Goal: Transaction & Acquisition: Purchase product/service

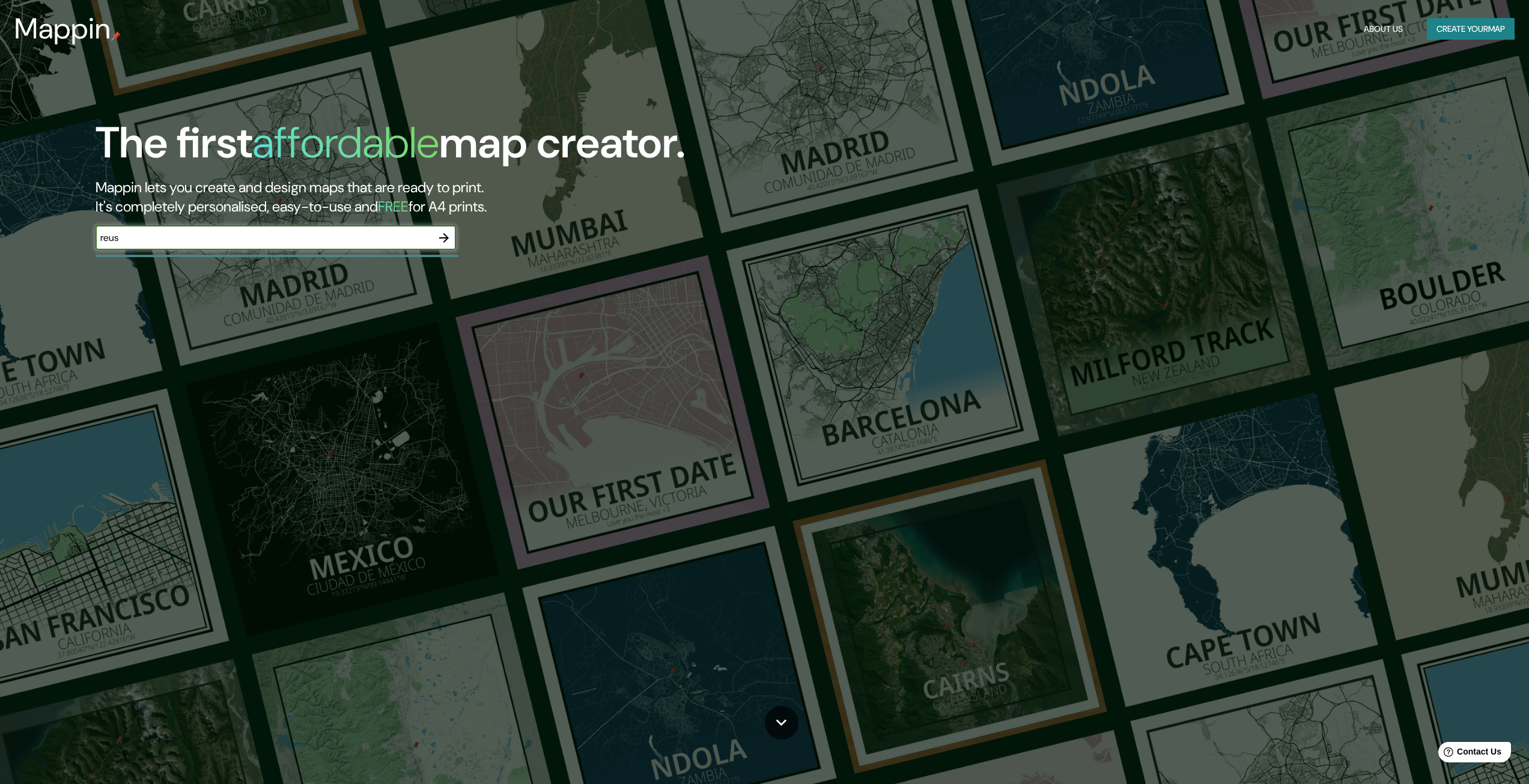
type input "reus"
click at [441, 231] on icon "button" at bounding box center [444, 238] width 15 height 15
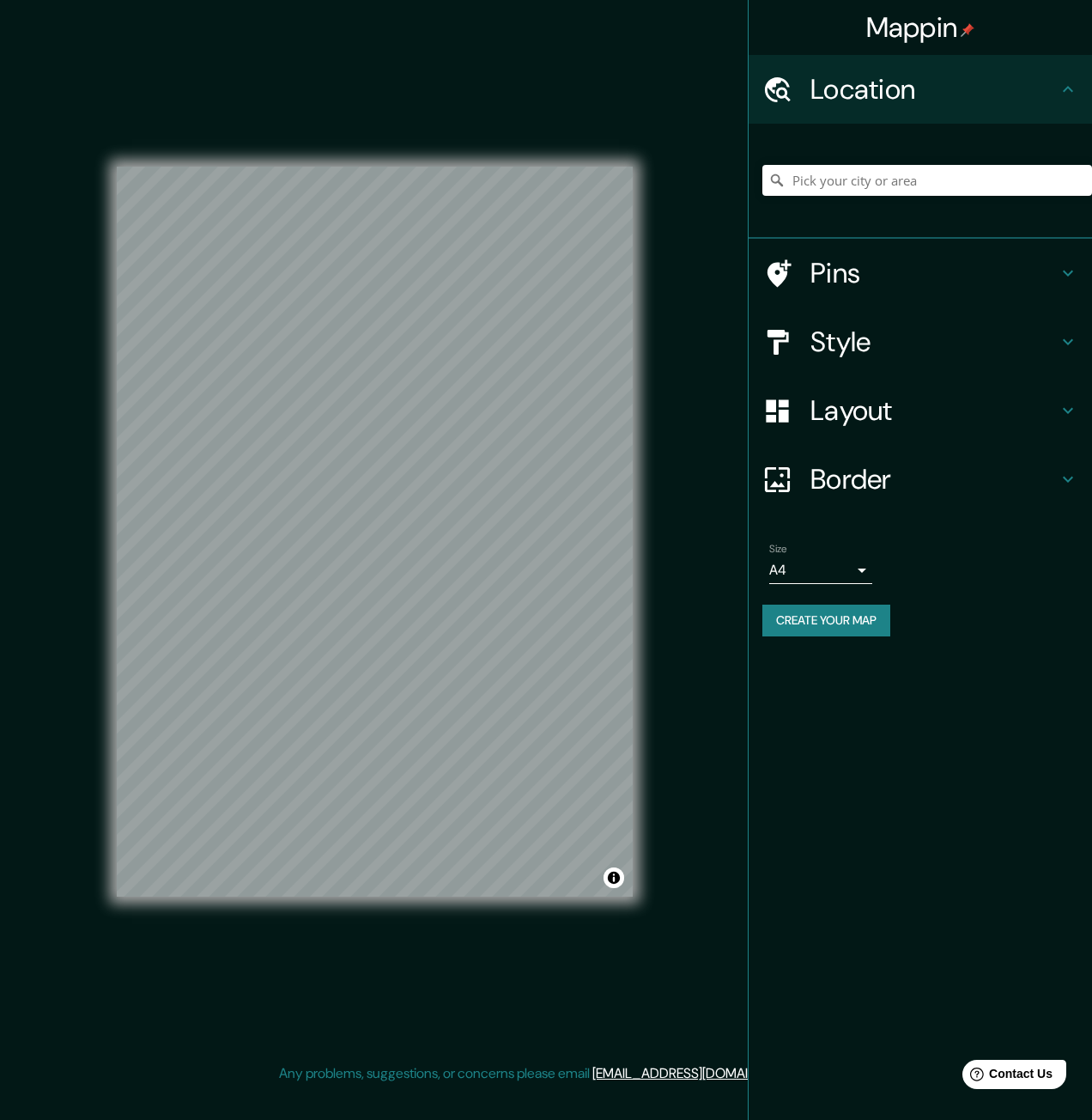
click at [633, 581] on div "© Mapbox © OpenStreetMap Improve this map" at bounding box center [375, 531] width 571 height 1063
click at [830, 88] on h4 "Location" at bounding box center [935, 89] width 247 height 35
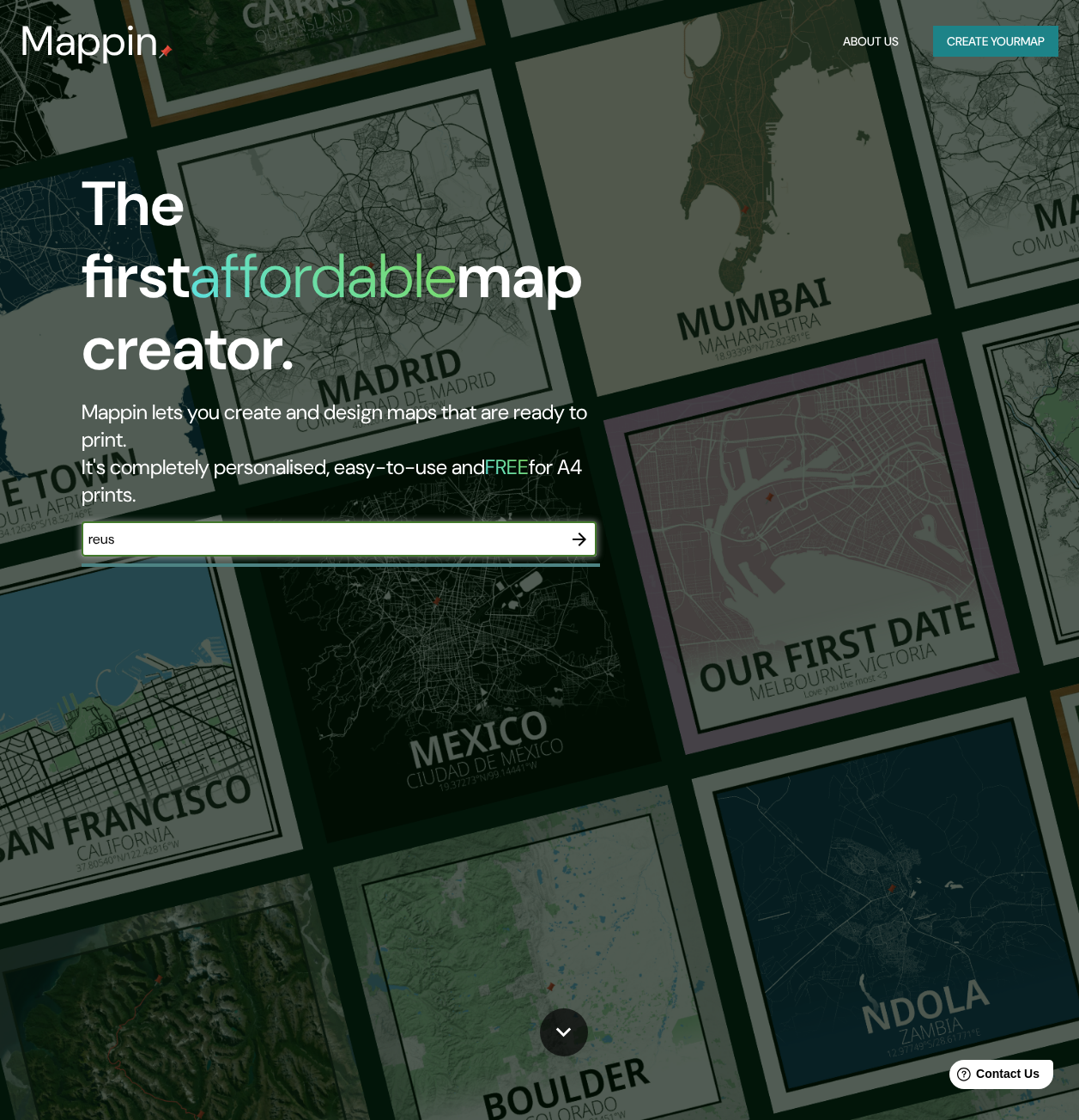
type input "reus"
click at [584, 529] on icon "button" at bounding box center [579, 539] width 21 height 21
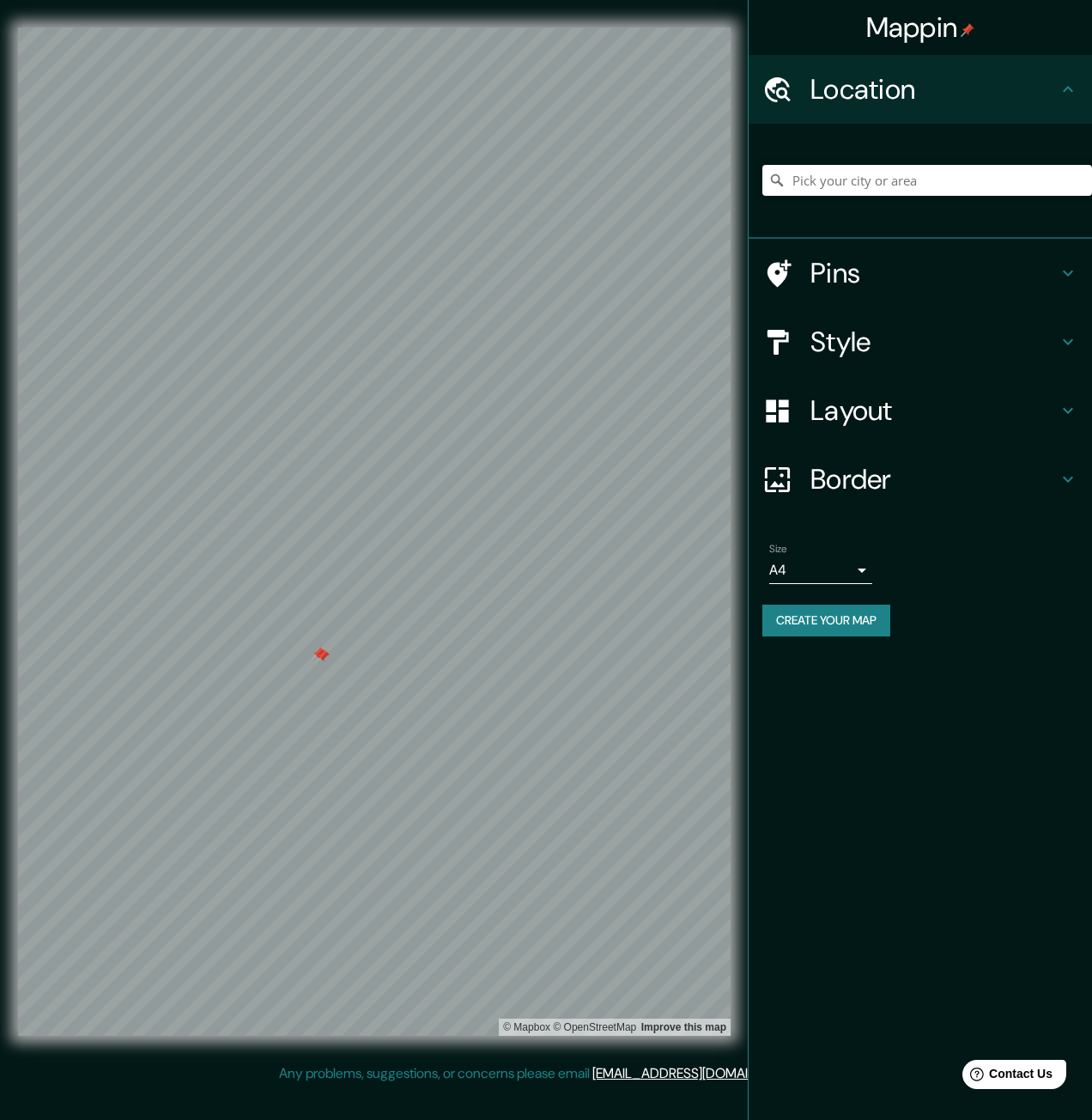
click at [313, 655] on div at bounding box center [318, 653] width 14 height 14
click at [316, 659] on div at bounding box center [323, 655] width 14 height 14
click at [321, 653] on div at bounding box center [322, 651] width 14 height 14
click at [332, 636] on div at bounding box center [330, 636] width 14 height 14
click at [852, 337] on h4 "Style" at bounding box center [935, 342] width 247 height 35
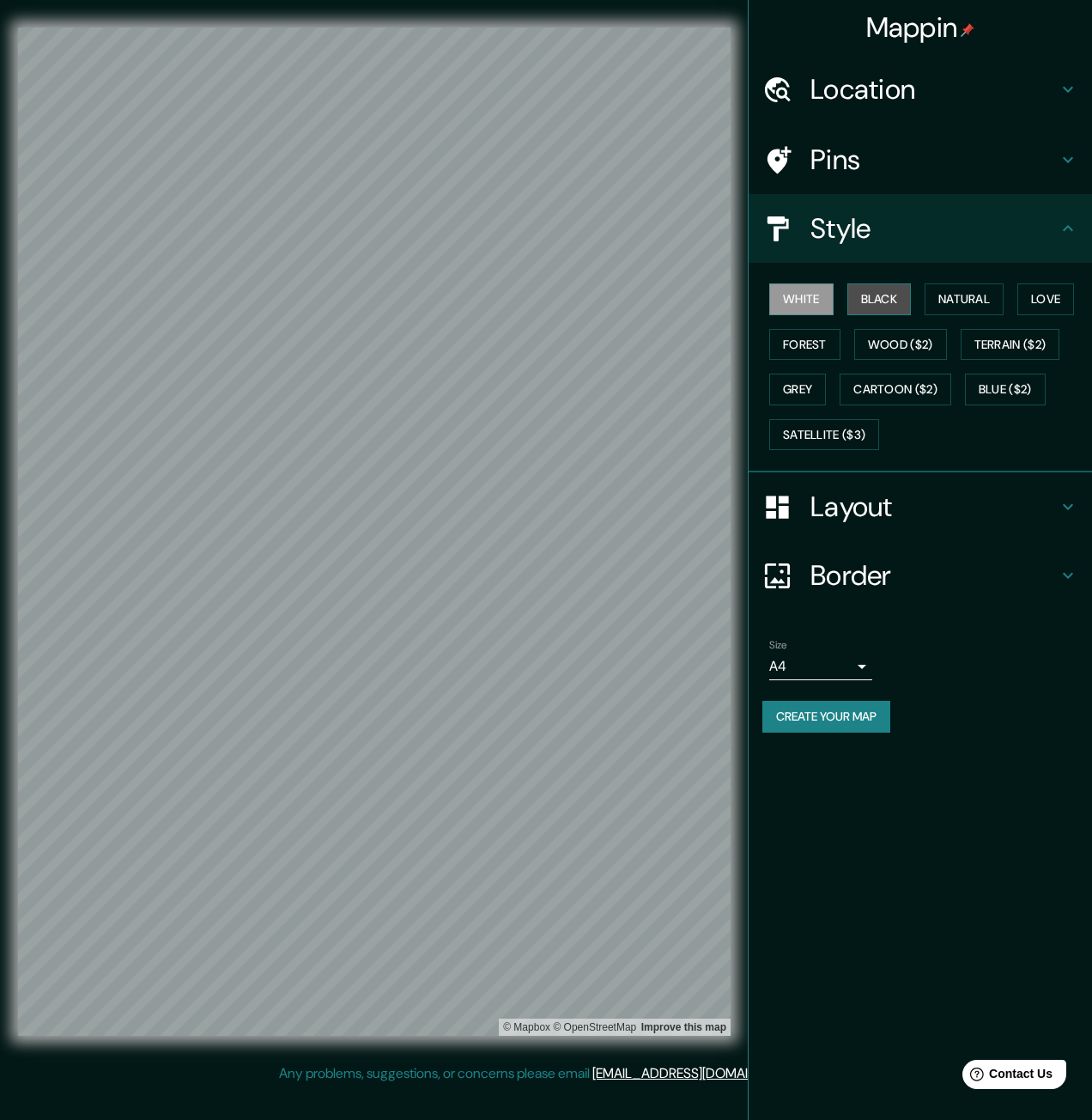
click at [874, 287] on button "Black" at bounding box center [879, 299] width 65 height 32
click at [928, 292] on button "Natural" at bounding box center [964, 299] width 79 height 32
click at [1057, 296] on button "Love" at bounding box center [1046, 299] width 56 height 32
click at [1030, 341] on button "Terrain ($2)" at bounding box center [1011, 345] width 100 height 32
click at [927, 346] on button "Wood ($2)" at bounding box center [901, 345] width 93 height 32
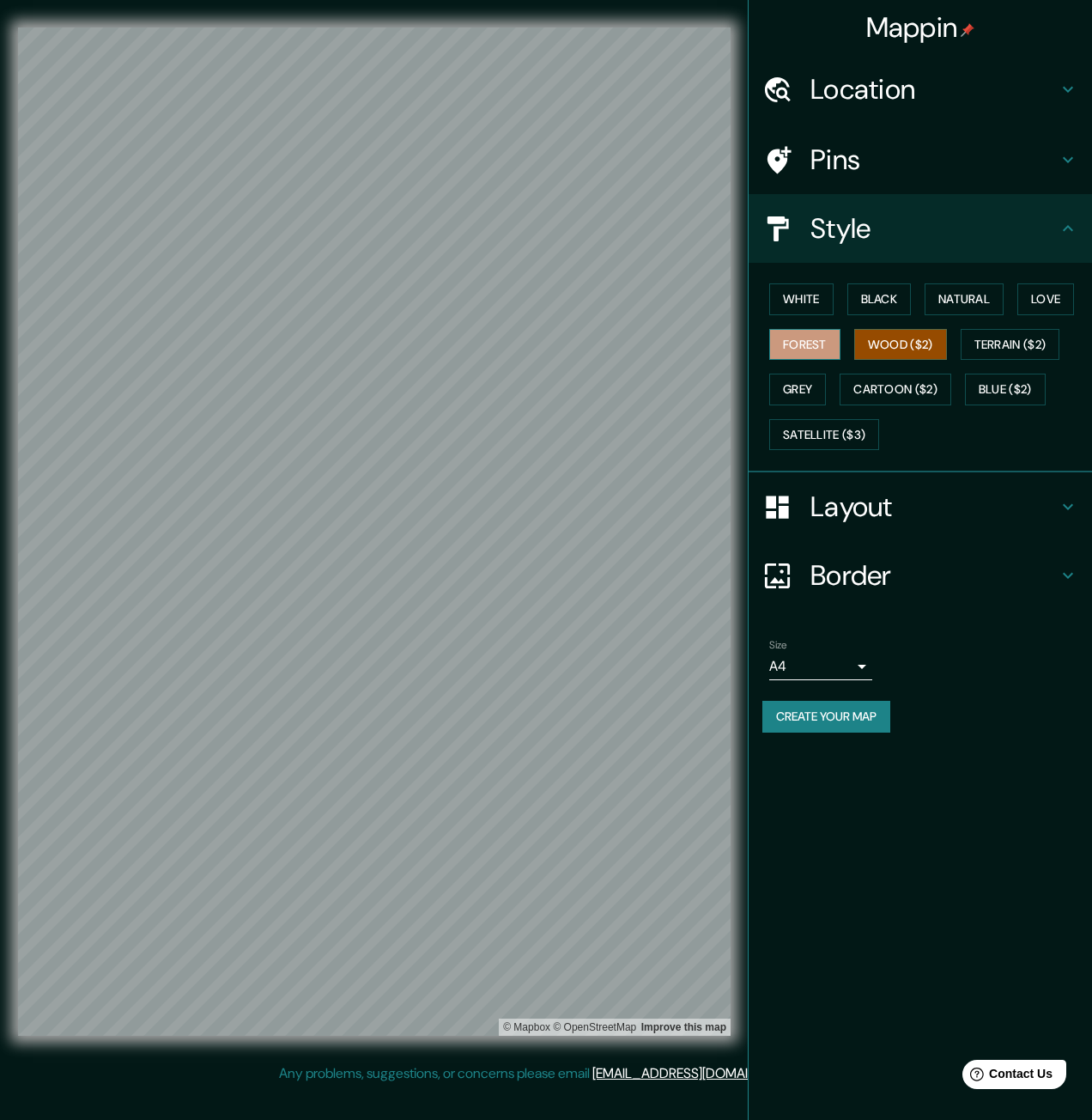
click at [794, 345] on button "Forest" at bounding box center [805, 345] width 71 height 32
click at [791, 387] on button "Grey" at bounding box center [797, 389] width 56 height 32
click at [927, 395] on button "Cartoon ($2)" at bounding box center [896, 389] width 112 height 32
click at [1013, 395] on button "Blue ($2)" at bounding box center [1006, 389] width 81 height 32
click at [837, 425] on button "Satellite ($3)" at bounding box center [824, 435] width 110 height 32
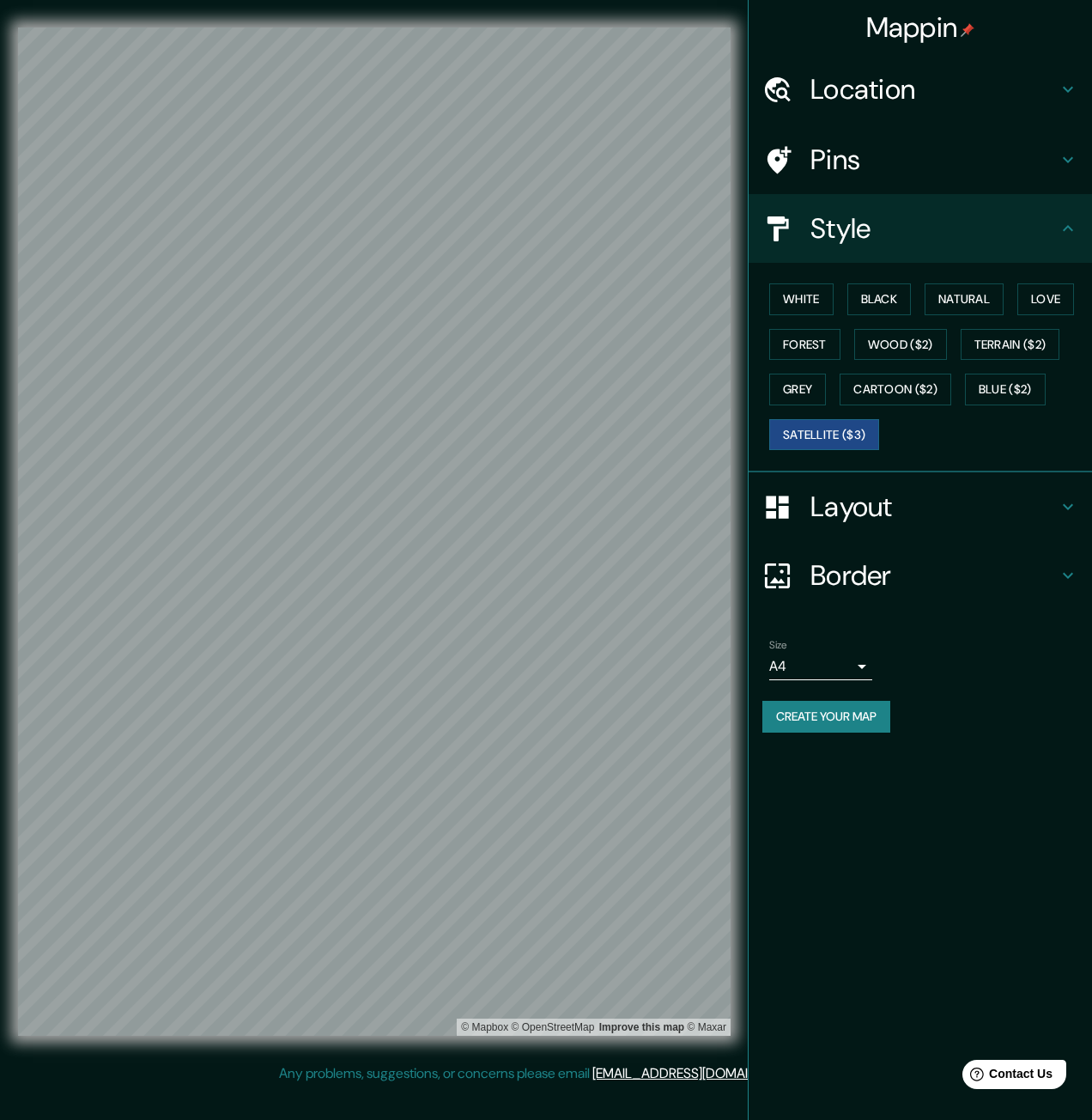
click at [870, 151] on h4 "Pins" at bounding box center [935, 160] width 247 height 35
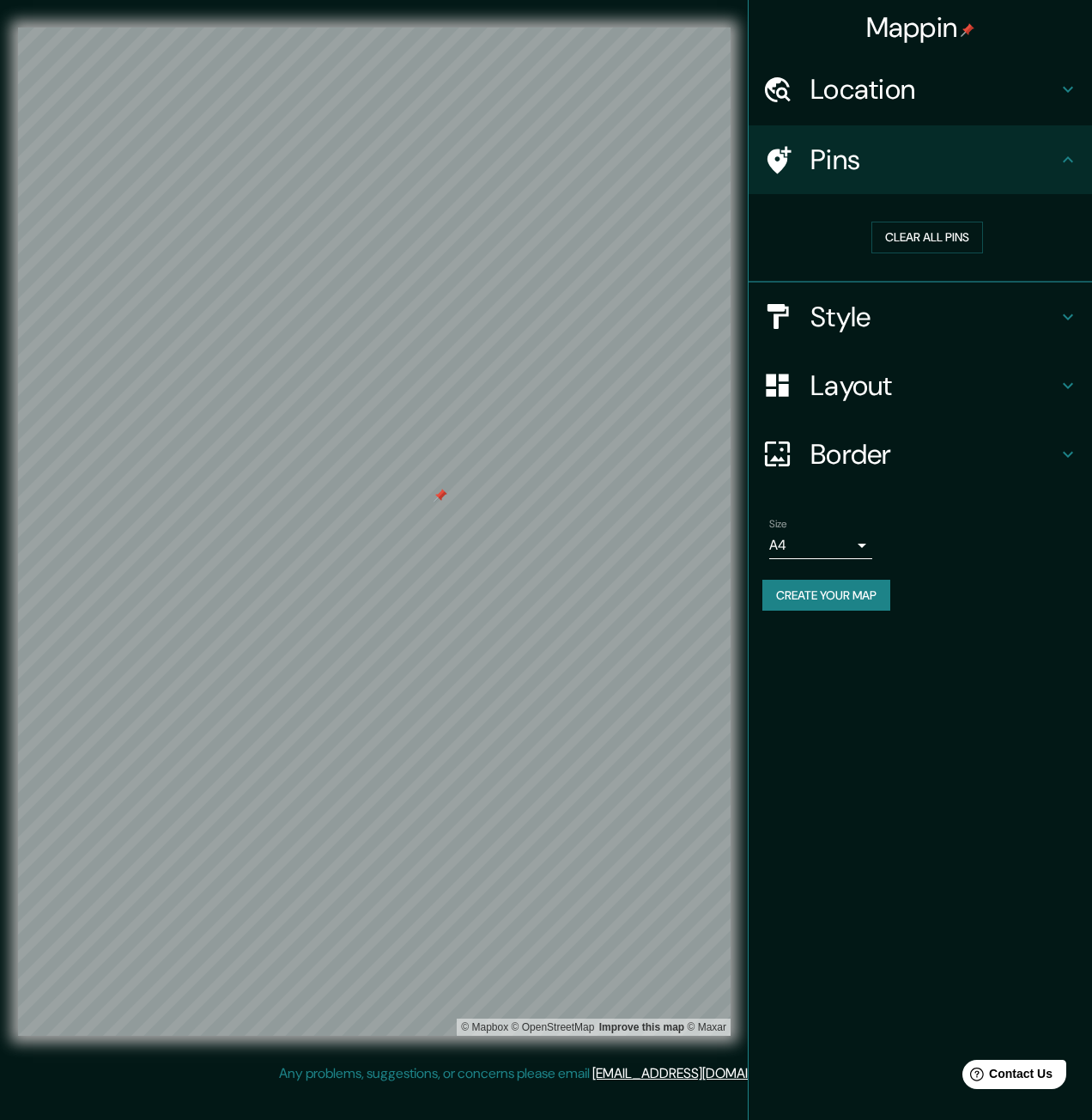
drag, startPoint x: 443, startPoint y: 526, endPoint x: 442, endPoint y: 490, distance: 36.0
click at [442, 490] on div at bounding box center [440, 495] width 14 height 14
click at [438, 499] on div at bounding box center [440, 495] width 14 height 14
click at [883, 312] on h4 "Style" at bounding box center [935, 317] width 247 height 35
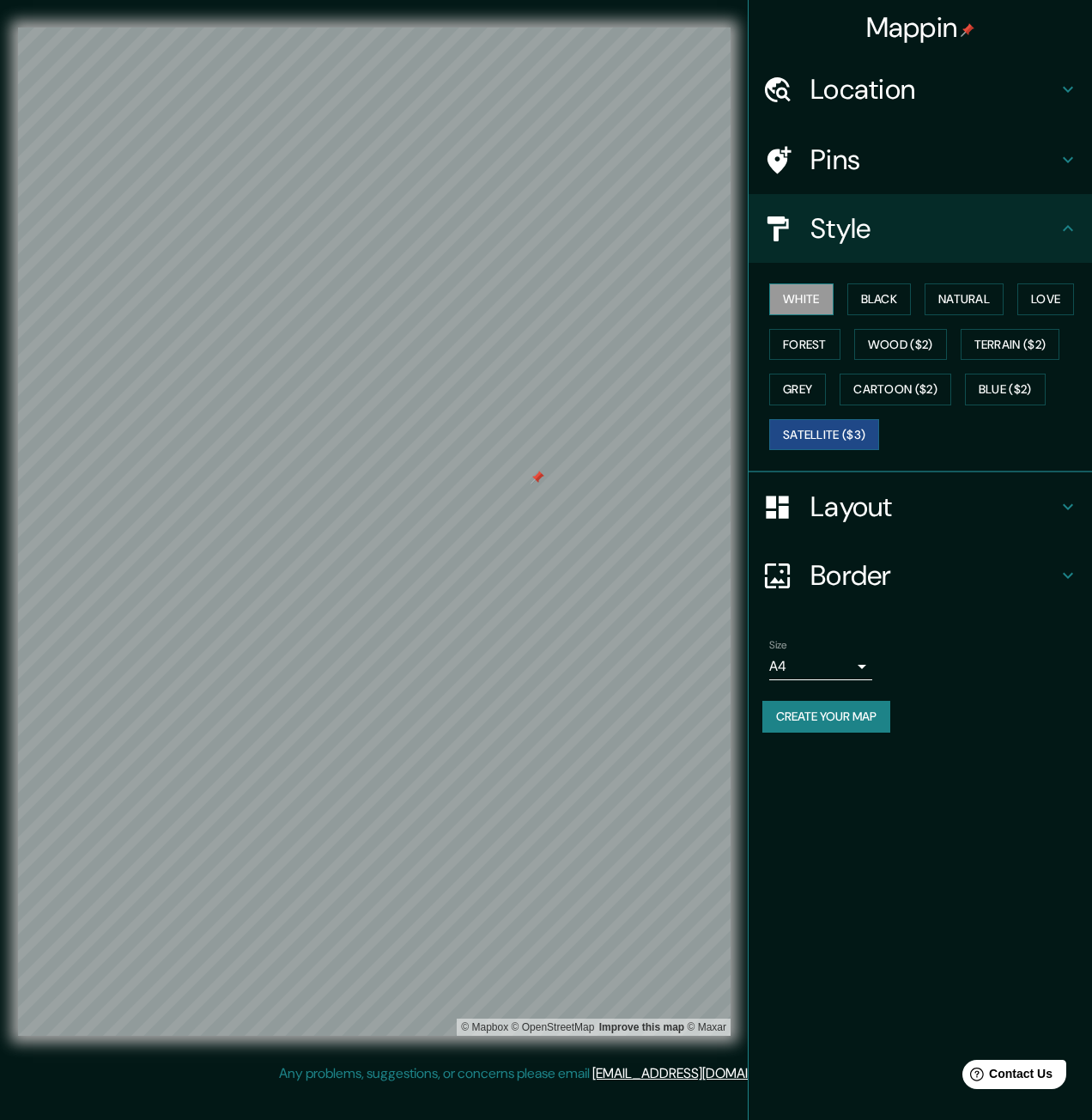
click at [796, 289] on button "White" at bounding box center [801, 299] width 65 height 32
click at [873, 282] on div "White Black Natural Love Forest Wood ($2) Terrain ($2) Grey Cartoon ($2) Blue (…" at bounding box center [927, 366] width 330 height 180
click at [880, 302] on button "Black" at bounding box center [879, 299] width 65 height 32
click at [794, 365] on div "White Black Natural Love Forest Wood ($2) Terrain ($2) Grey Cartoon ($2) Blue (…" at bounding box center [927, 366] width 330 height 180
click at [792, 345] on button "Forest" at bounding box center [805, 345] width 71 height 32
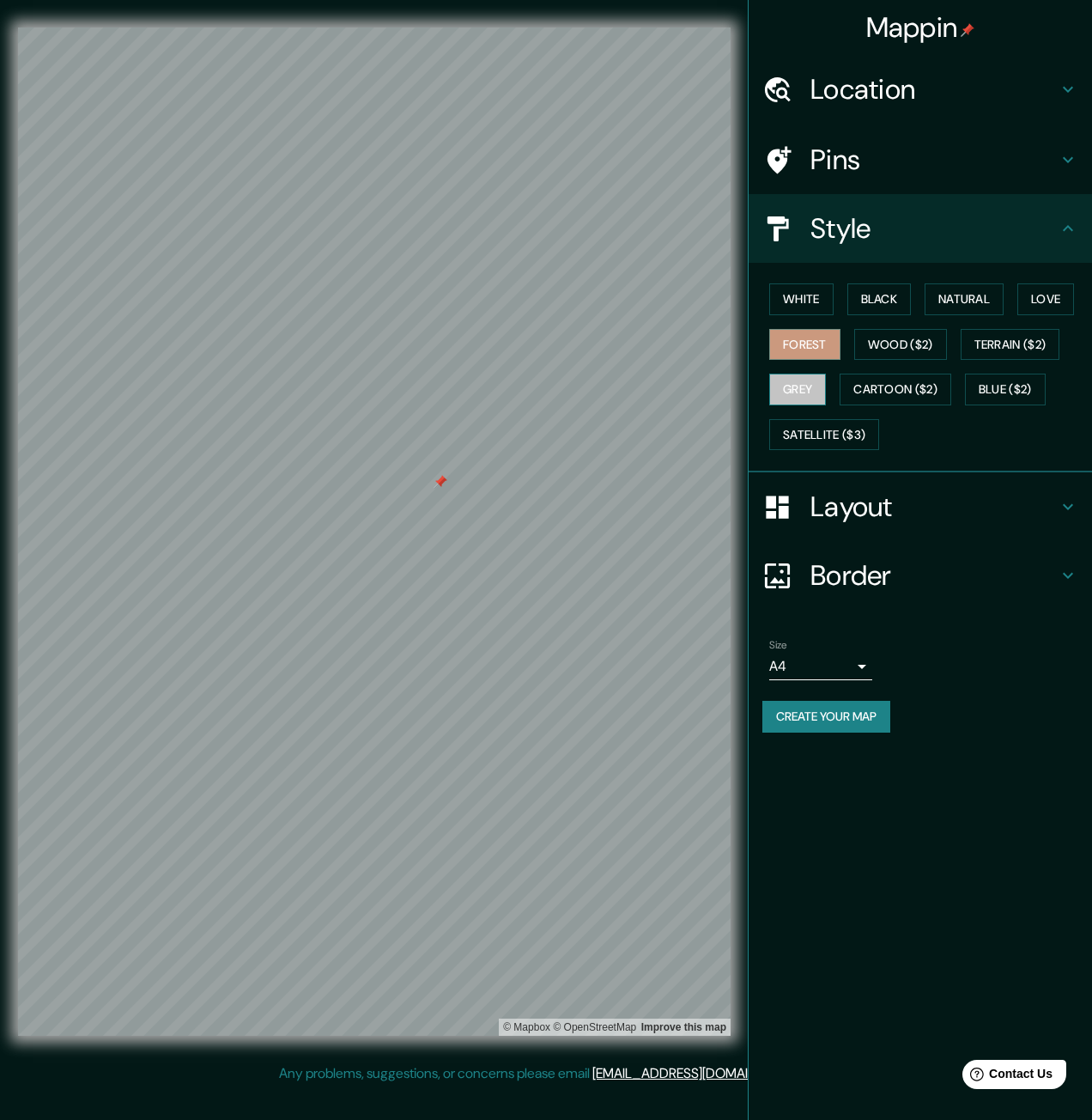
click at [791, 404] on button "Grey" at bounding box center [797, 389] width 56 height 32
click at [811, 442] on button "Satellite ($3)" at bounding box center [824, 435] width 110 height 32
click at [800, 406] on div "White Black Natural Love Forest Wood ($2) Terrain ($2) Grey Cartoon ($2) Blue (…" at bounding box center [927, 366] width 330 height 180
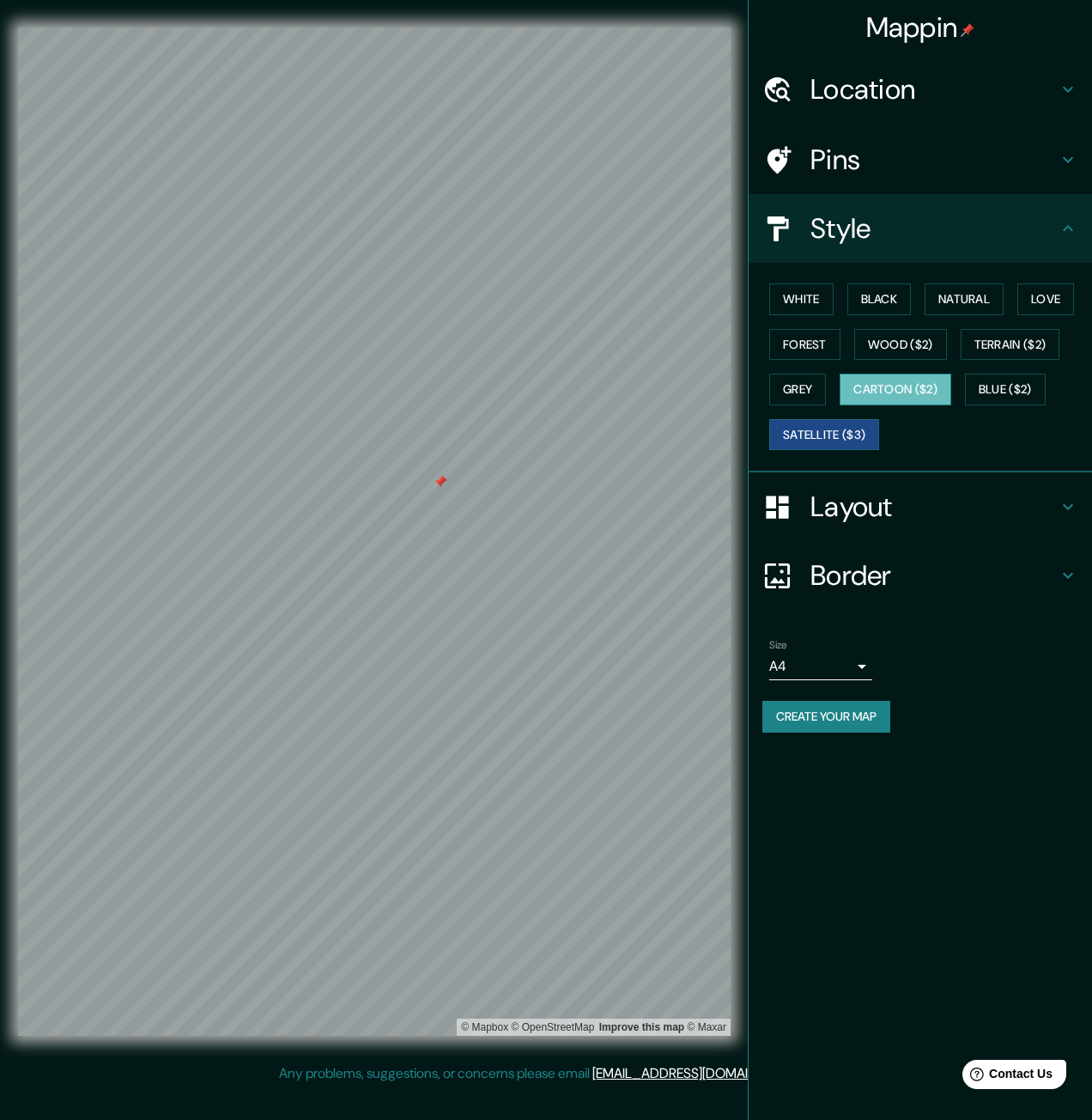
click at [942, 393] on button "Cartoon ($2)" at bounding box center [896, 389] width 112 height 32
click at [987, 380] on button "Blue ($2)" at bounding box center [1006, 389] width 81 height 32
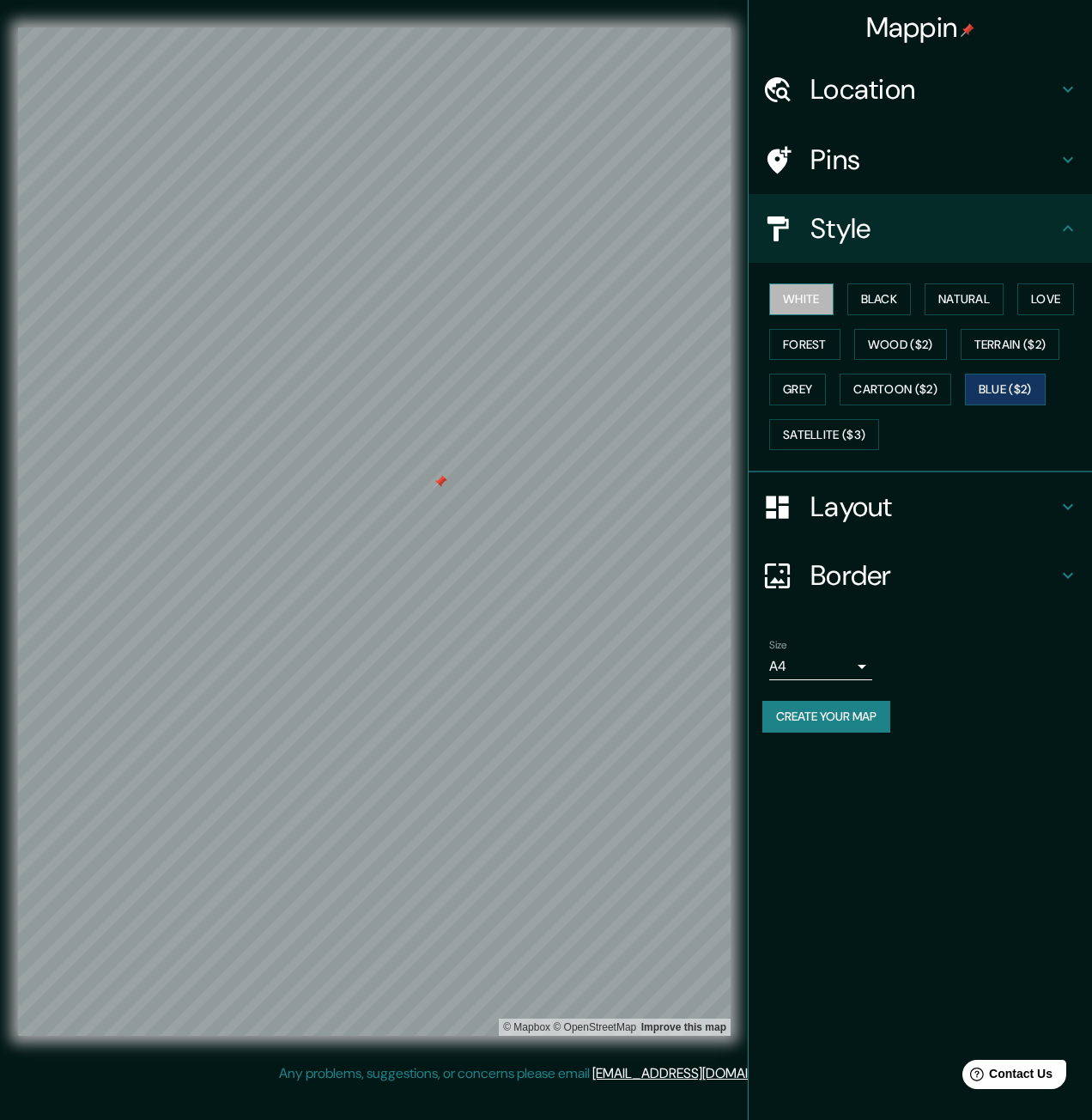
click at [806, 284] on button "White" at bounding box center [801, 299] width 65 height 32
click at [902, 297] on button "Black" at bounding box center [879, 299] width 65 height 32
click at [945, 298] on button "Natural" at bounding box center [964, 299] width 79 height 32
click at [1035, 299] on button "Love" at bounding box center [1046, 299] width 56 height 32
click at [817, 347] on button "Forest" at bounding box center [805, 345] width 71 height 32
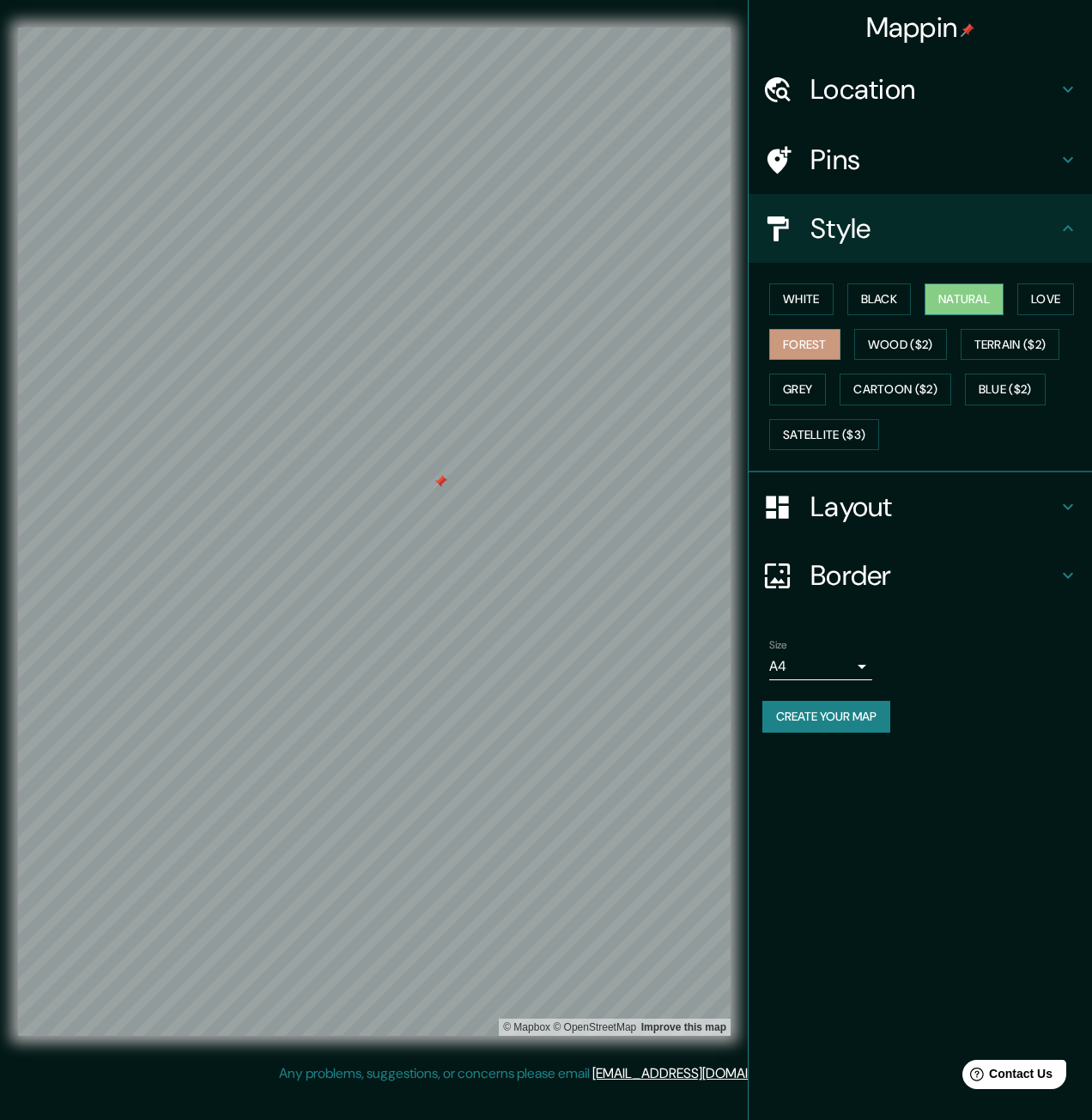
click at [985, 292] on button "Natural" at bounding box center [964, 299] width 79 height 32
click at [821, 438] on button "Satellite ($3)" at bounding box center [824, 435] width 110 height 32
click at [780, 376] on button "Grey" at bounding box center [797, 389] width 56 height 32
click at [815, 406] on div "White Black Natural Love Forest Wood ($2) Terrain ($2) Grey Cartoon ($2) Blue (…" at bounding box center [927, 366] width 330 height 180
click at [1019, 349] on button "Terrain ($2)" at bounding box center [1011, 345] width 100 height 32
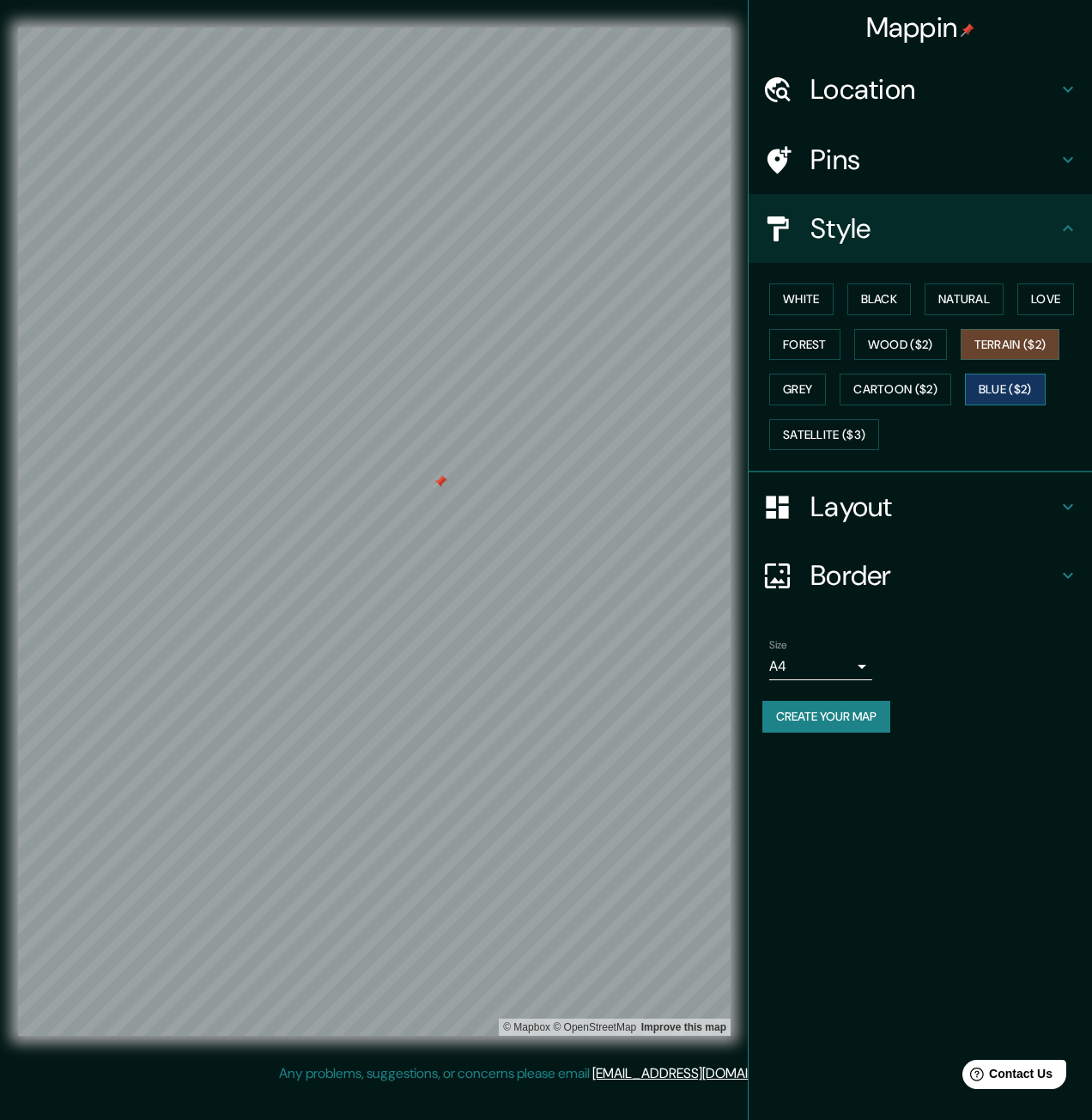
click at [1012, 385] on button "Blue ($2)" at bounding box center [1006, 389] width 81 height 32
click at [905, 390] on button "Cartoon ($2)" at bounding box center [896, 389] width 112 height 32
click at [781, 388] on button "Grey" at bounding box center [797, 389] width 56 height 32
click at [784, 441] on button "Satellite ($3)" at bounding box center [824, 435] width 110 height 32
click at [932, 569] on h4 "Border" at bounding box center [935, 575] width 247 height 35
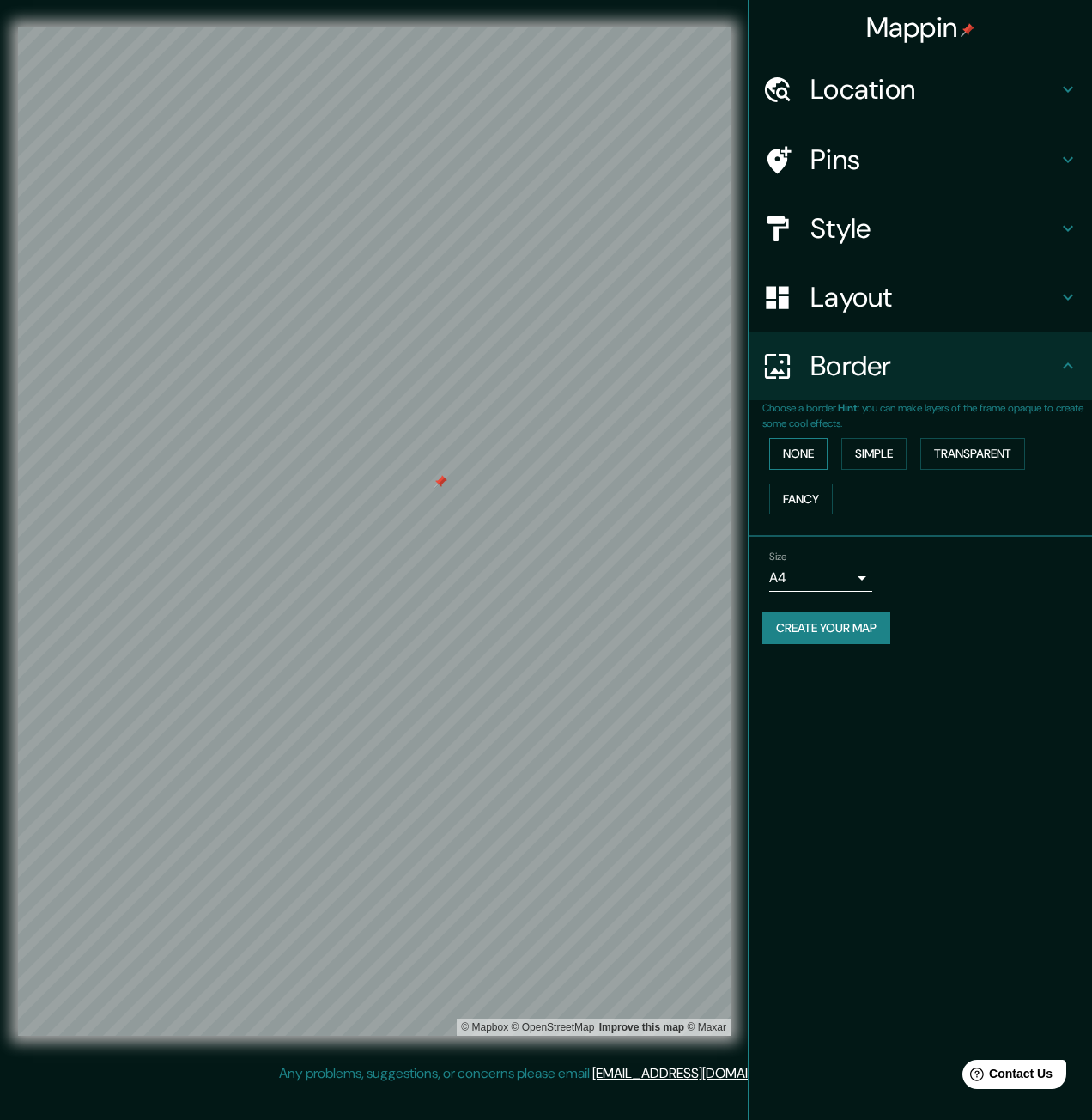
click at [826, 451] on button "None" at bounding box center [798, 454] width 58 height 32
click at [894, 441] on button "Simple" at bounding box center [875, 454] width 65 height 32
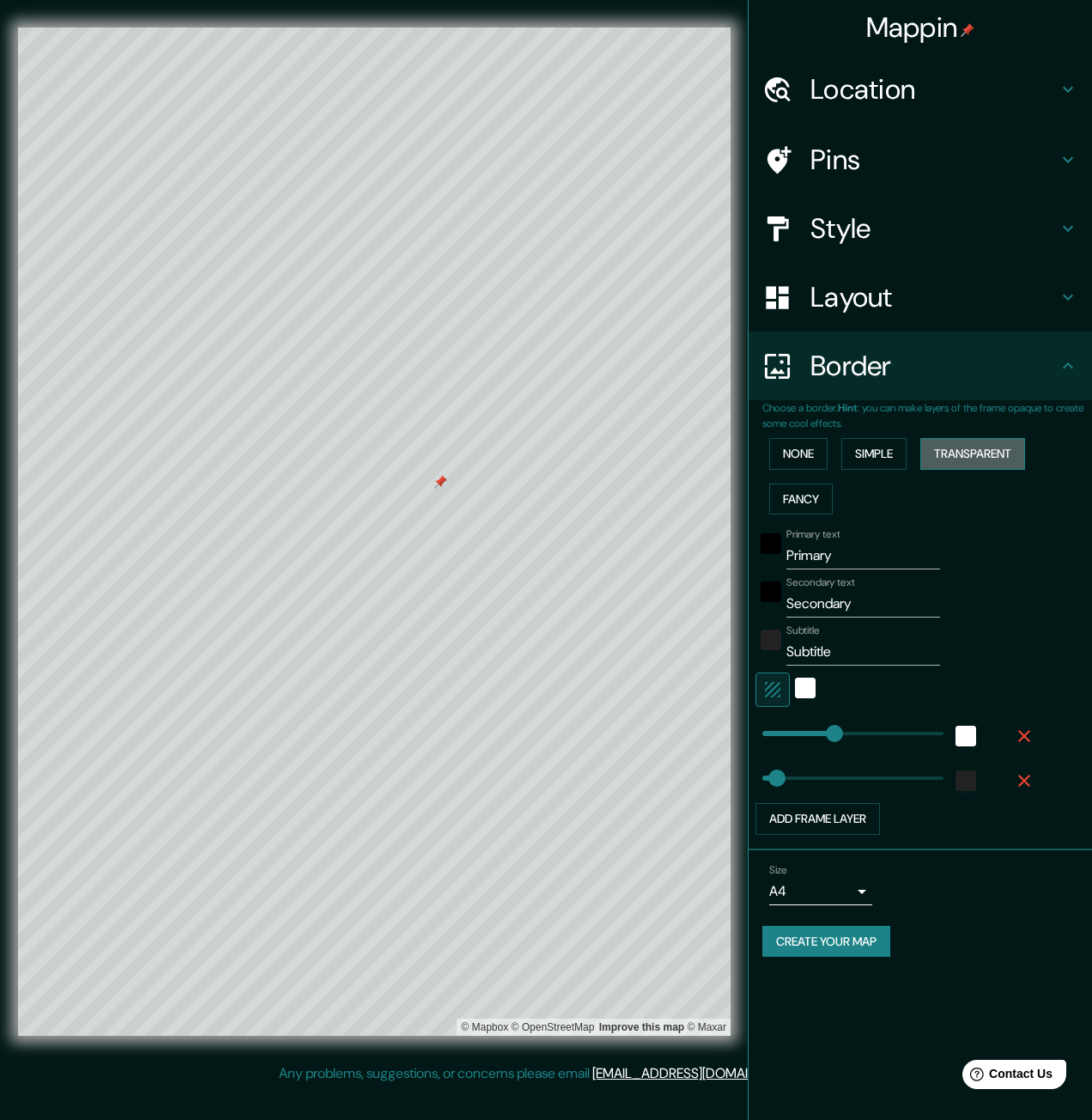
click at [974, 441] on button "Transparent" at bounding box center [972, 454] width 105 height 32
click at [867, 480] on div "None Simple Transparent Fancy" at bounding box center [927, 475] width 330 height 90
click at [810, 493] on button "Fancy" at bounding box center [801, 499] width 64 height 32
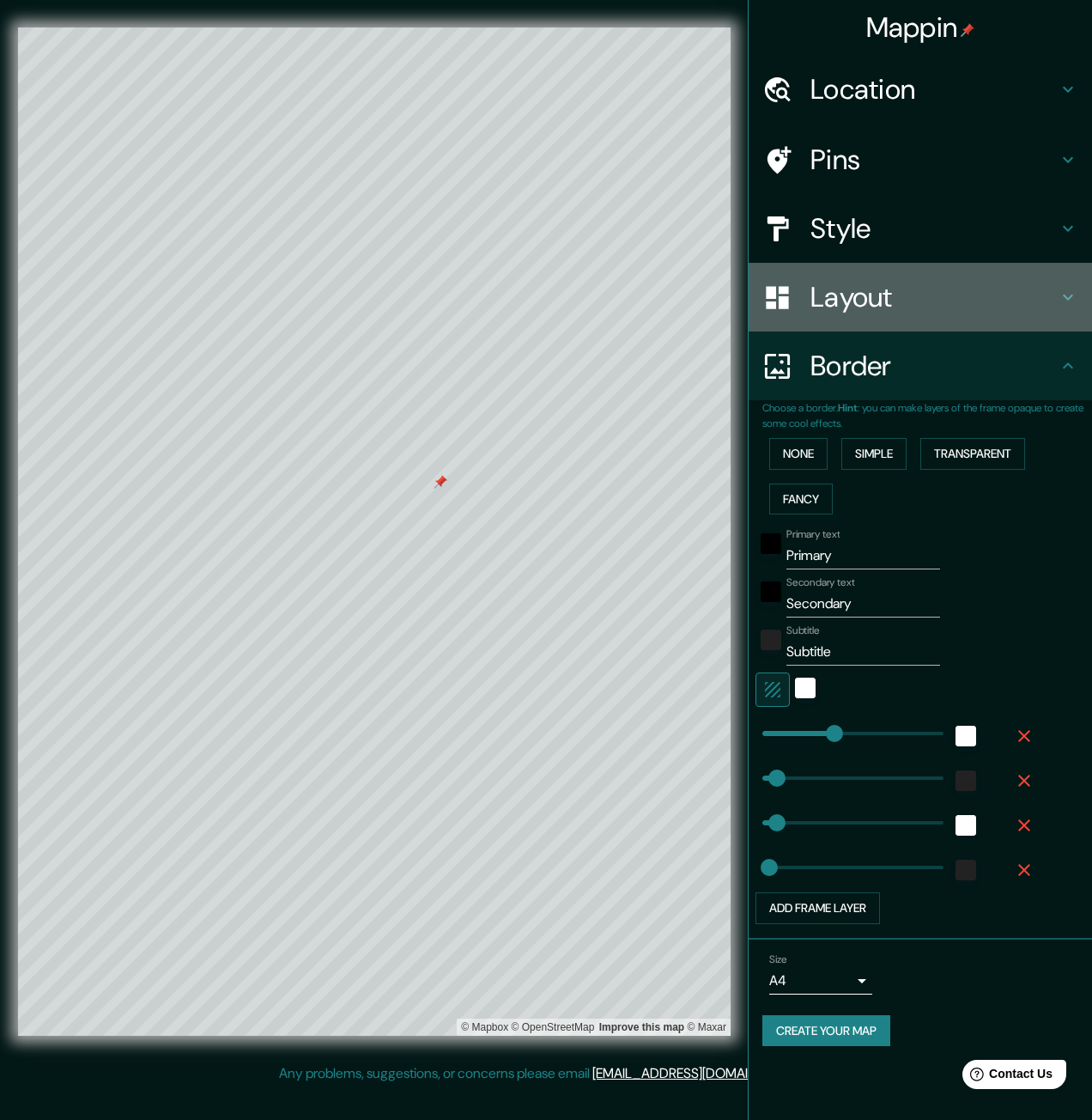
click at [877, 309] on h4 "Layout" at bounding box center [935, 297] width 247 height 35
type input "66"
type input "33"
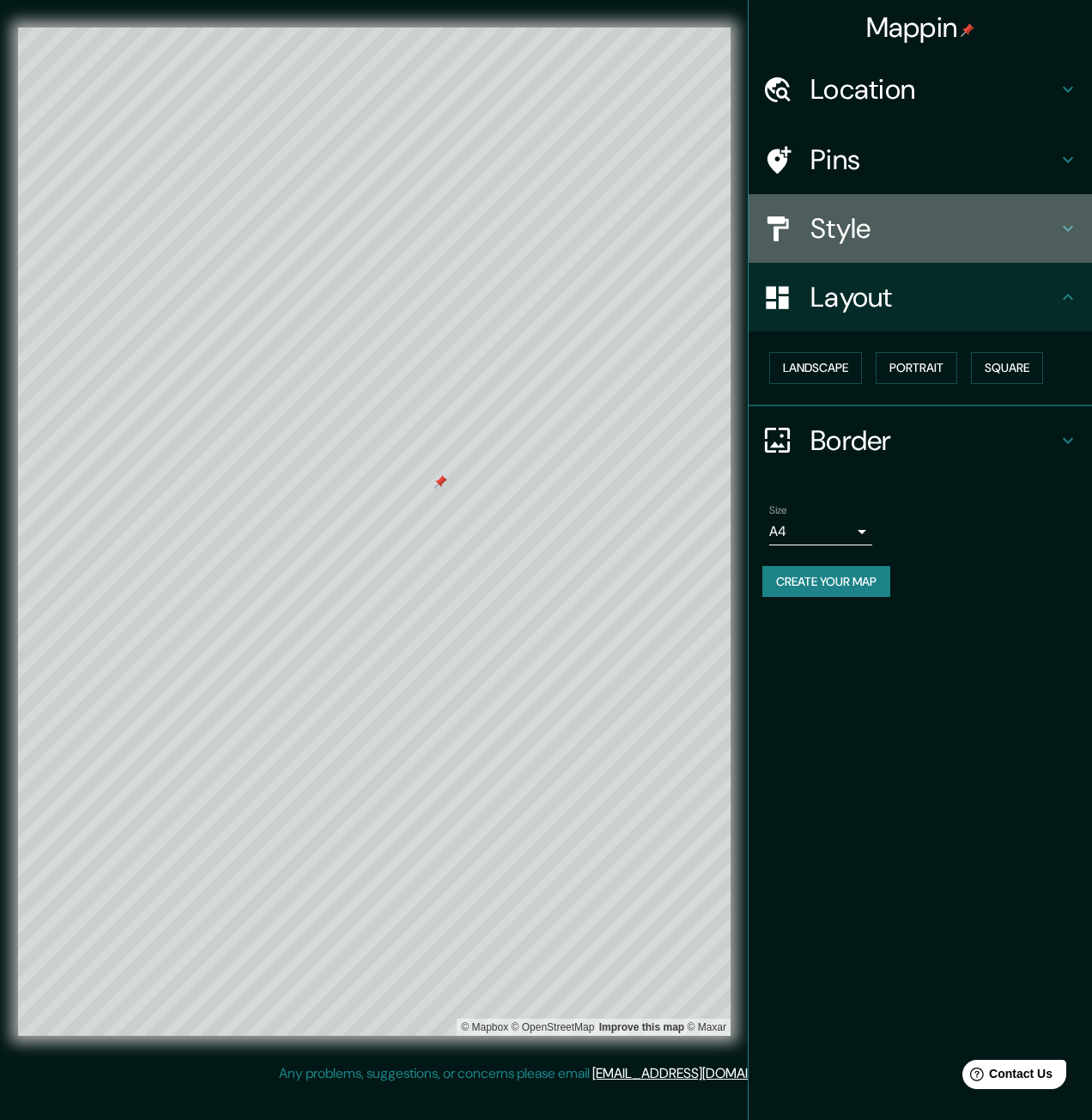
click at [883, 228] on h4 "Style" at bounding box center [935, 228] width 247 height 35
type input "66"
type input "33"
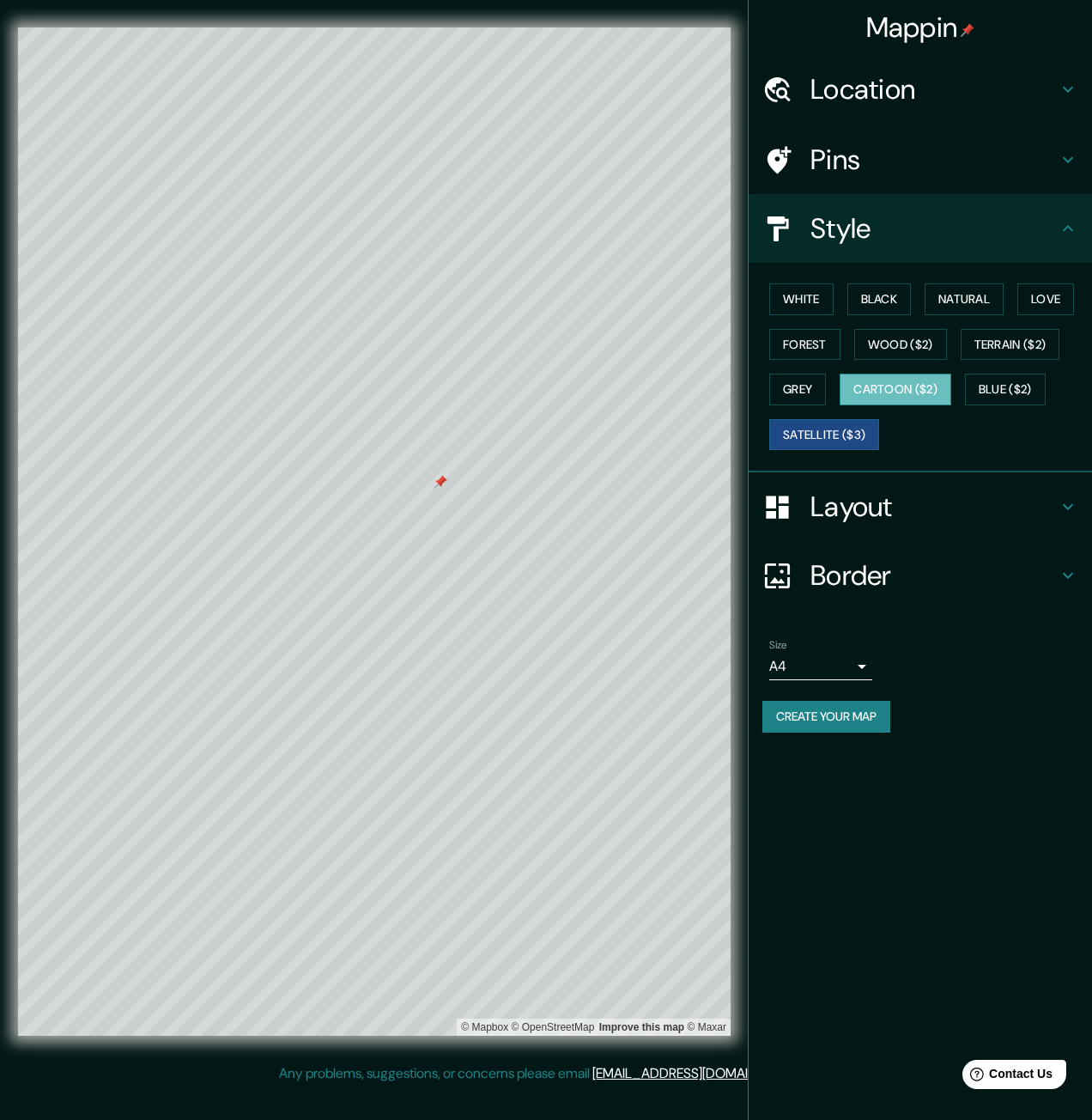
click at [897, 393] on button "Cartoon ($2)" at bounding box center [896, 389] width 112 height 32
click at [774, 376] on button "Grey" at bounding box center [797, 389] width 56 height 32
click at [792, 346] on button "Forest" at bounding box center [805, 345] width 71 height 32
click at [887, 565] on h4 "Border" at bounding box center [935, 575] width 247 height 35
type input "66"
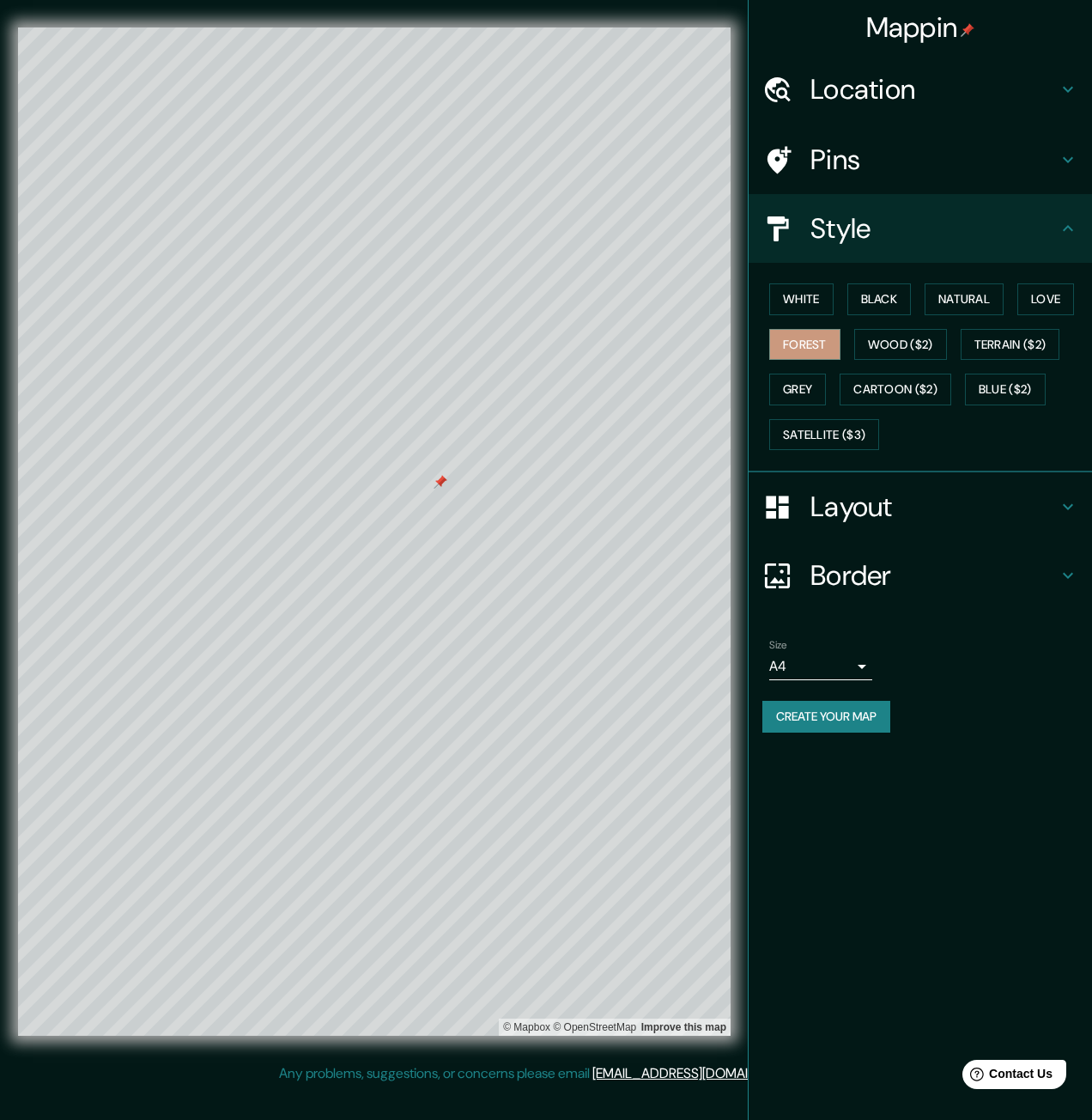
type input "66"
type input "33"
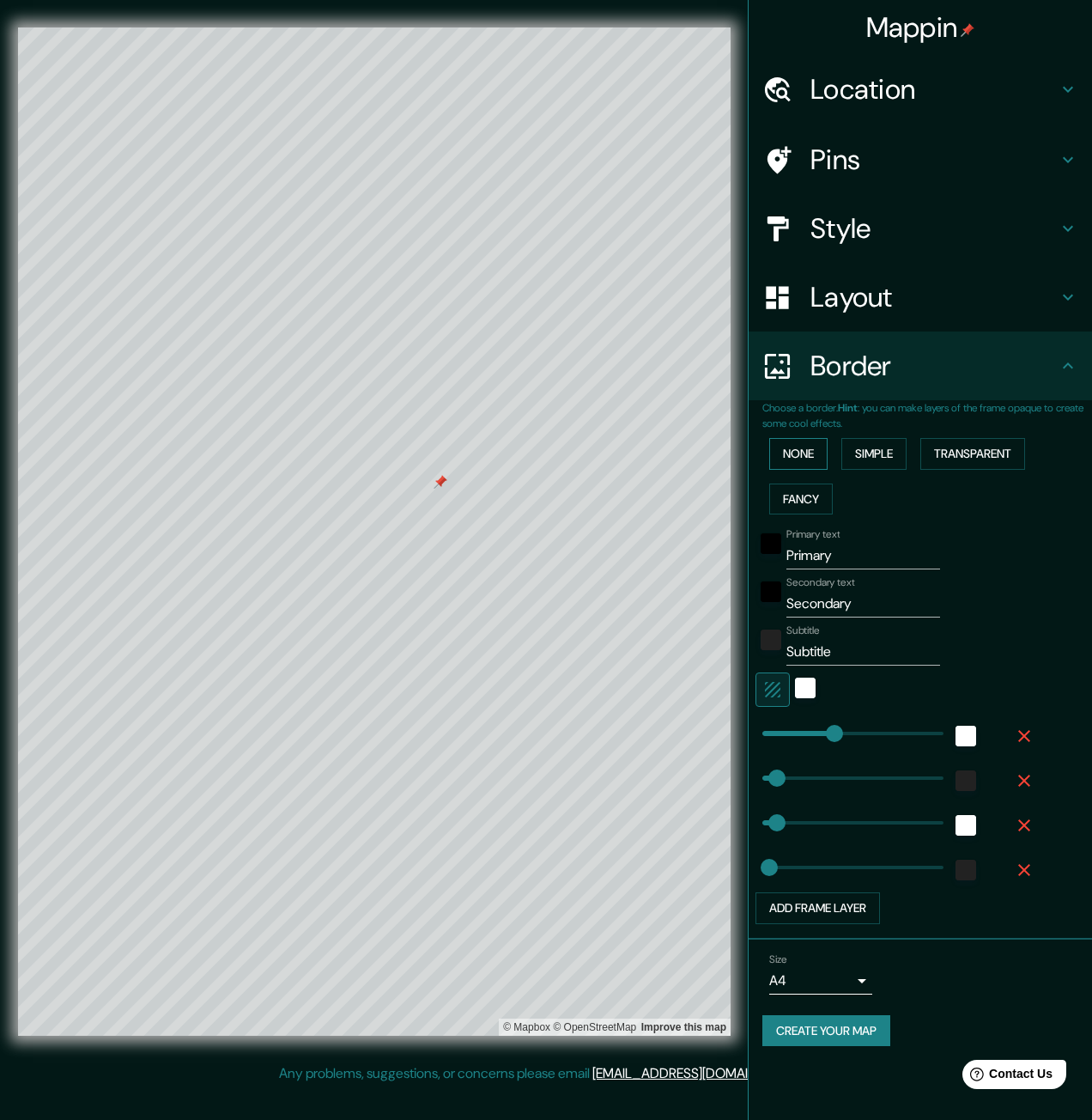
click at [796, 446] on button "None" at bounding box center [798, 454] width 58 height 32
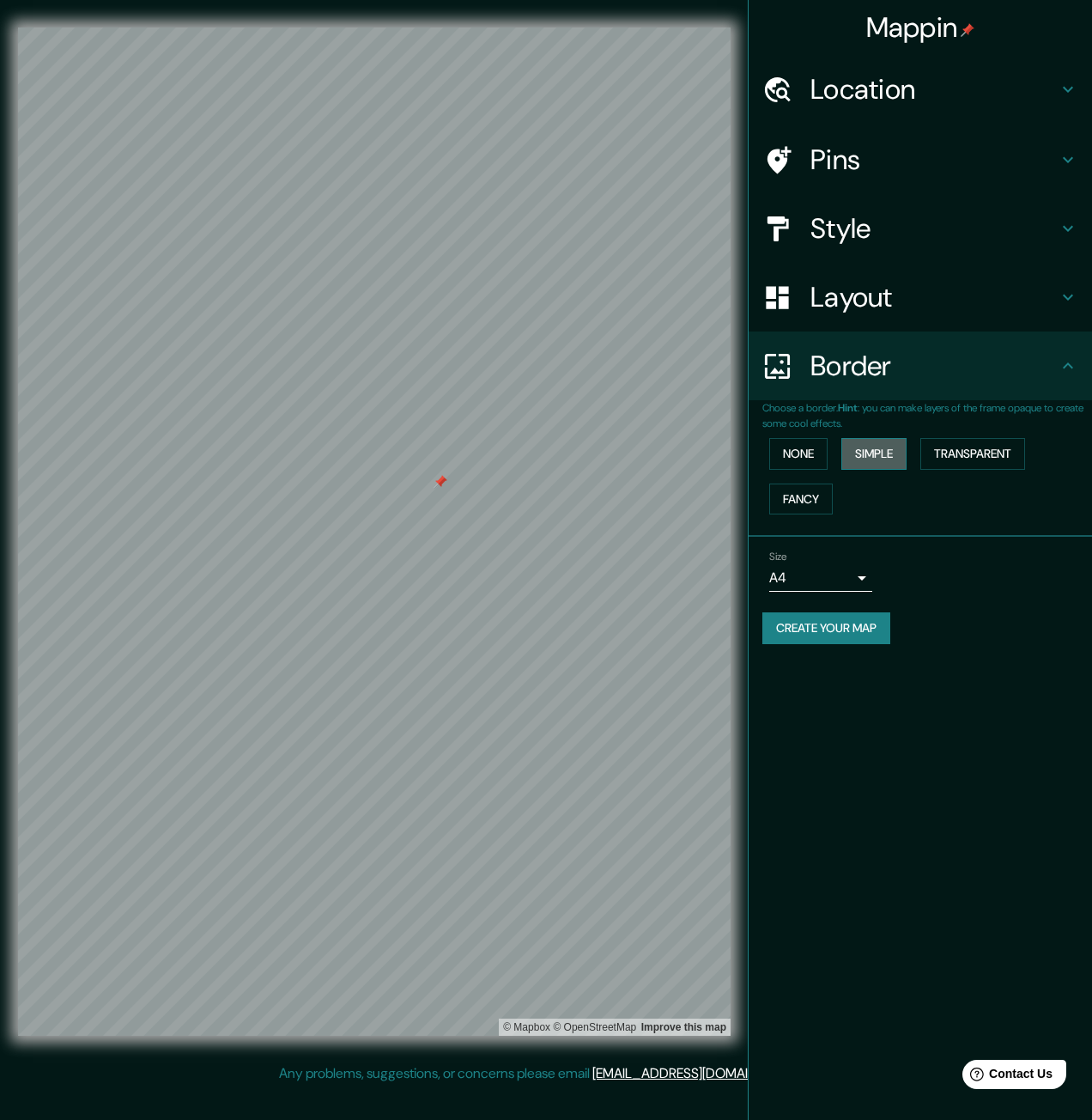
click at [898, 456] on button "Simple" at bounding box center [875, 454] width 65 height 32
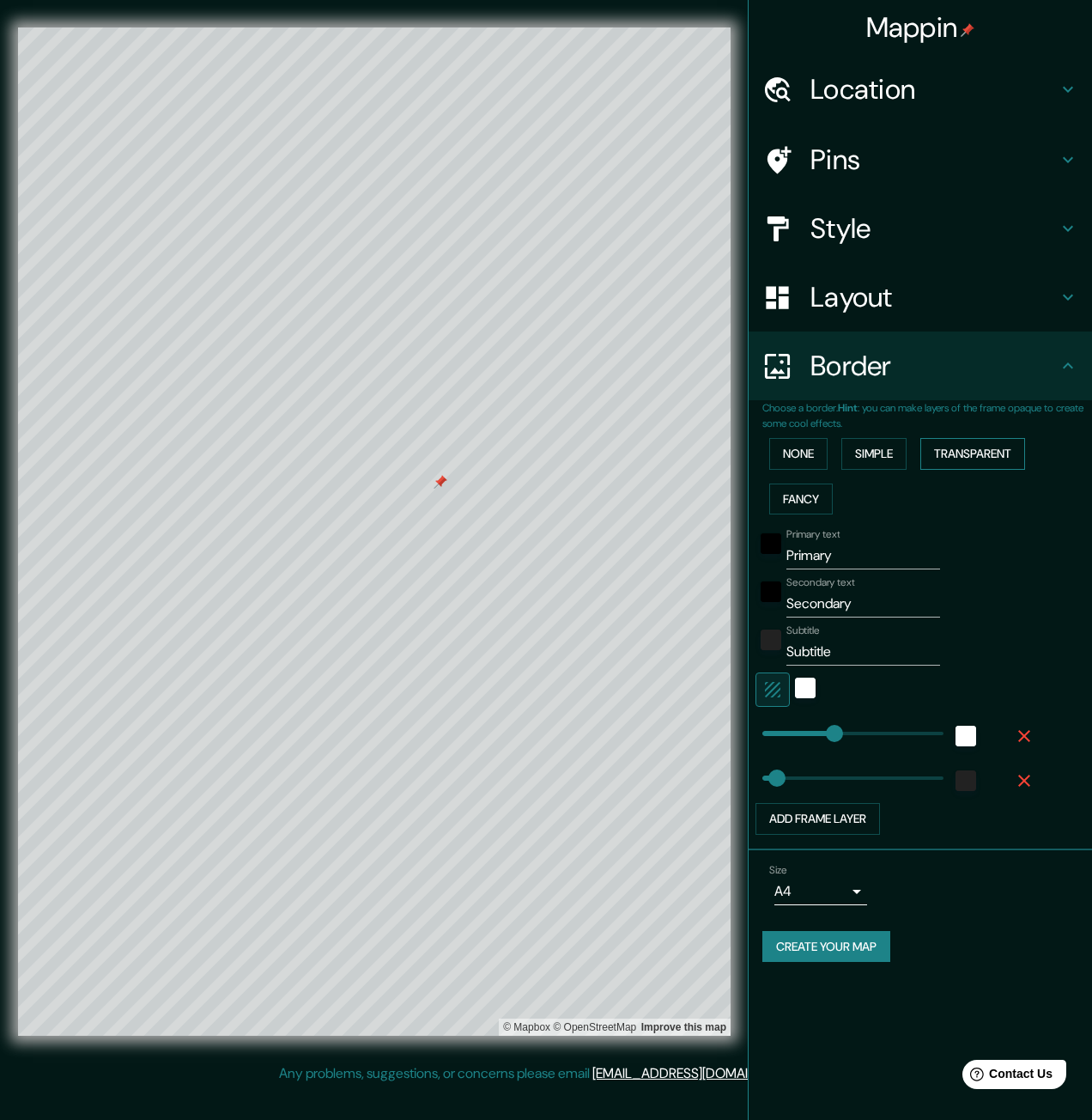
click at [958, 452] on button "Transparent" at bounding box center [972, 454] width 105 height 32
click at [806, 508] on button "Fancy" at bounding box center [801, 499] width 64 height 32
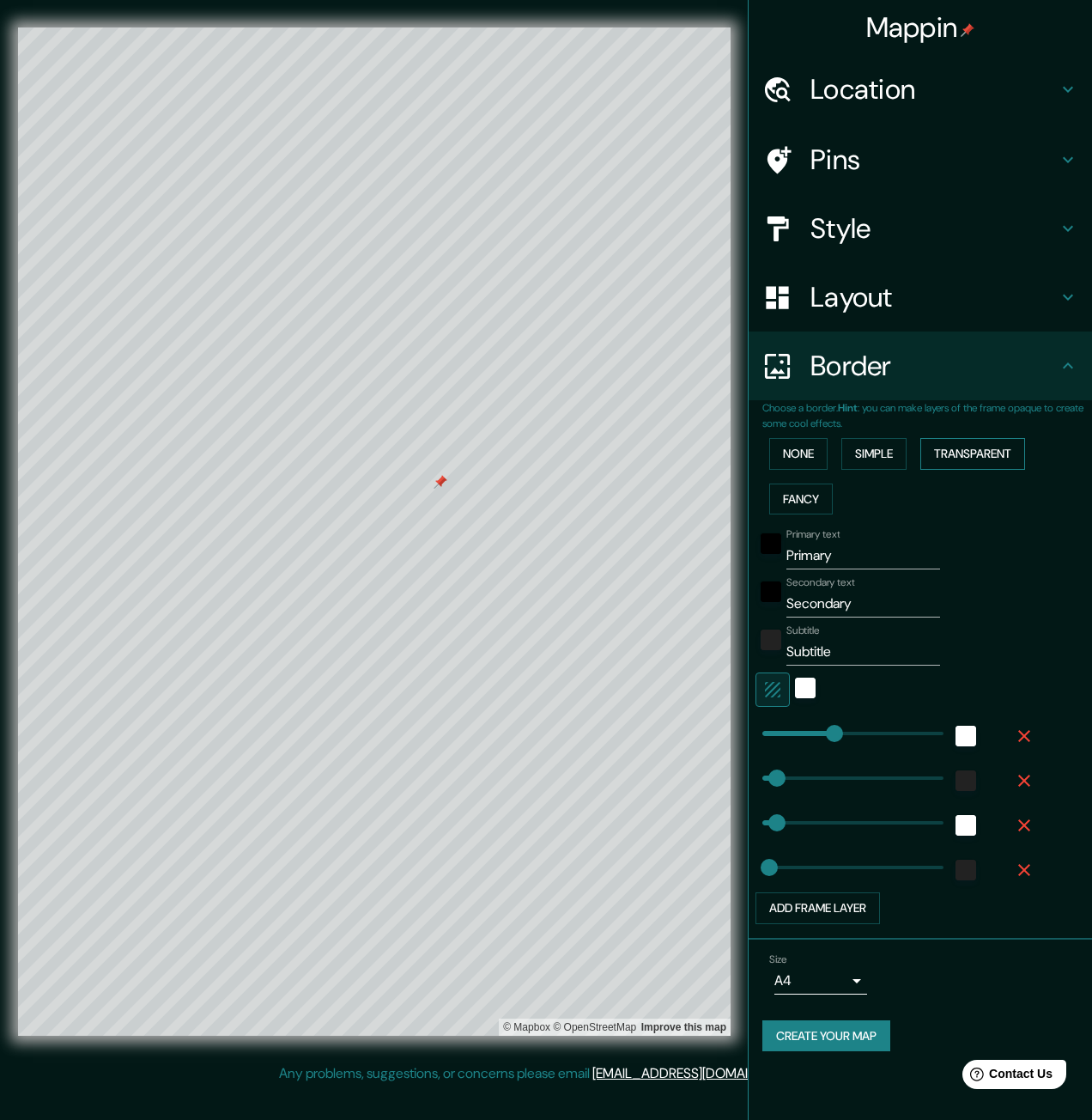
click at [946, 463] on button "Transparent" at bounding box center [972, 454] width 105 height 32
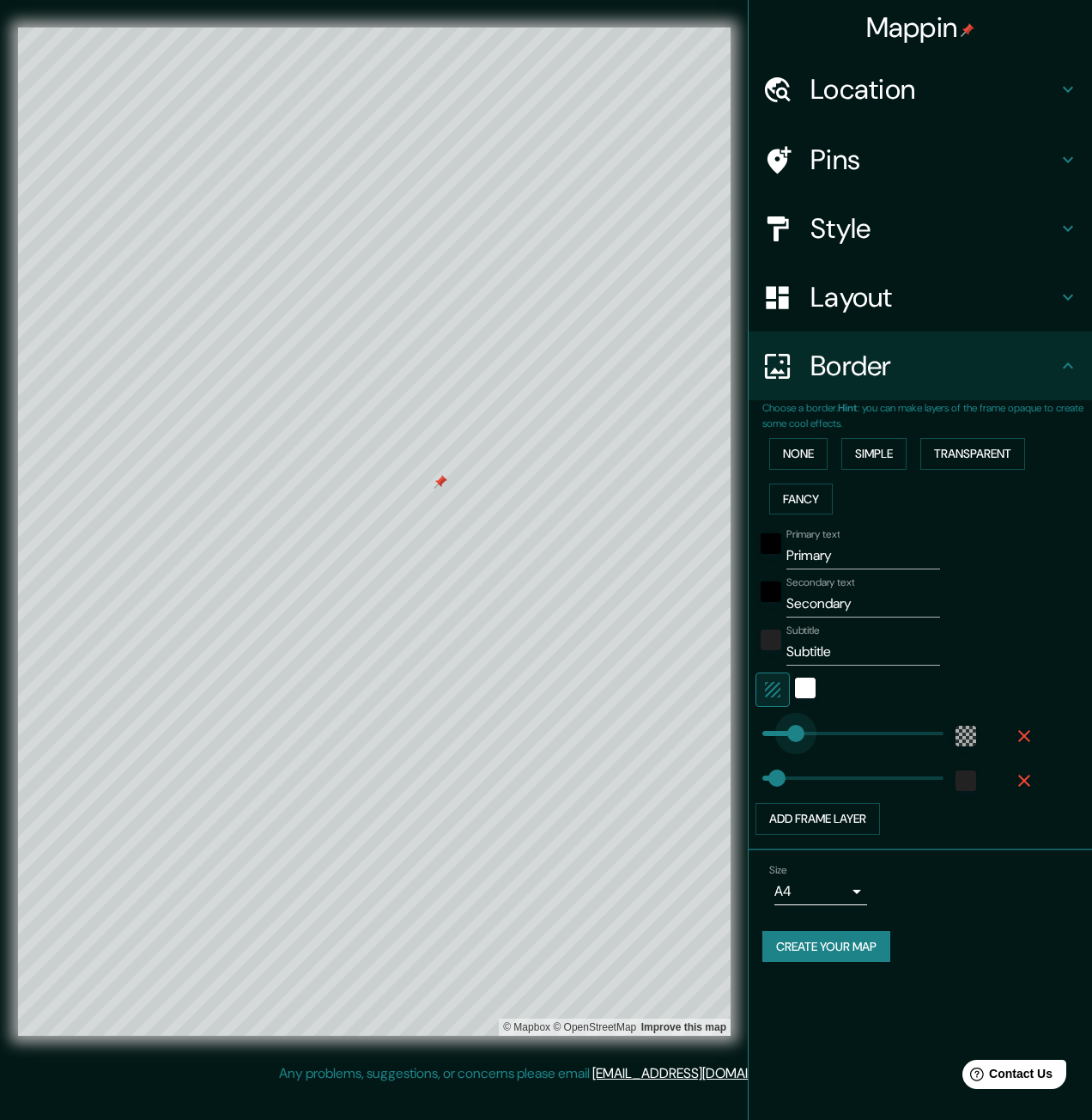
type input "0"
drag, startPoint x: 860, startPoint y: 737, endPoint x: 760, endPoint y: 760, distance: 102.6
type input "66"
type input "154"
drag, startPoint x: 761, startPoint y: 729, endPoint x: 796, endPoint y: 726, distance: 35.1
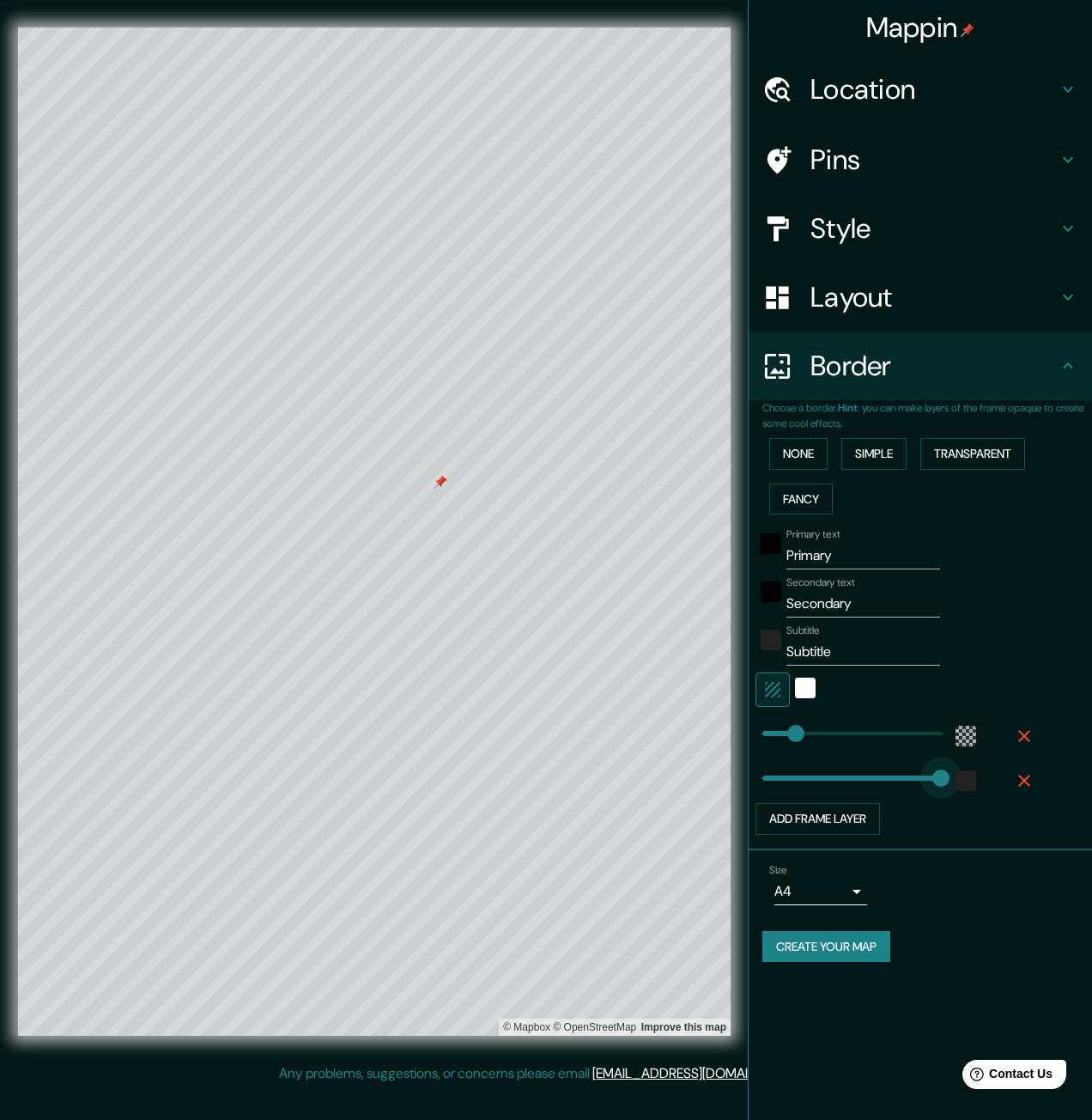
type input "830"
drag, startPoint x: 786, startPoint y: 775, endPoint x: 969, endPoint y: 752, distance: 184.4
type input "0"
drag, startPoint x: 936, startPoint y: 777, endPoint x: 752, endPoint y: 785, distance: 184.2
click at [832, 304] on h4 "Layout" at bounding box center [935, 297] width 247 height 35
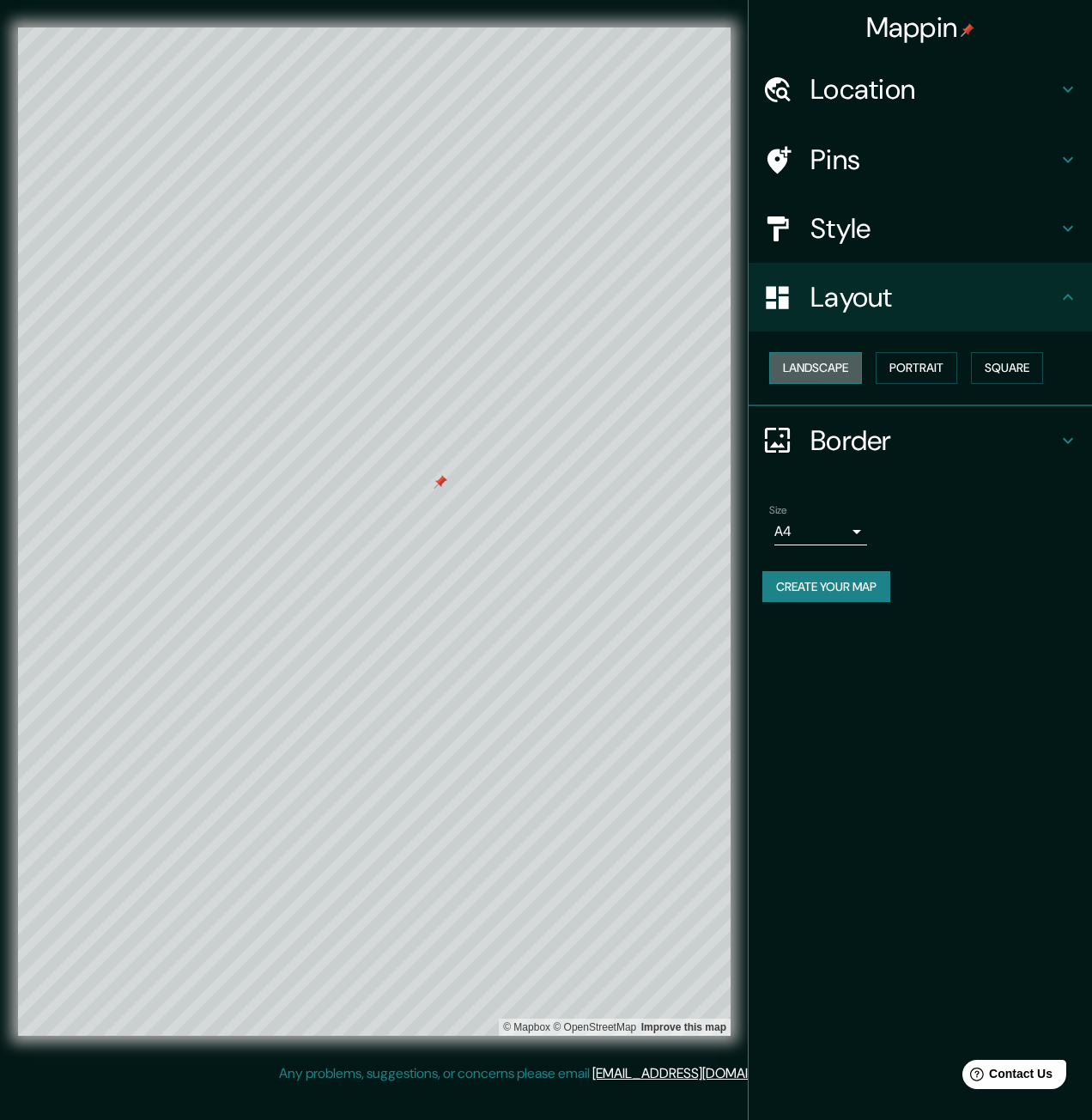
click at [827, 360] on button "Landscape" at bounding box center [816, 367] width 93 height 32
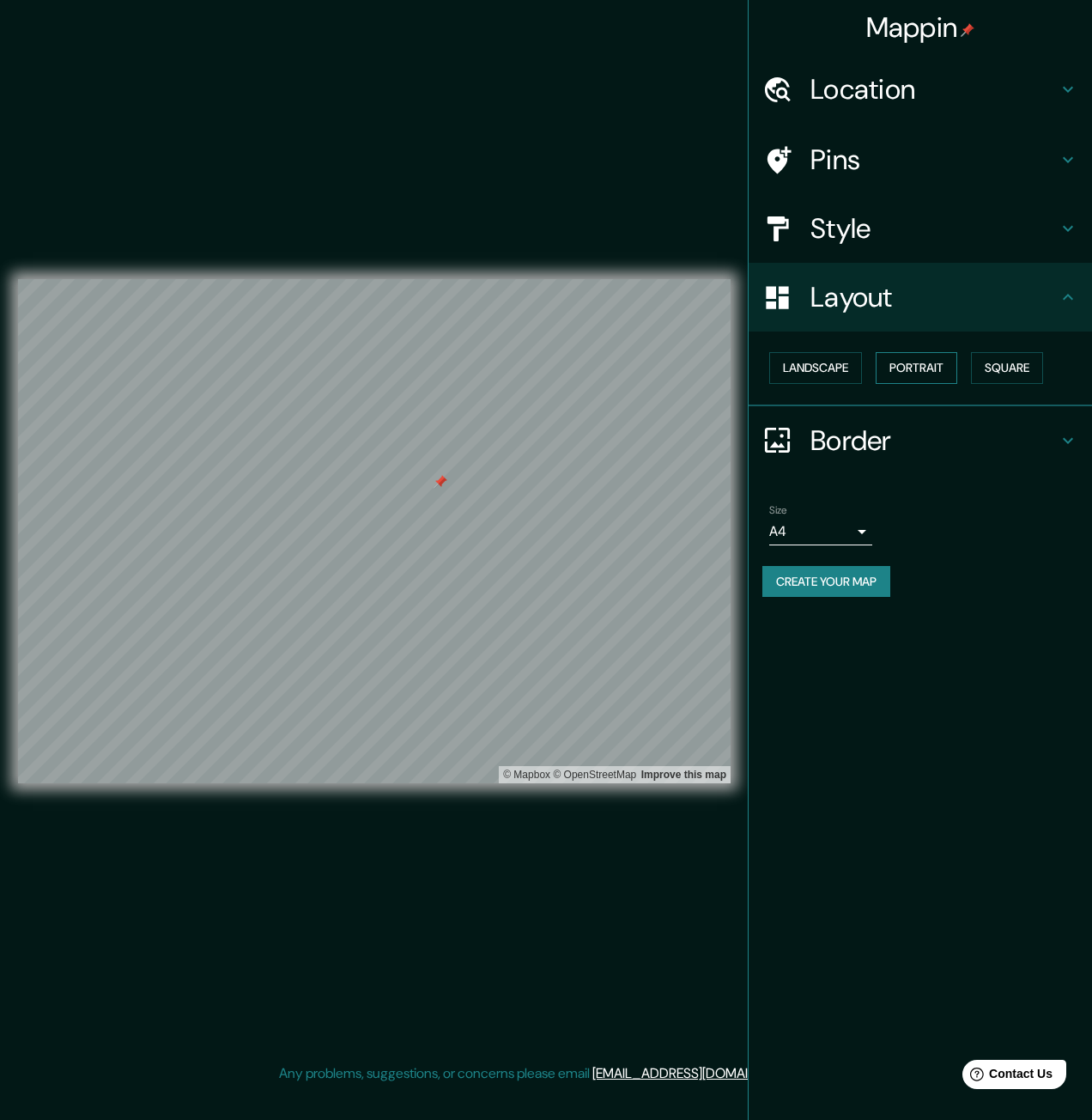
click at [894, 374] on button "Portrait" at bounding box center [917, 367] width 82 height 32
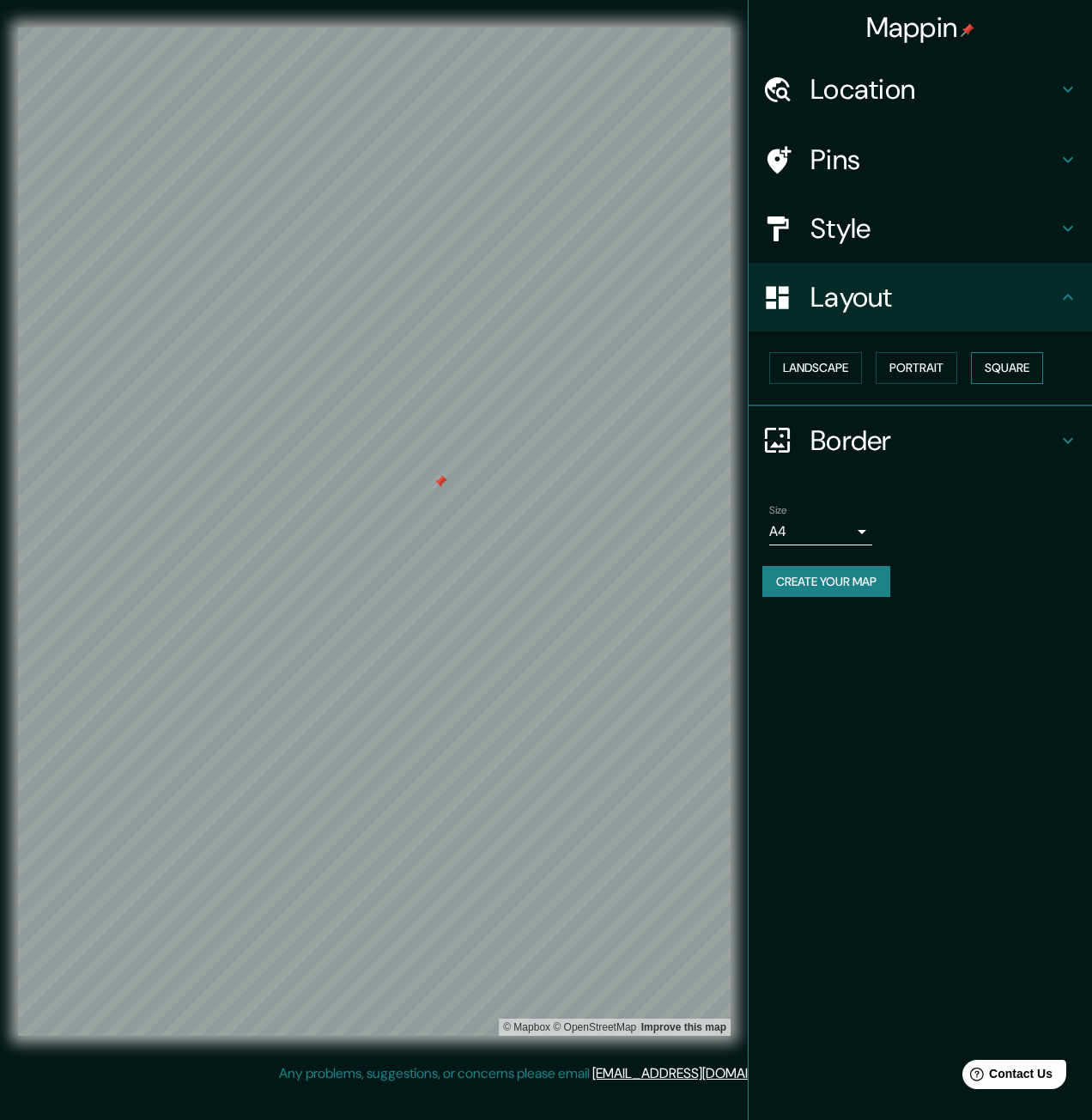
click at [1040, 363] on button "Square" at bounding box center [1007, 367] width 72 height 32
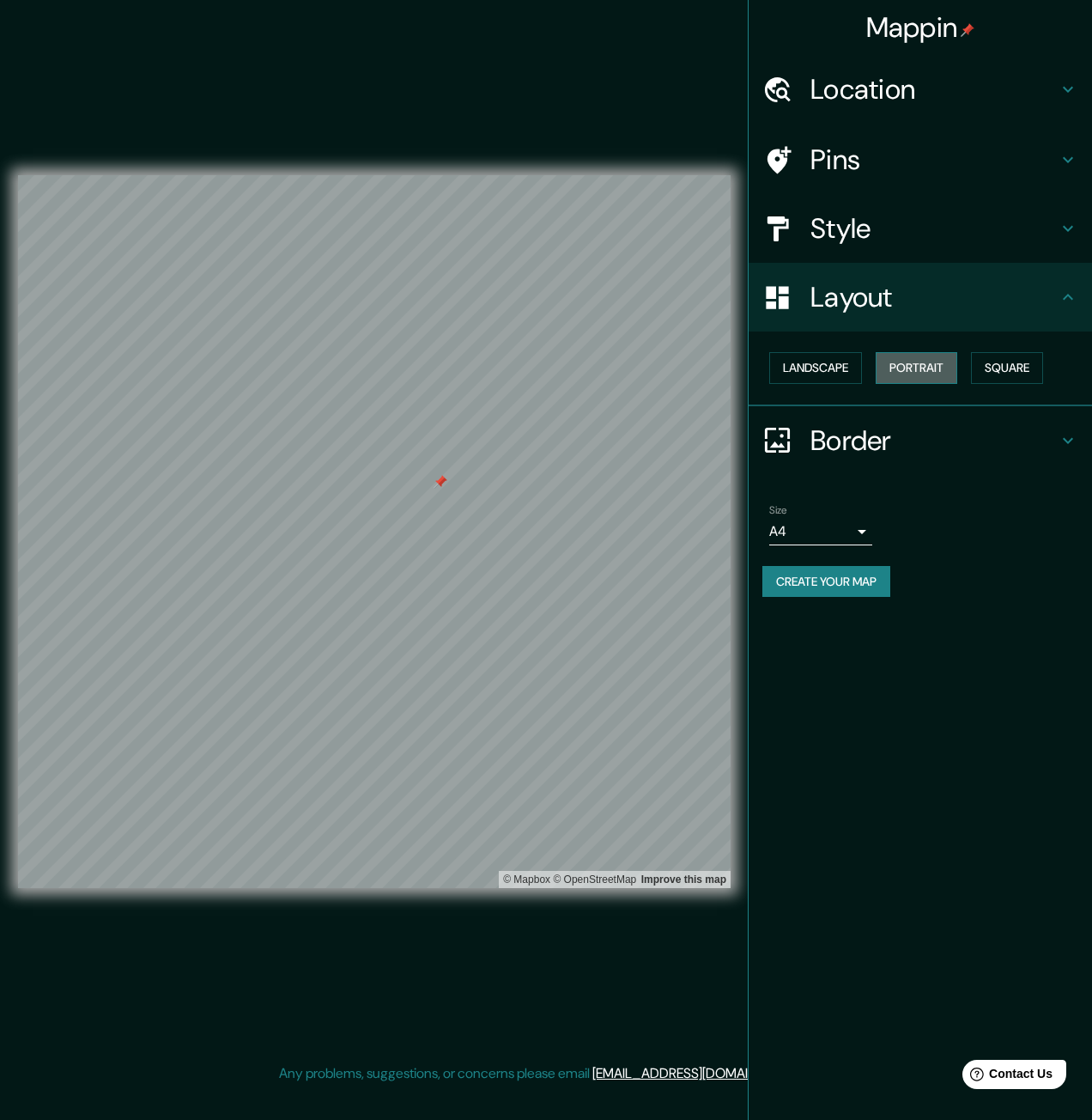
click at [957, 366] on button "Portrait" at bounding box center [917, 367] width 82 height 32
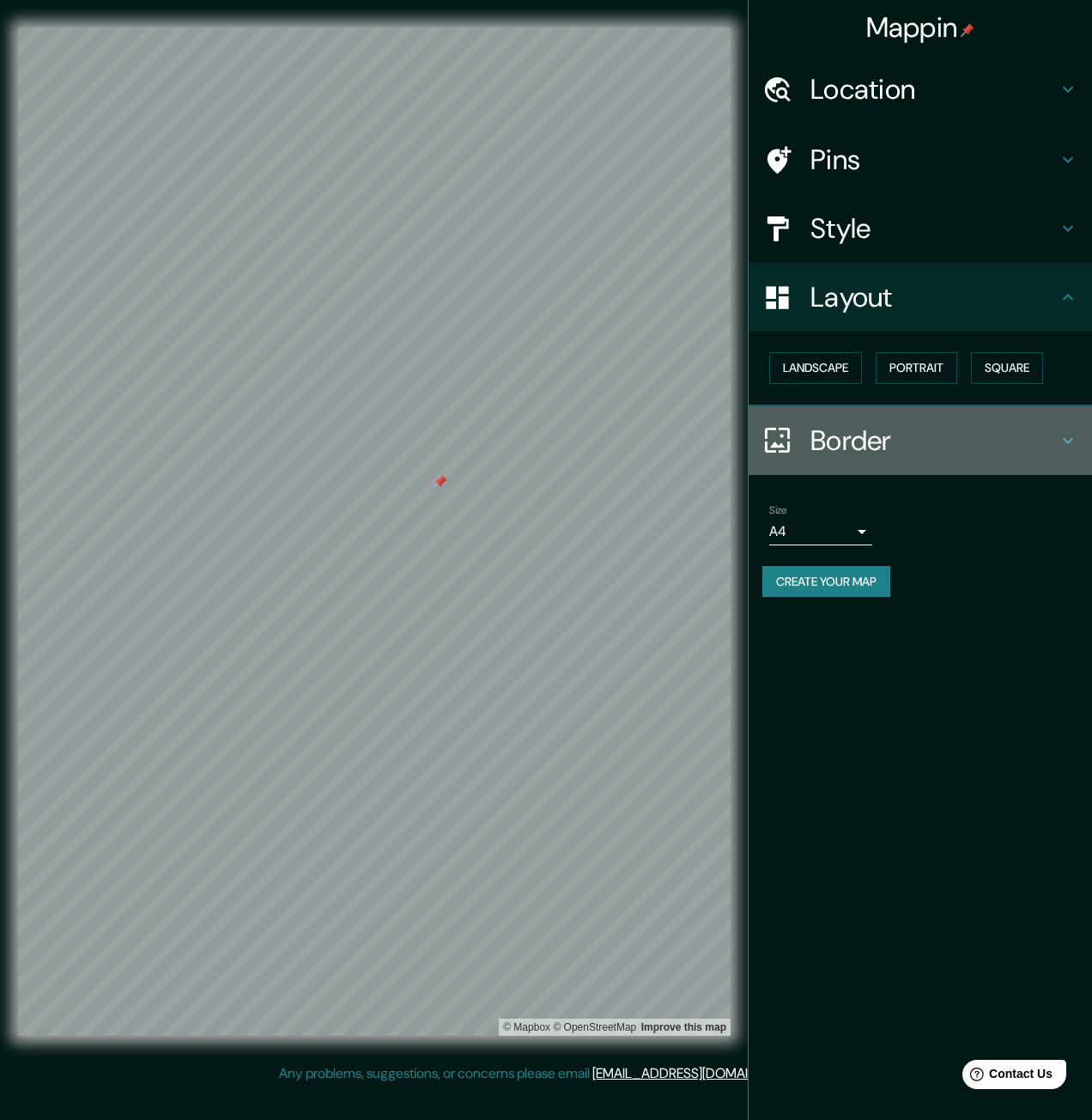
click at [950, 439] on h4 "Border" at bounding box center [935, 441] width 247 height 35
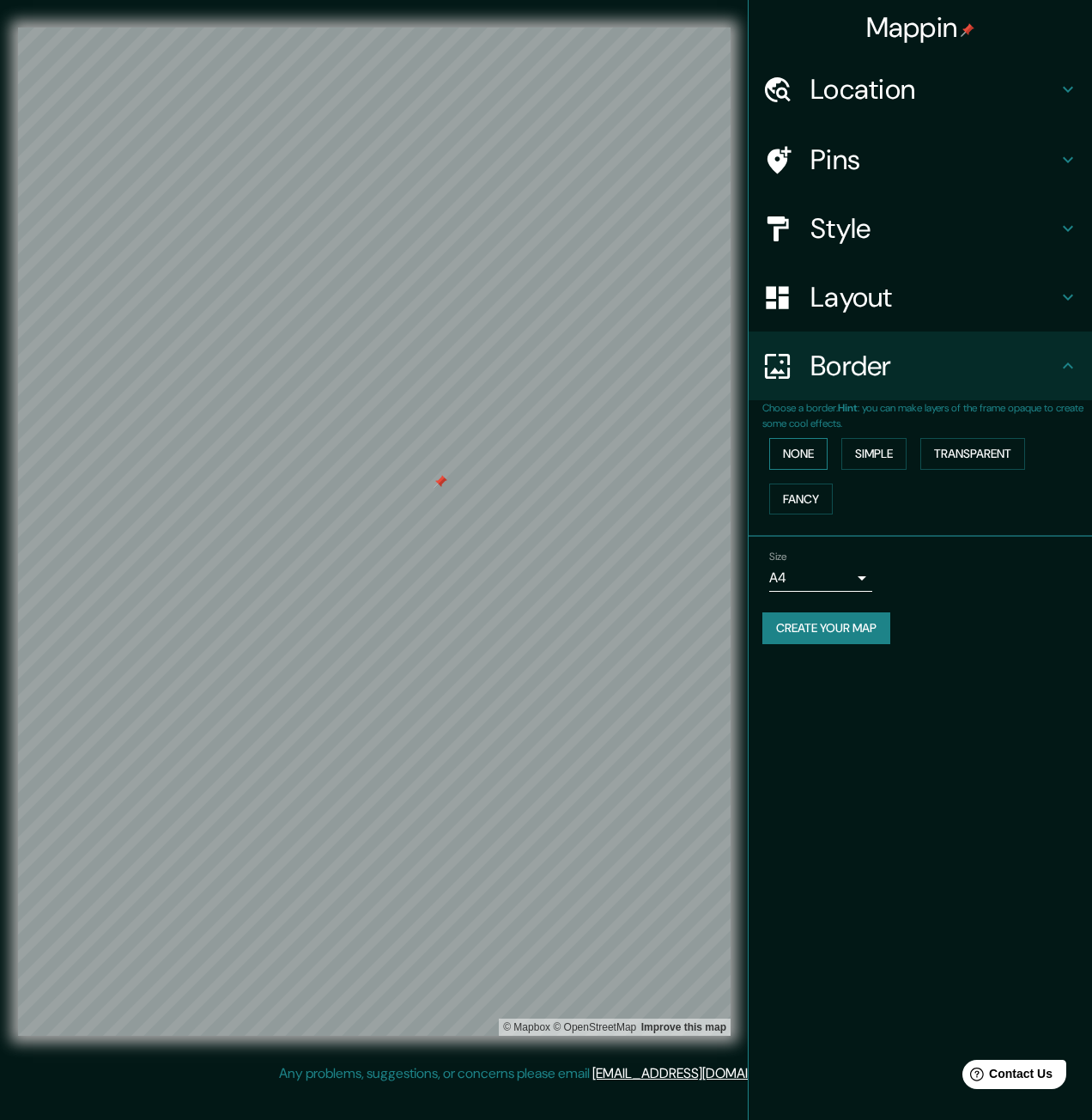
click at [795, 456] on button "None" at bounding box center [798, 454] width 58 height 32
click at [899, 463] on button "Simple" at bounding box center [875, 454] width 65 height 32
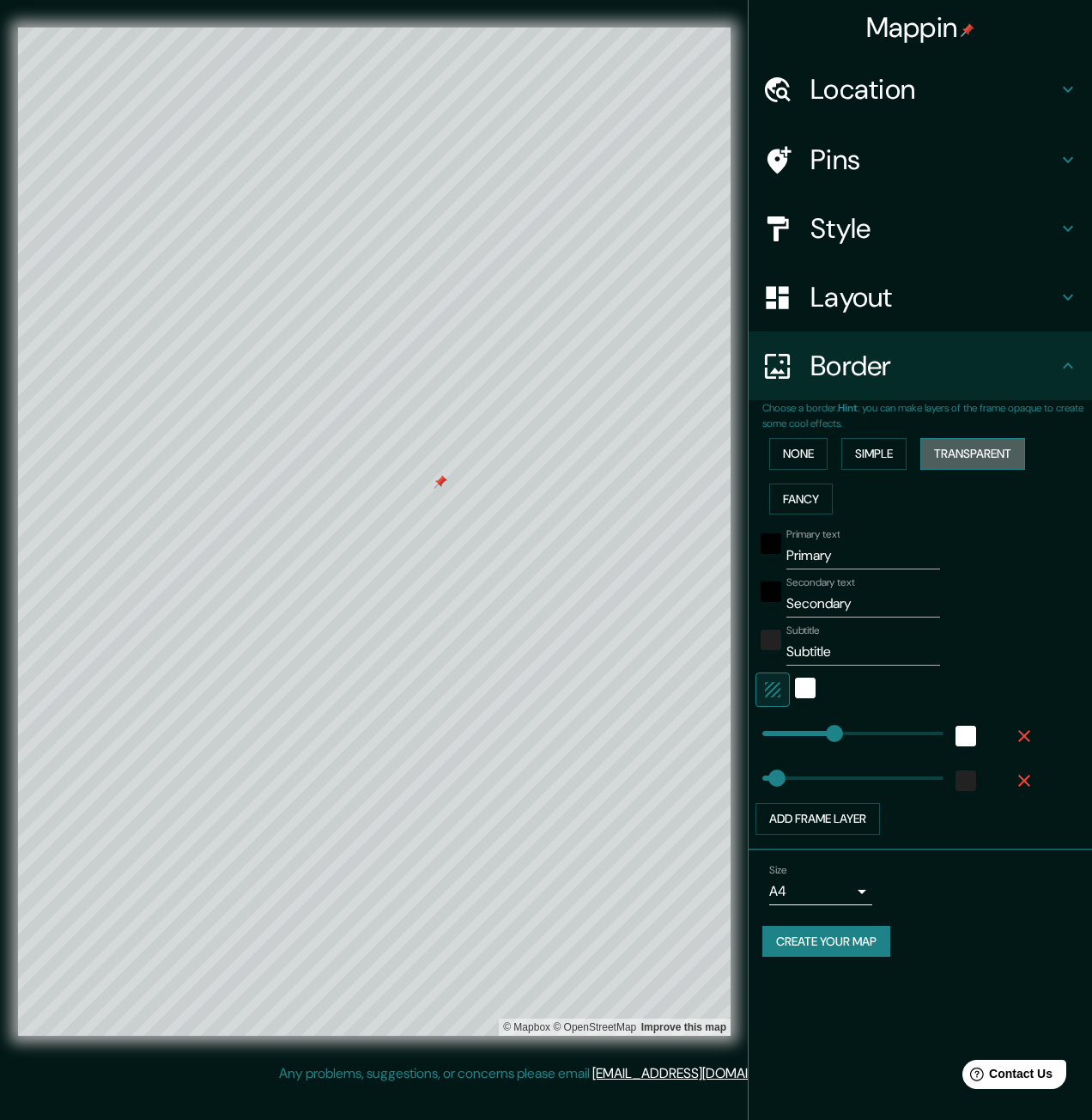
click at [957, 446] on button "Transparent" at bounding box center [972, 454] width 105 height 32
drag, startPoint x: 844, startPoint y: 555, endPoint x: 754, endPoint y: 555, distance: 90.0
click at [754, 555] on div "Choose a border. Hint : you can make layers of the frame opaque to create some …" at bounding box center [921, 625] width 344 height 450
type input "REUS"
click at [879, 600] on input "Secondary" at bounding box center [863, 604] width 154 height 27
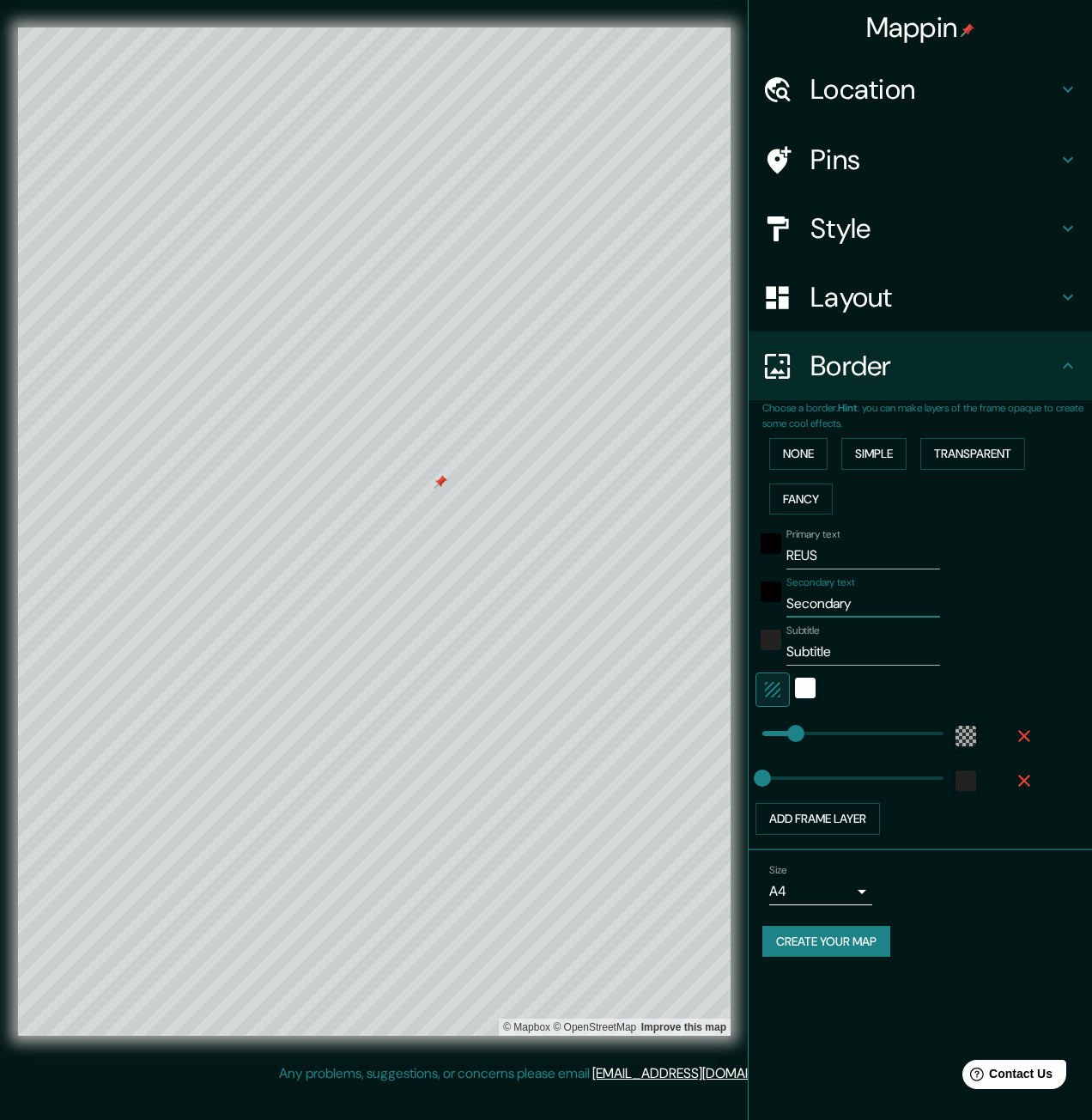
drag, startPoint x: 879, startPoint y: 600, endPoint x: 756, endPoint y: 604, distance: 123.1
click at [756, 604] on div "Secondary text Secondary" at bounding box center [897, 596] width 282 height 41
click at [884, 613] on input "Secondary" at bounding box center [863, 604] width 154 height 27
click at [714, 626] on div "Mappin Location Pins Style Layout Border Choose a border. Hint : you can make l…" at bounding box center [546, 545] width 1092 height 1090
paste input "41.156041, 1.109417"
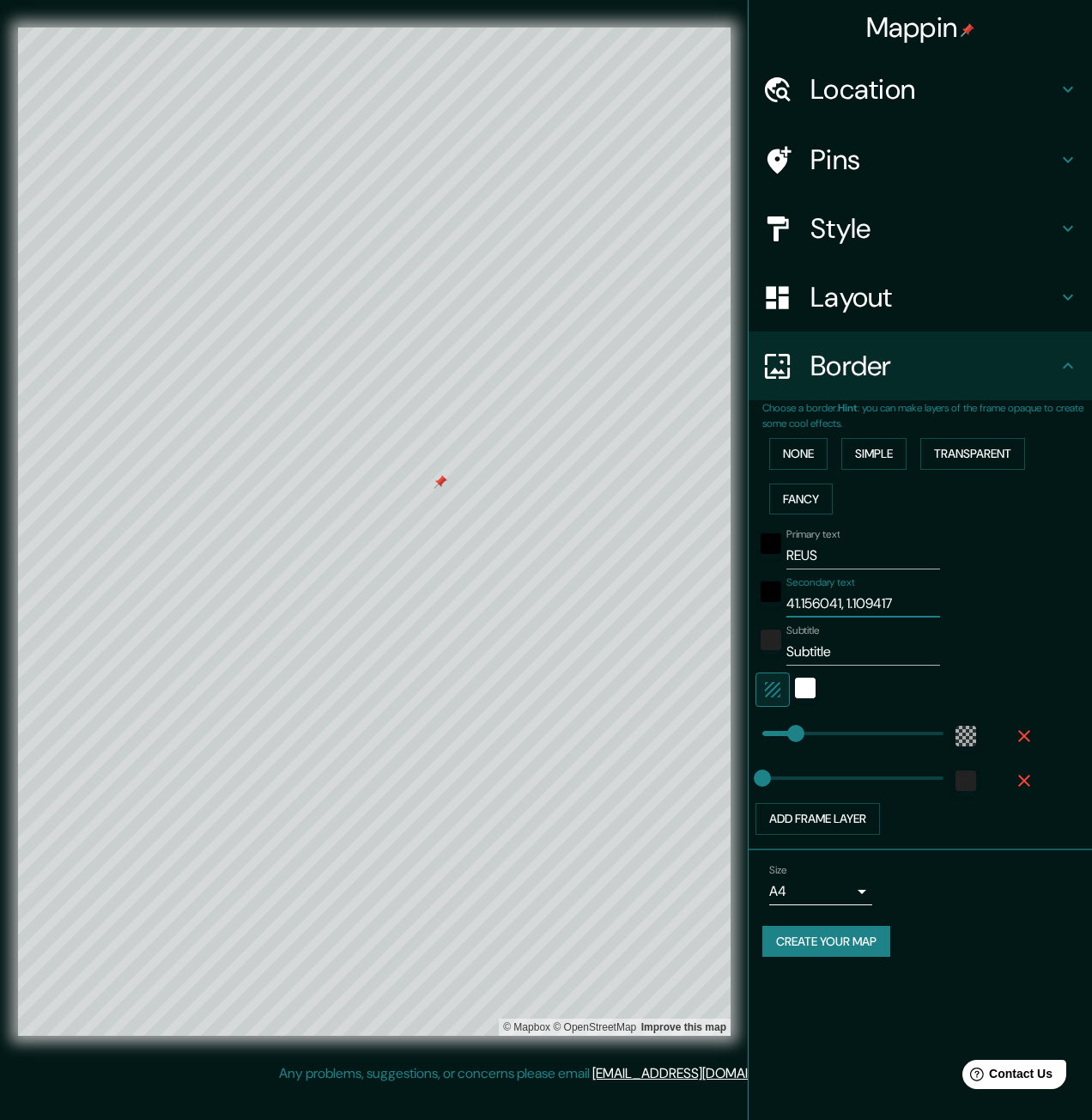
type input "41.156041, 1.109417"
click at [713, 669] on div "Mappin Location Pins Style Layout Border Choose a border. Hint : you can make l…" at bounding box center [546, 545] width 1092 height 1090
click at [809, 677] on div "white" at bounding box center [806, 687] width 21 height 21
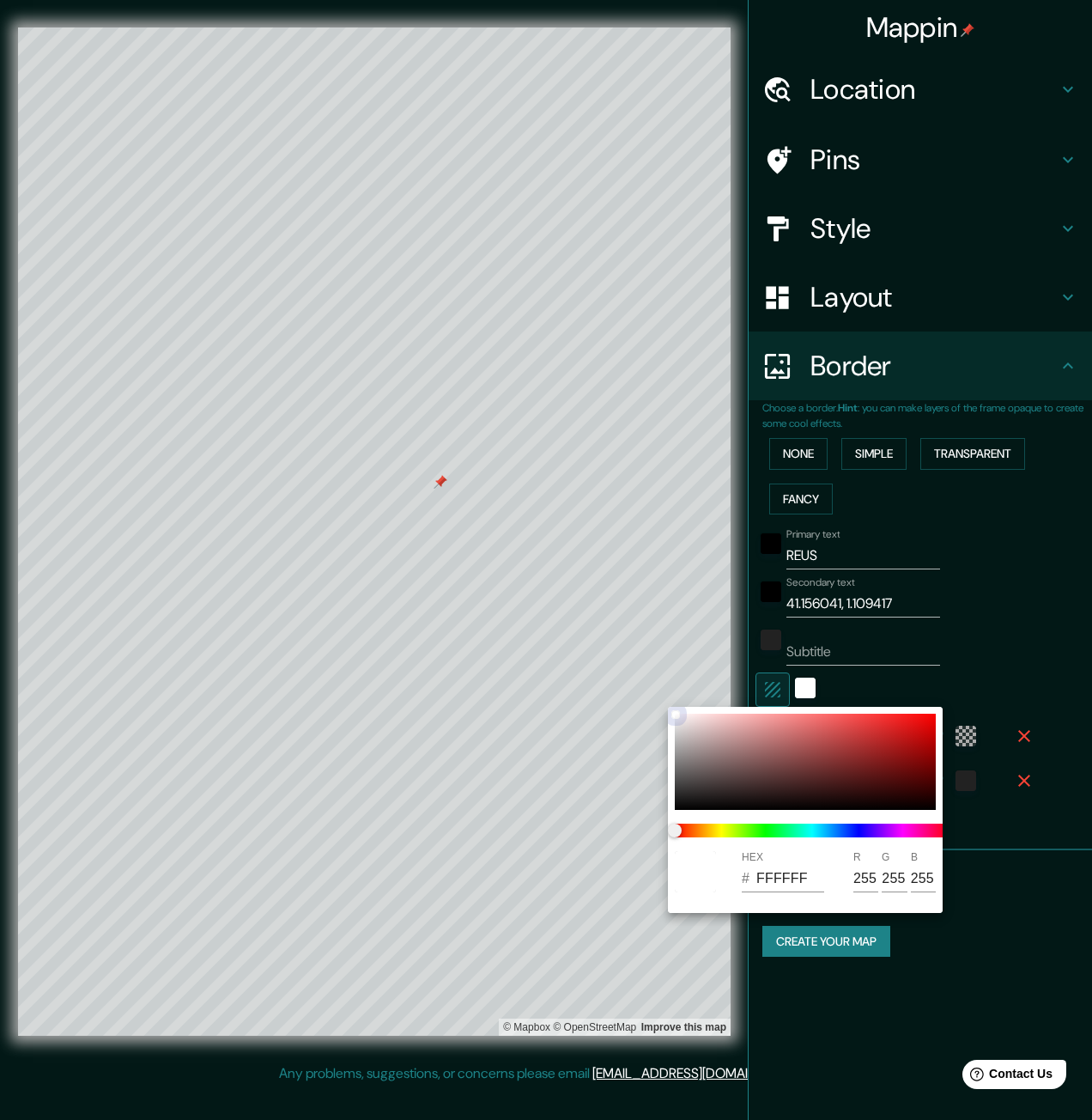
click at [760, 775] on div at bounding box center [805, 762] width 261 height 96
type input "5C3E3E"
type input "92"
type input "62"
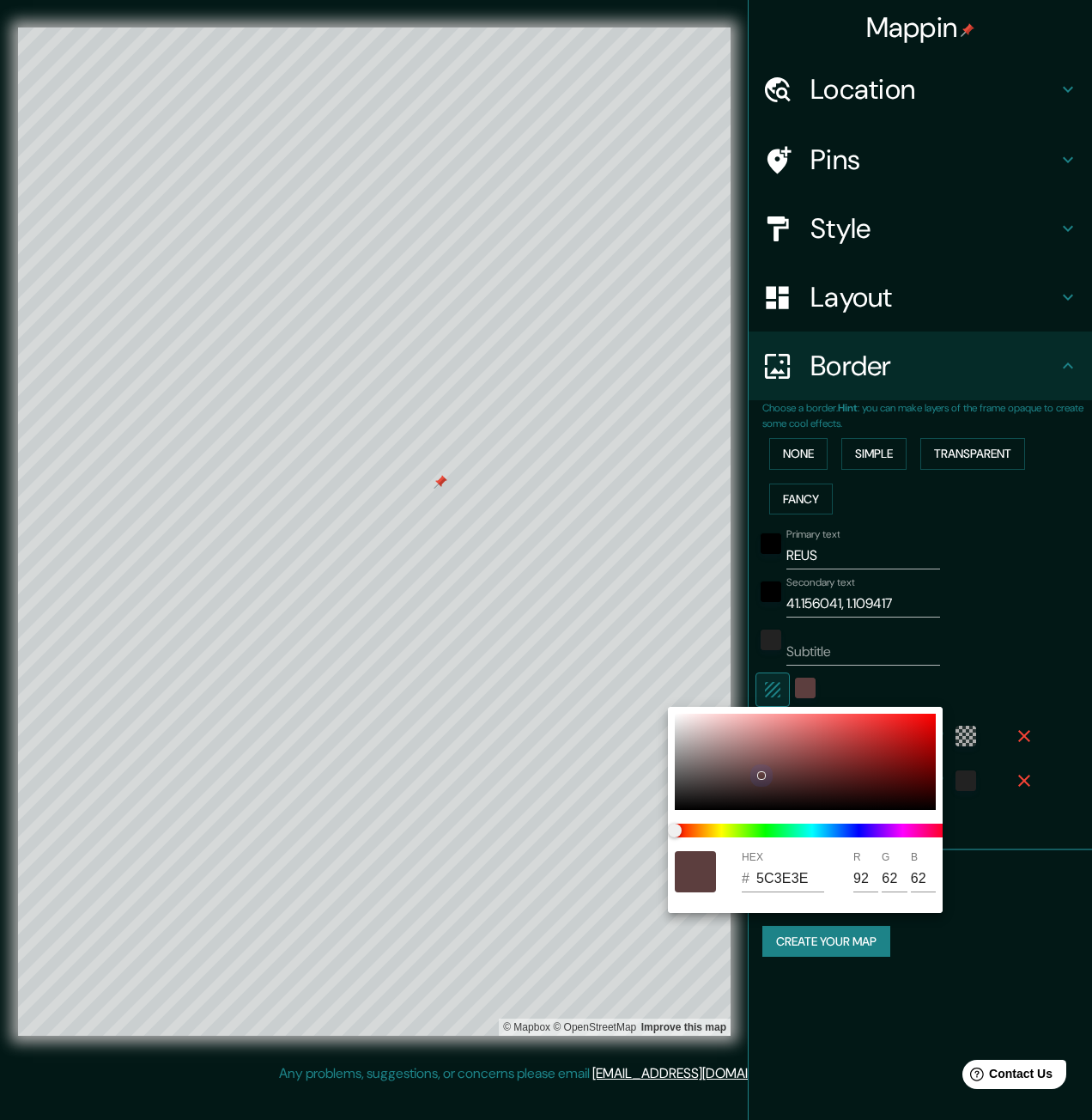
type input "552D2D"
type input "85"
type input "45"
type input "552323"
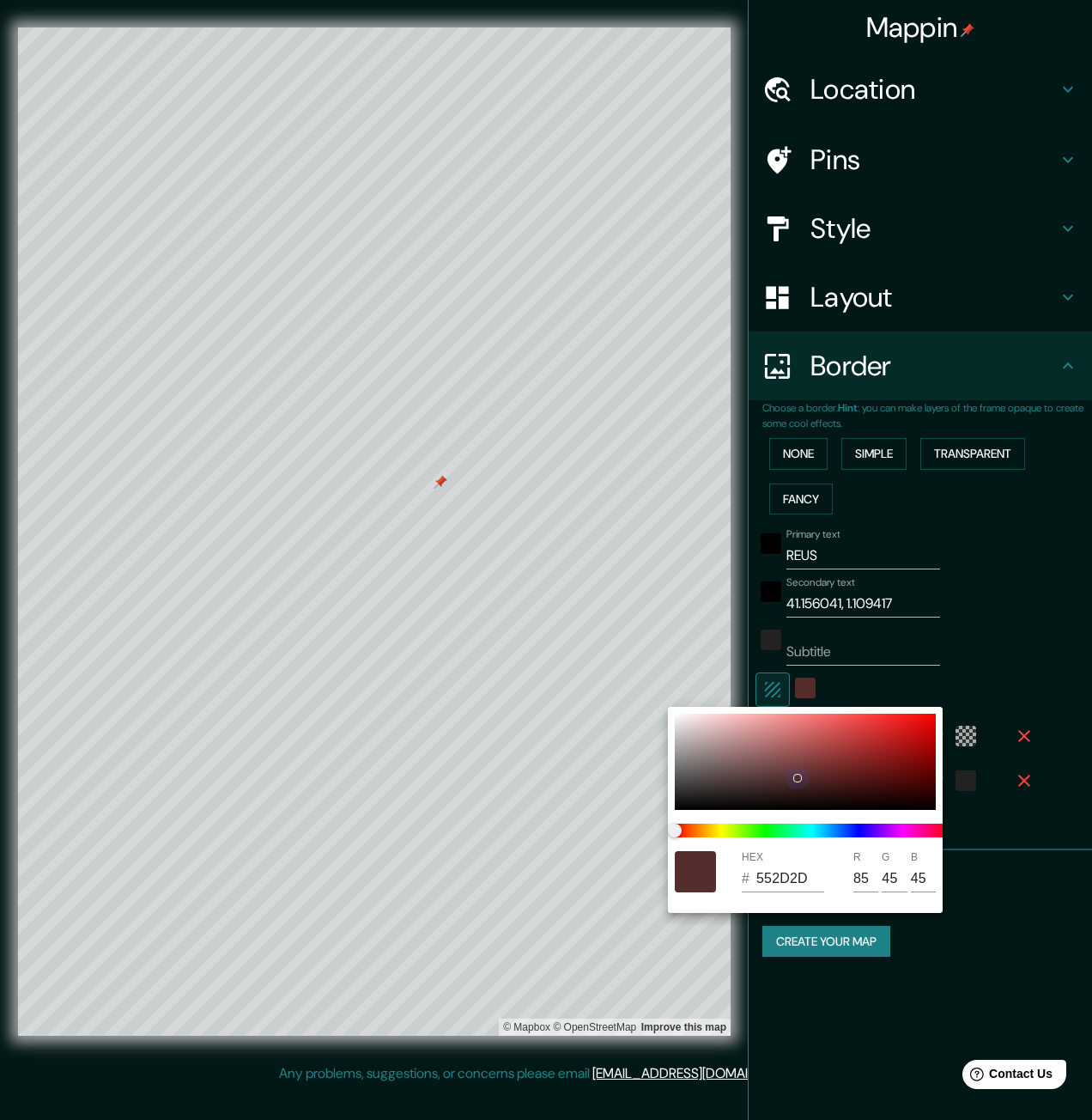
type input "35"
type input "552222"
type input "34"
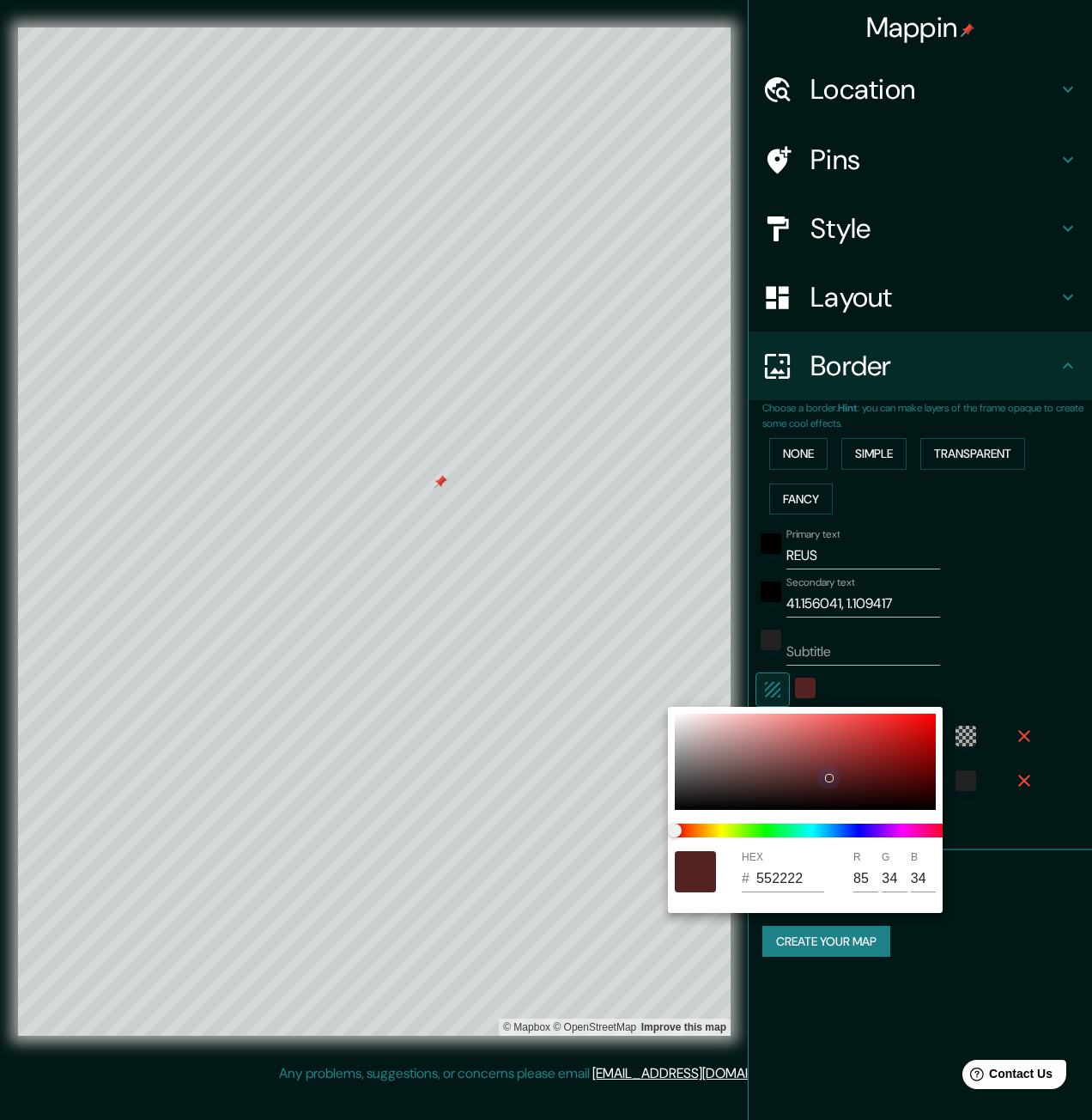
type input "552121"
type input "33"
type input "6E1C1C"
type input "110"
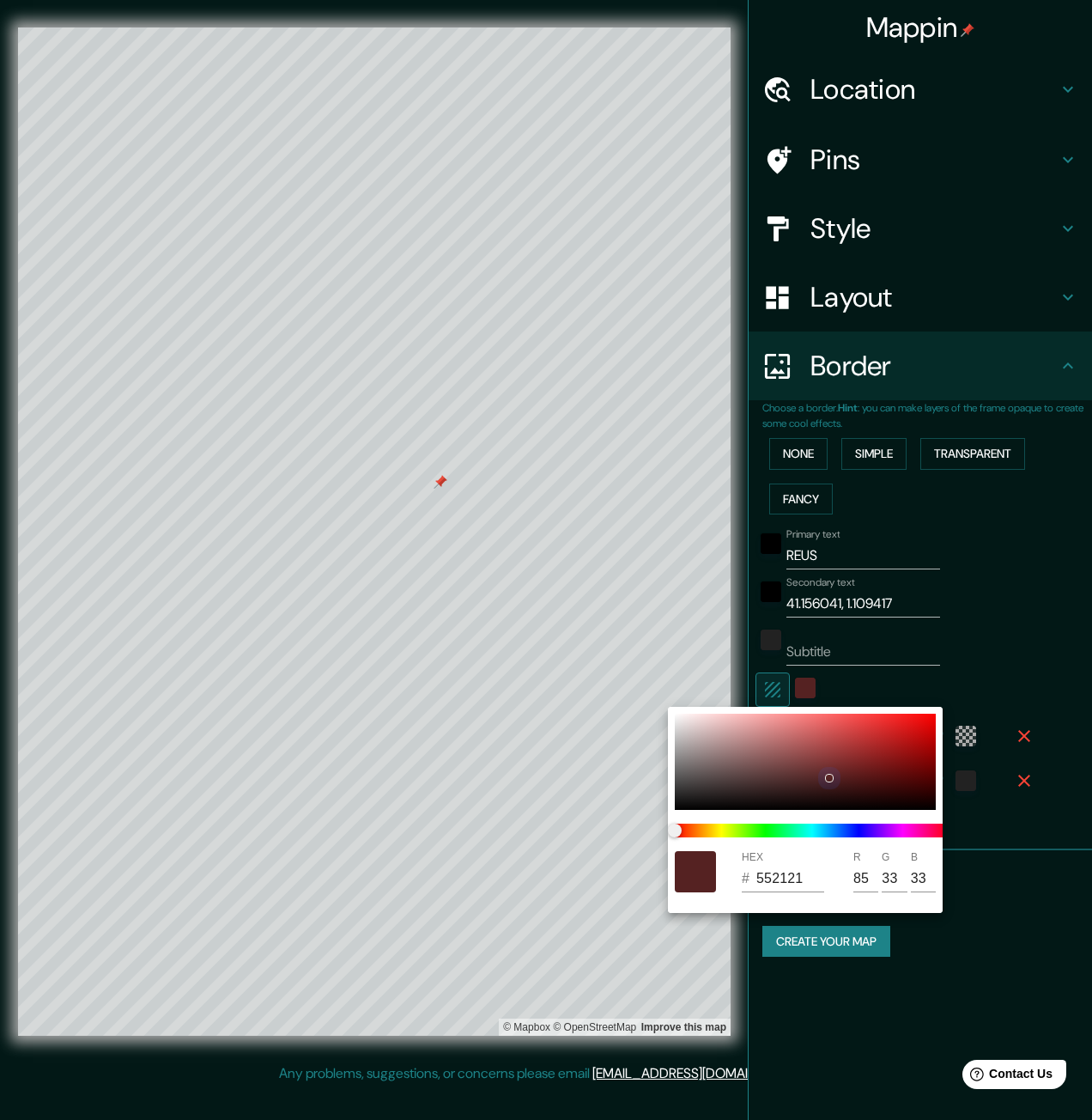
type input "28"
type input "7E1717"
type input "126"
type input "23"
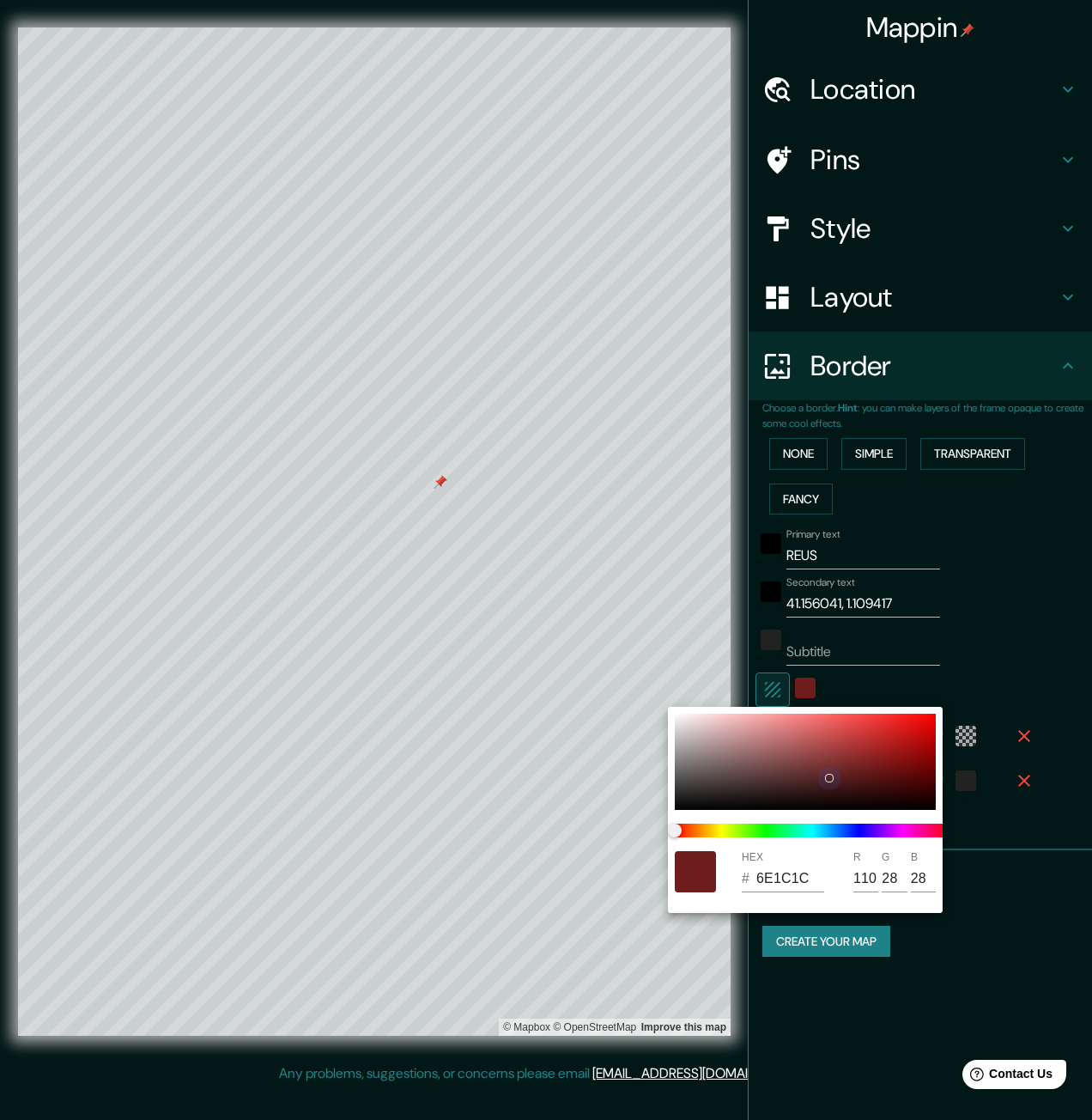
type input "23"
type input "831616"
type input "131"
type input "22"
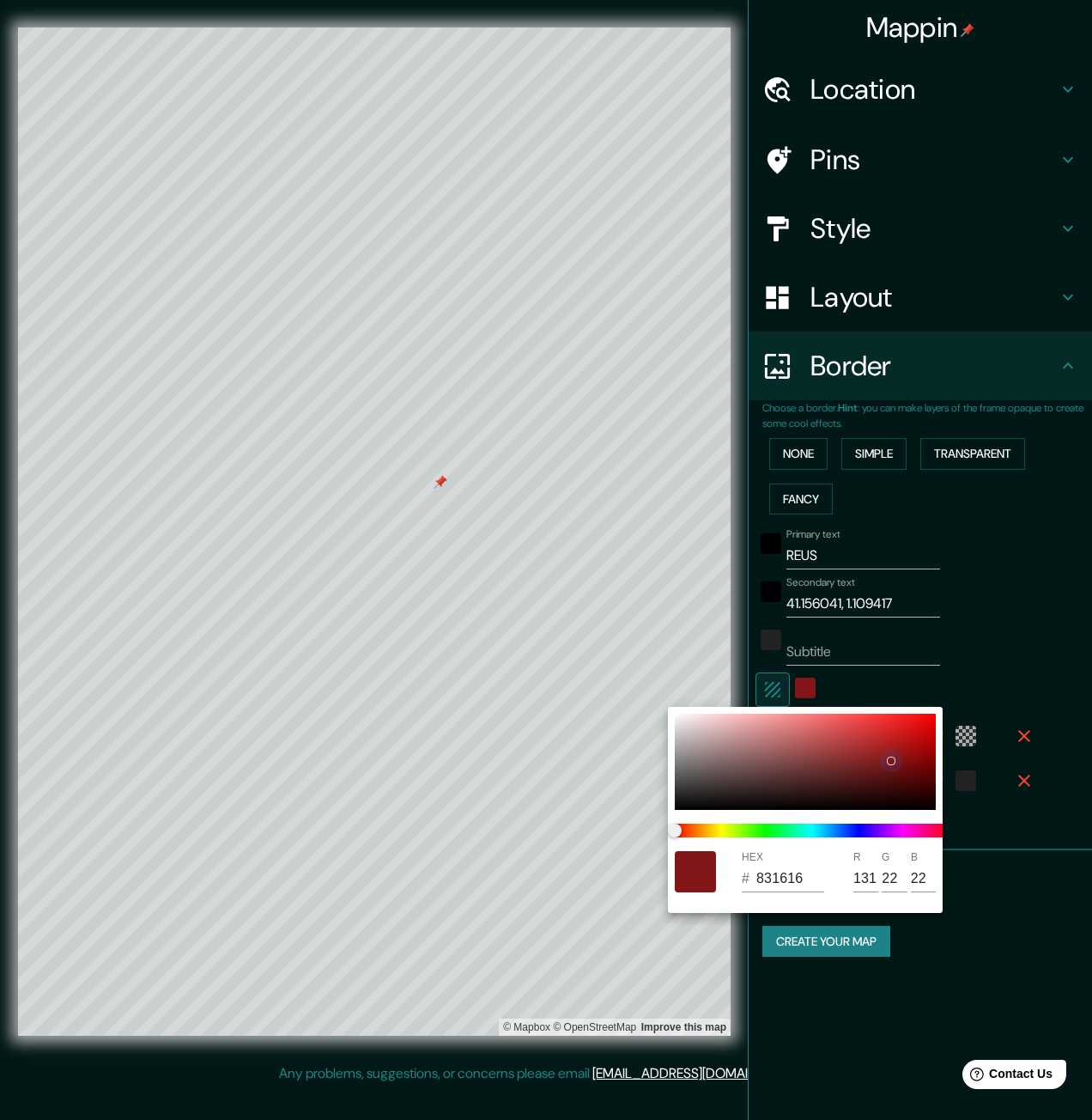
type input "7A1313"
type input "122"
type input "19"
type input "600B0B"
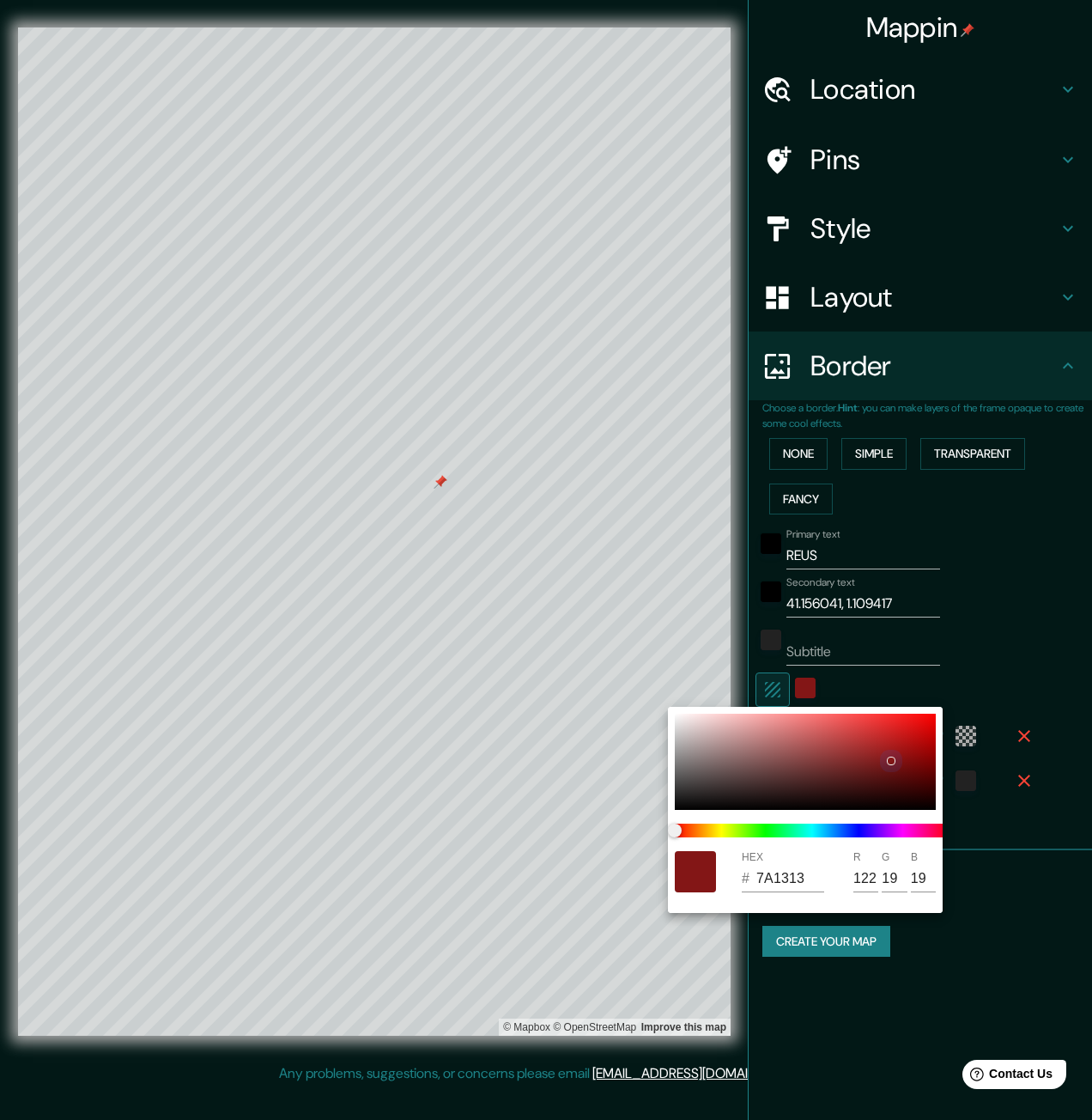
type input "96"
type input "11"
type input "3E0505"
type input "62"
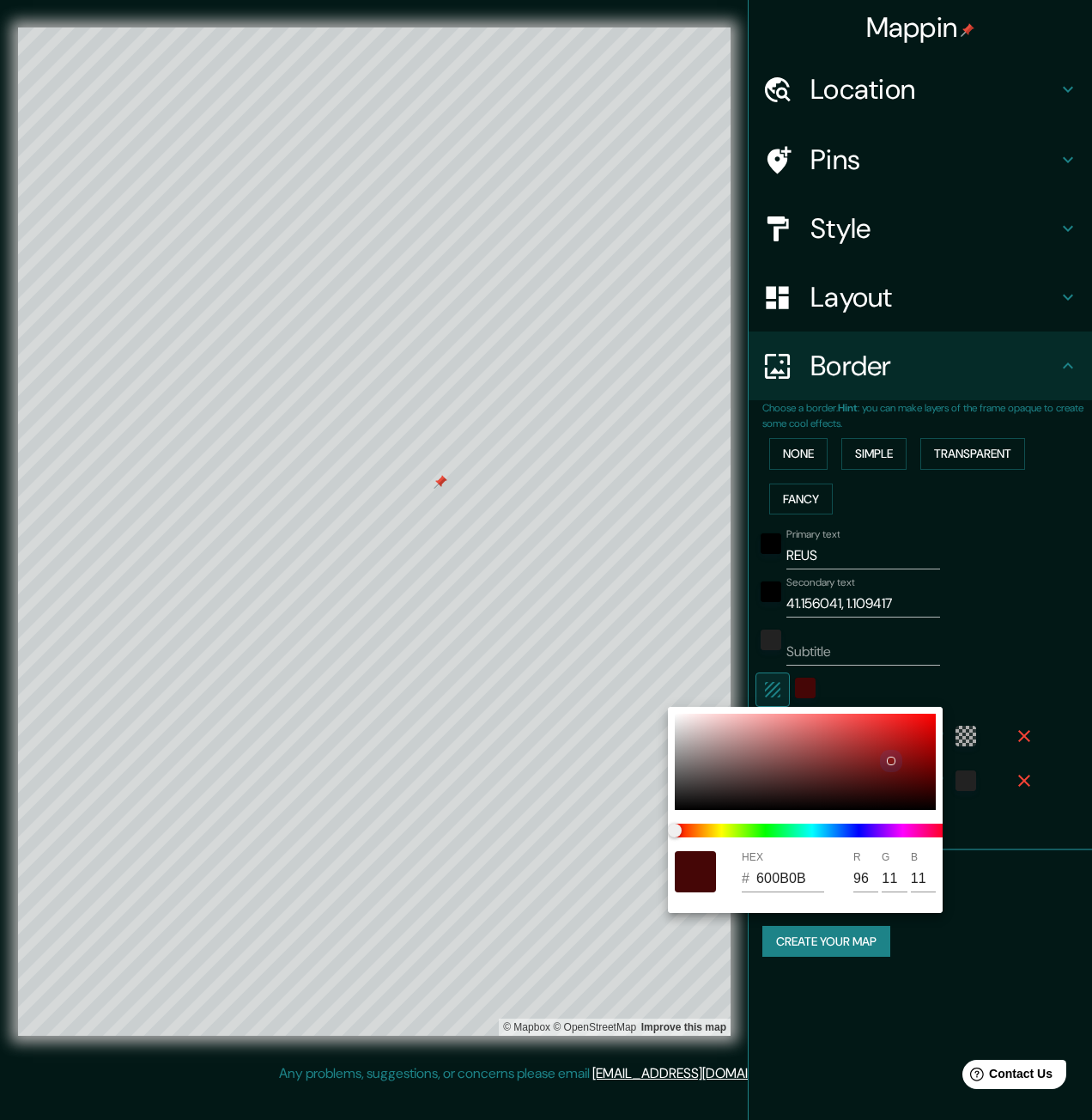
type input "5"
type input "220202"
type input "34"
type input "2"
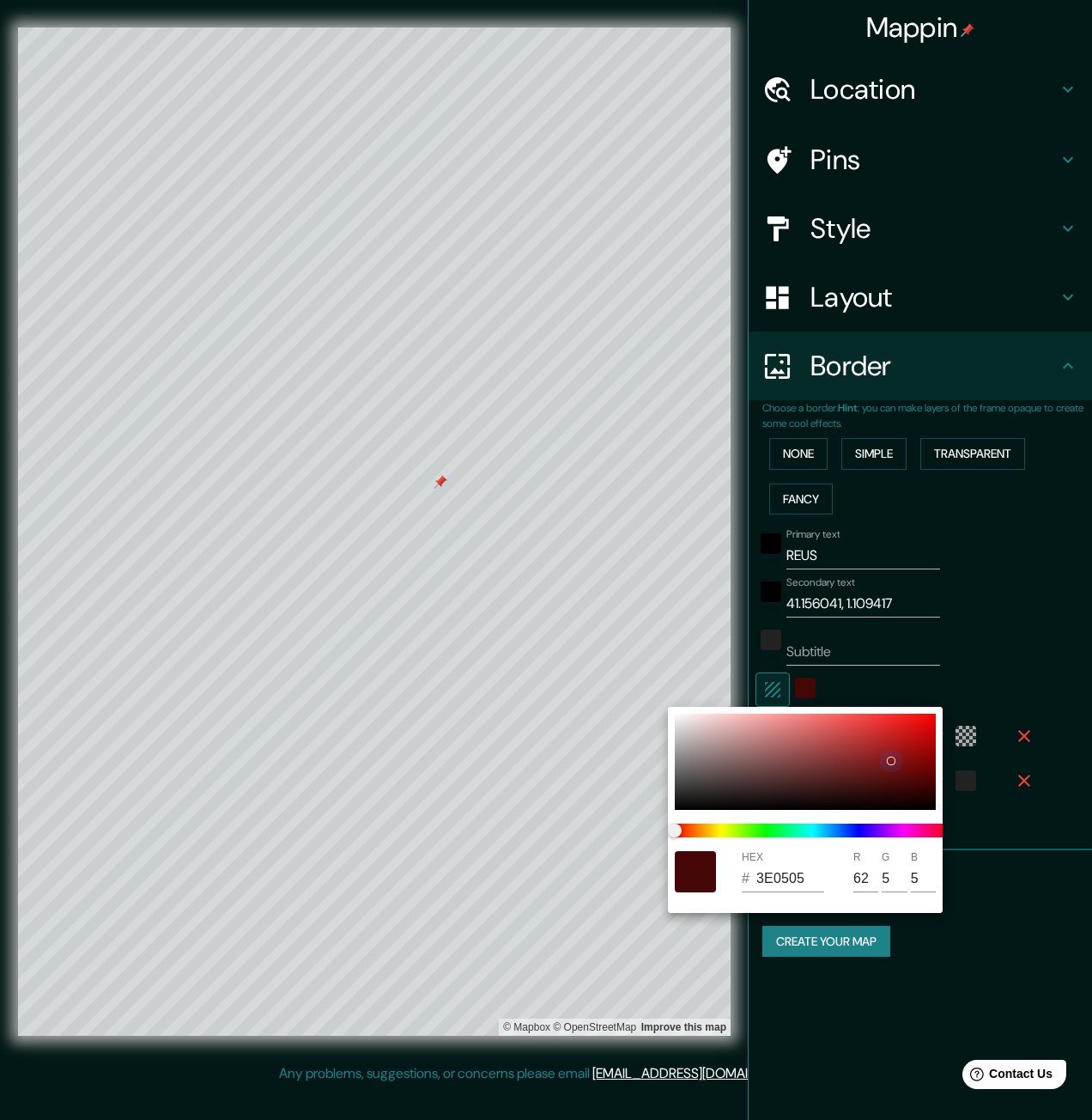
type input "2"
type input "150101"
type input "21"
type input "1"
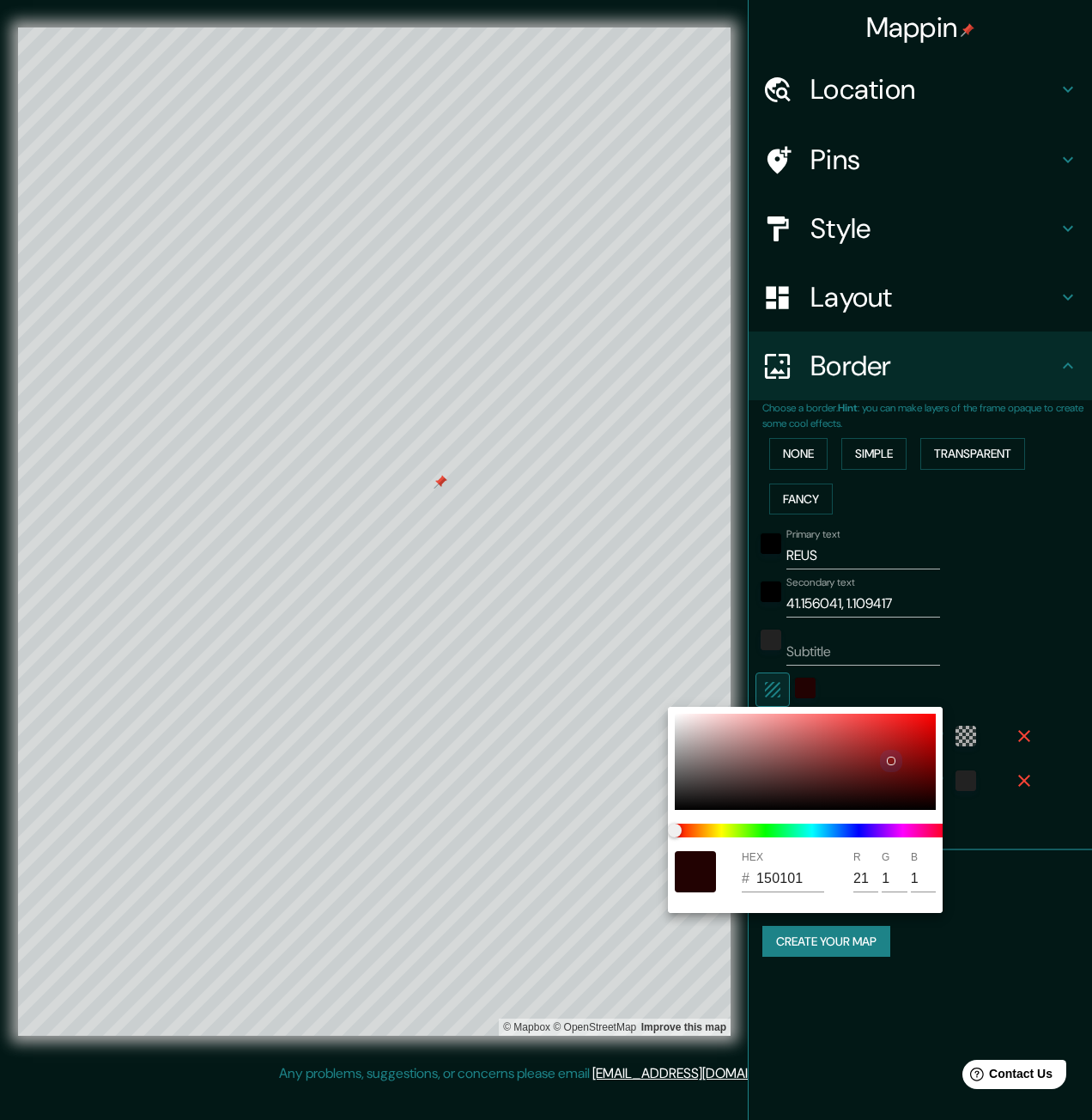
type input "050000"
type input "5"
type input "0"
type input "000000"
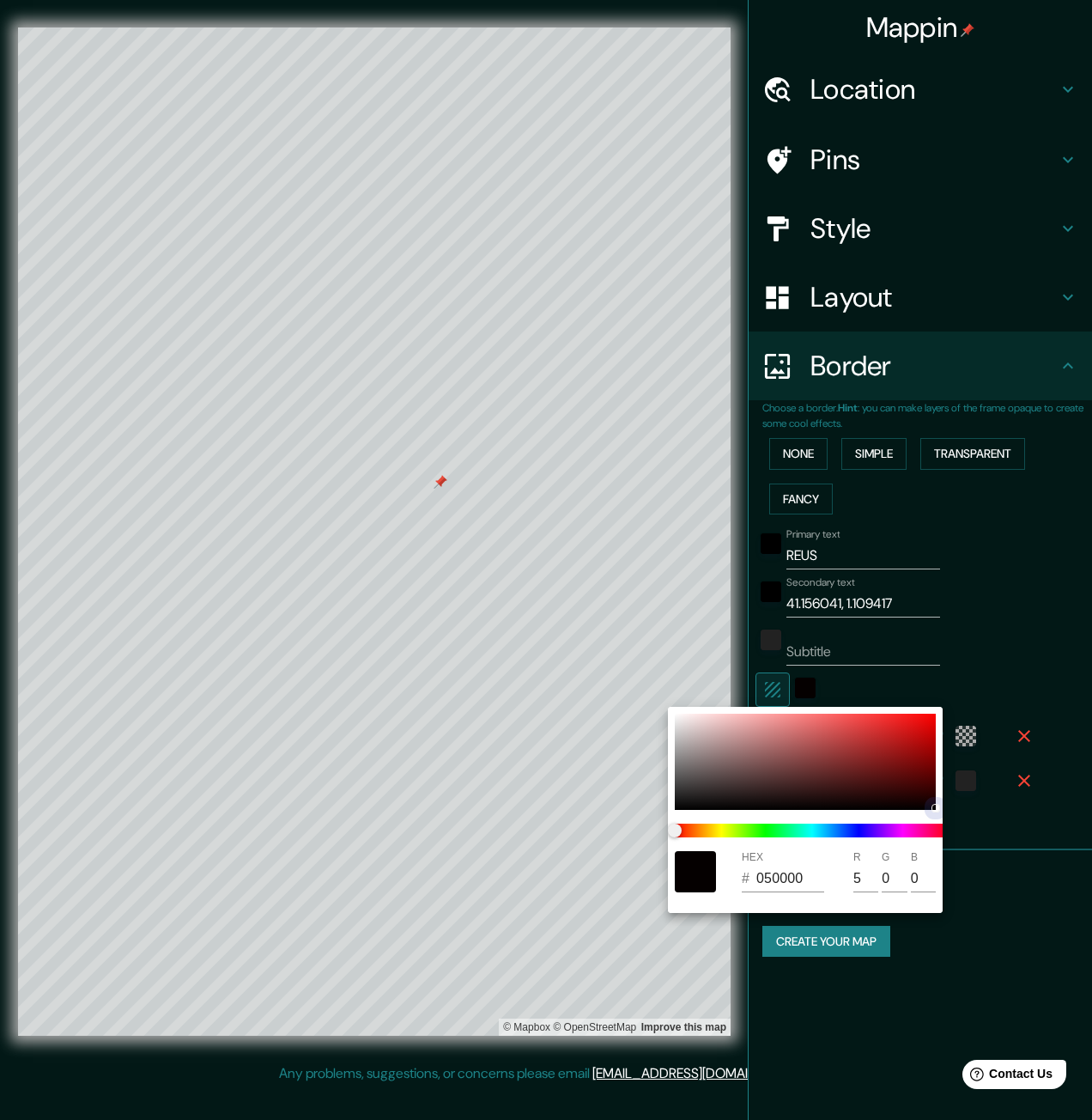
type input "0"
type input "BC0000"
type input "188"
type input "CA0303"
type input "202"
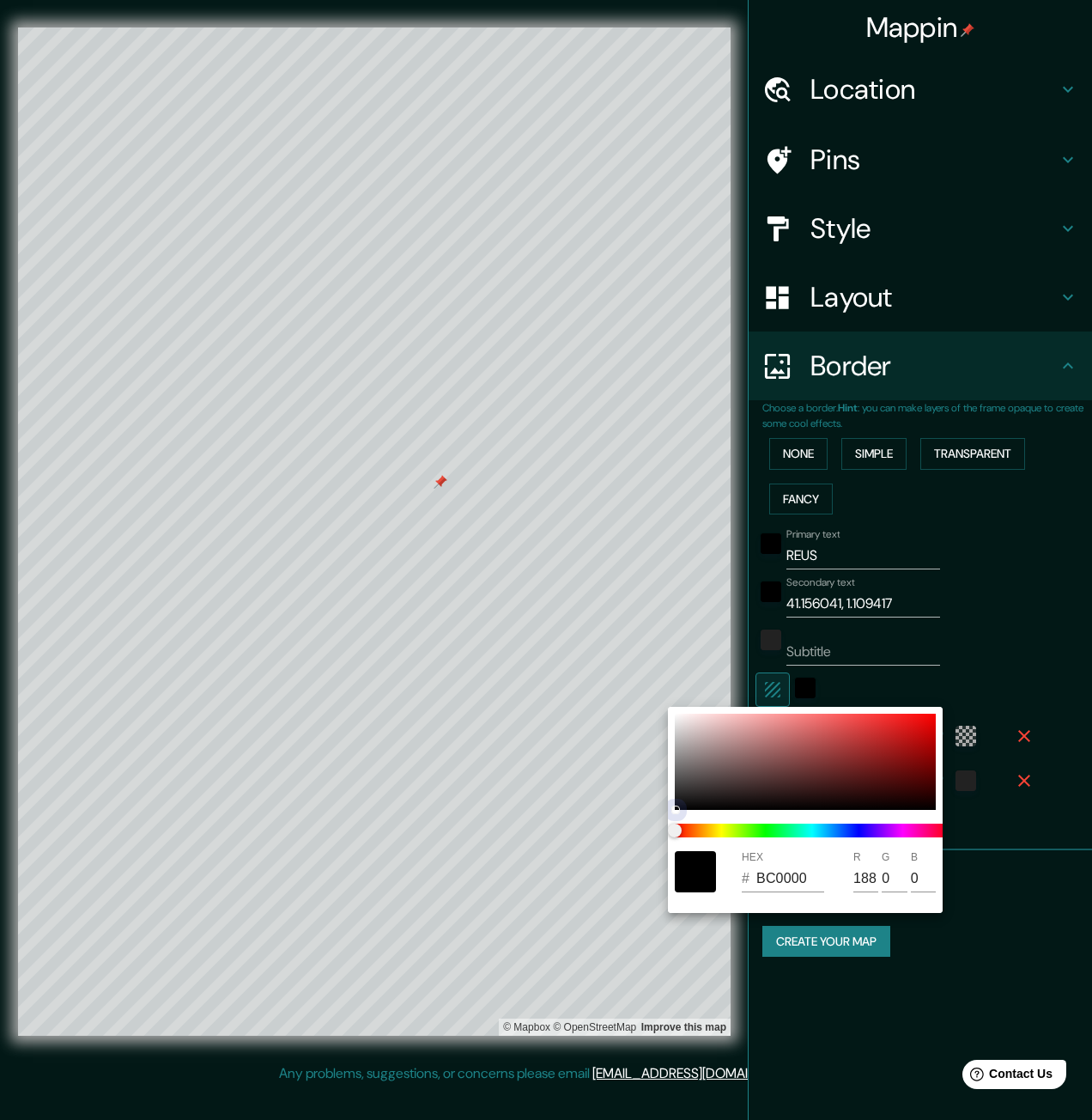
type input "3"
type input "DD0F0F"
type input "221"
type input "15"
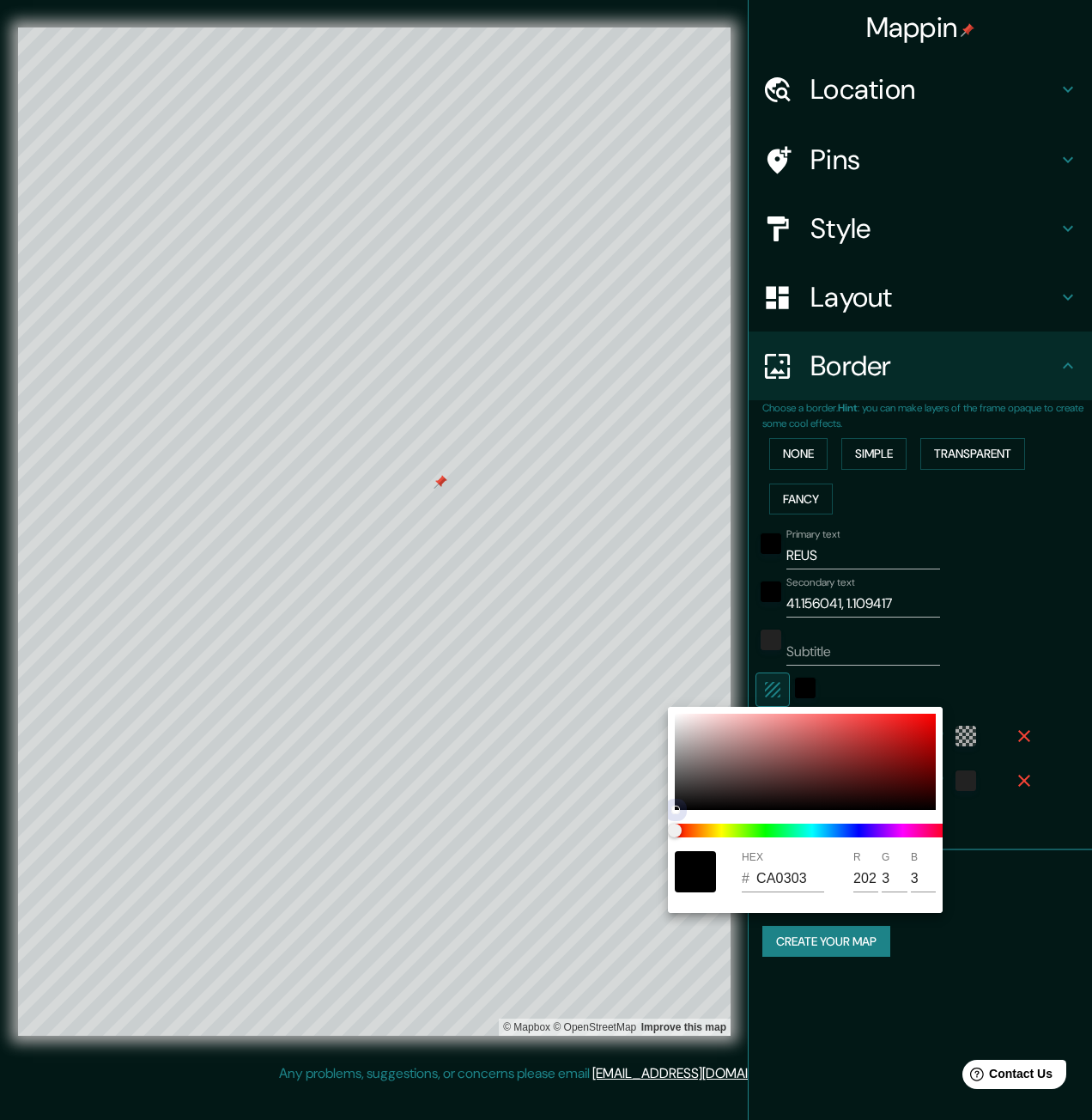
type input "15"
type input "E81C1C"
type input "232"
type input "28"
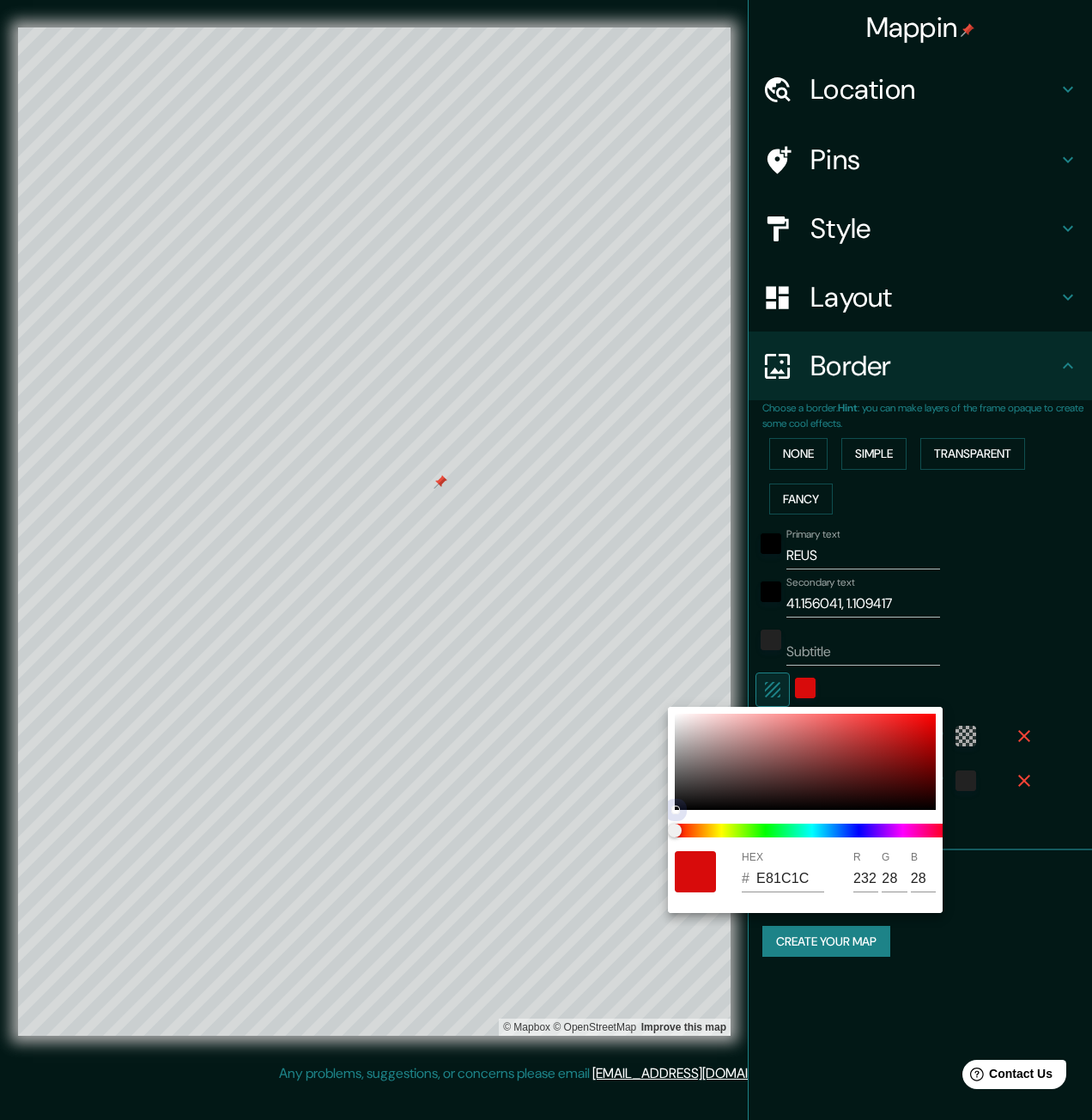
type input "EA2E2E"
type input "234"
type input "46"
type input "EA3535"
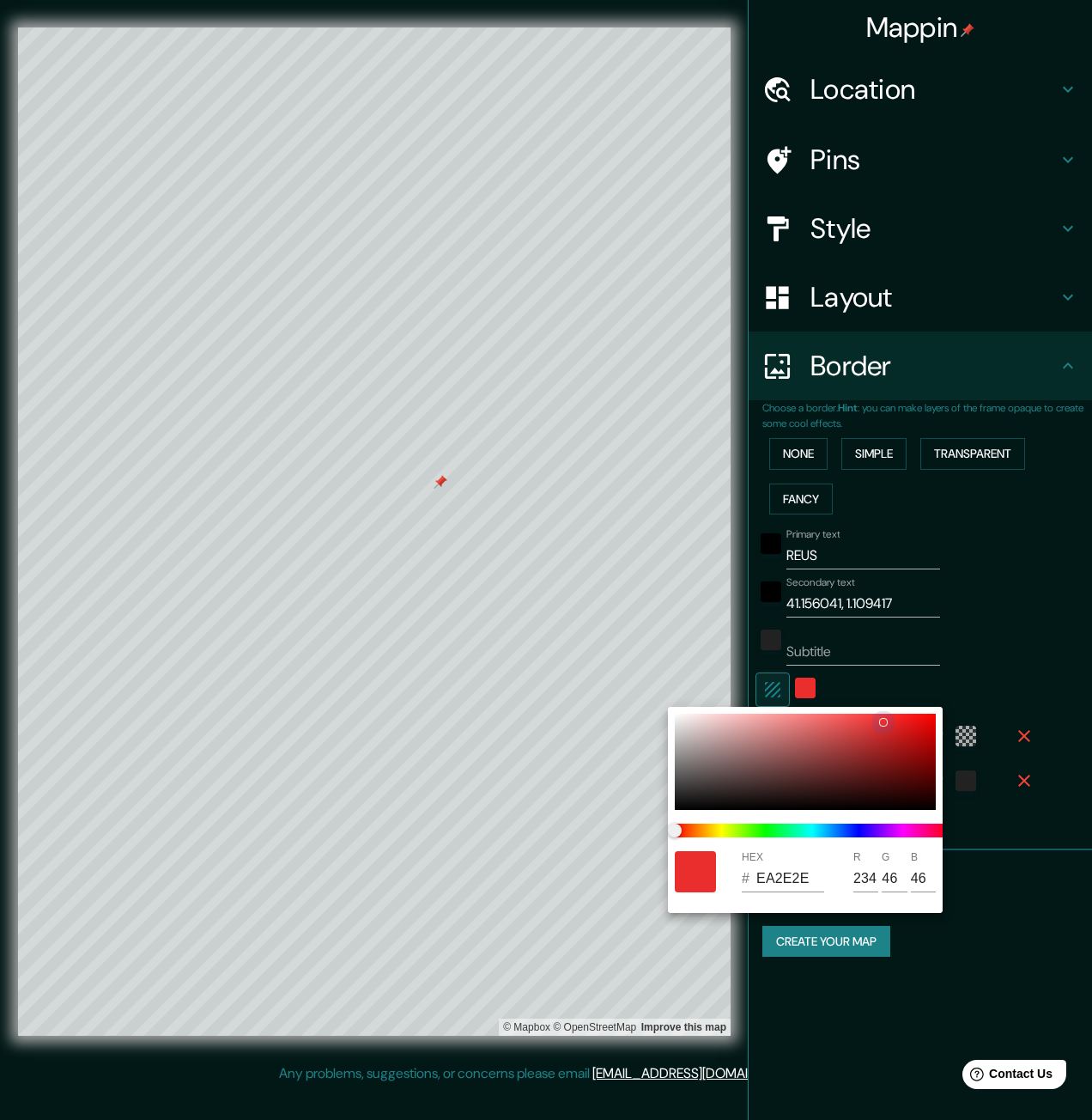
type input "53"
type input "D84646"
type input "216"
type input "70"
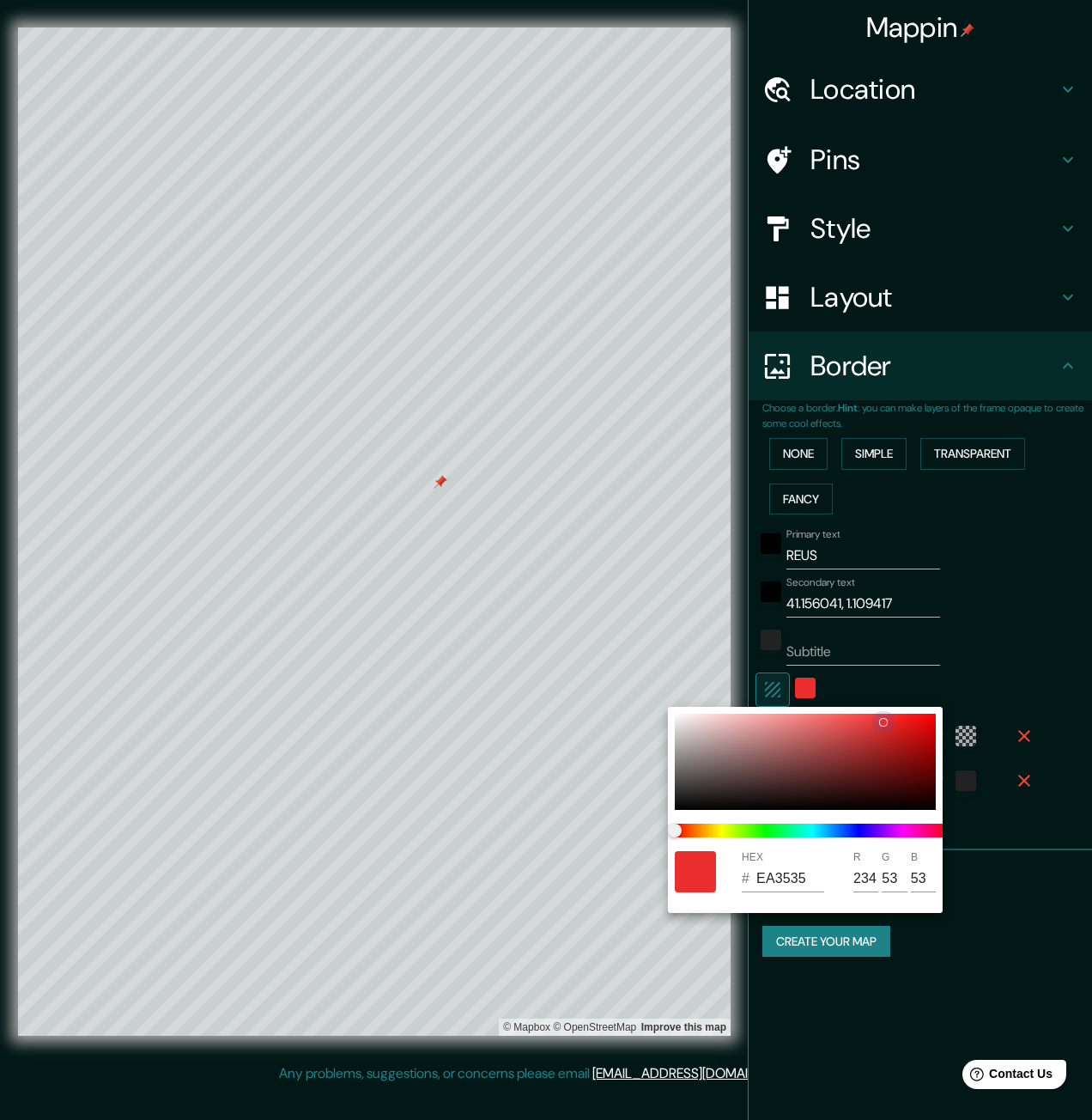
type input "70"
type input "CF4B4B"
type input "207"
type input "75"
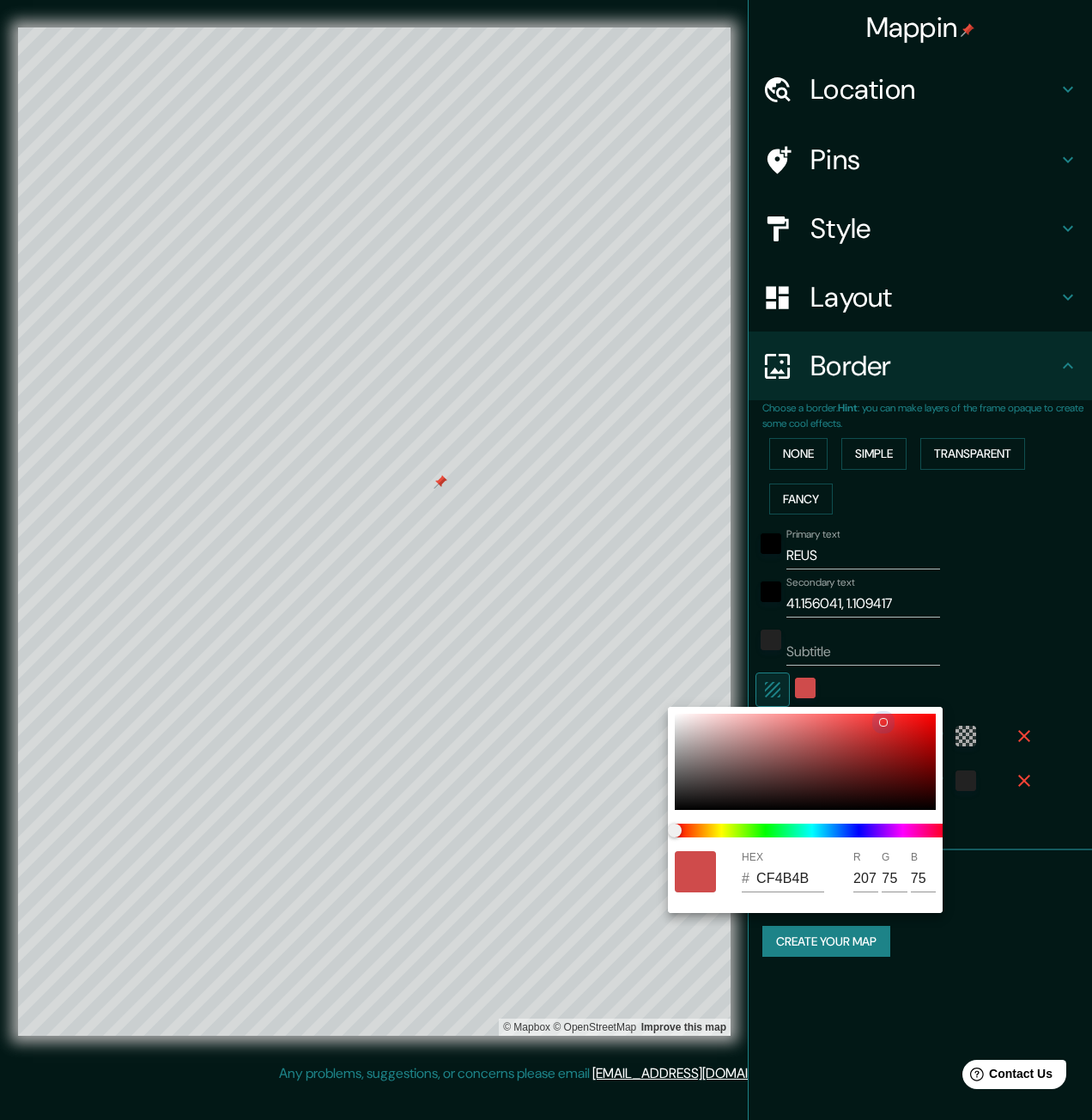
type input "C65050"
type input "198"
type input "80"
type input "B15656"
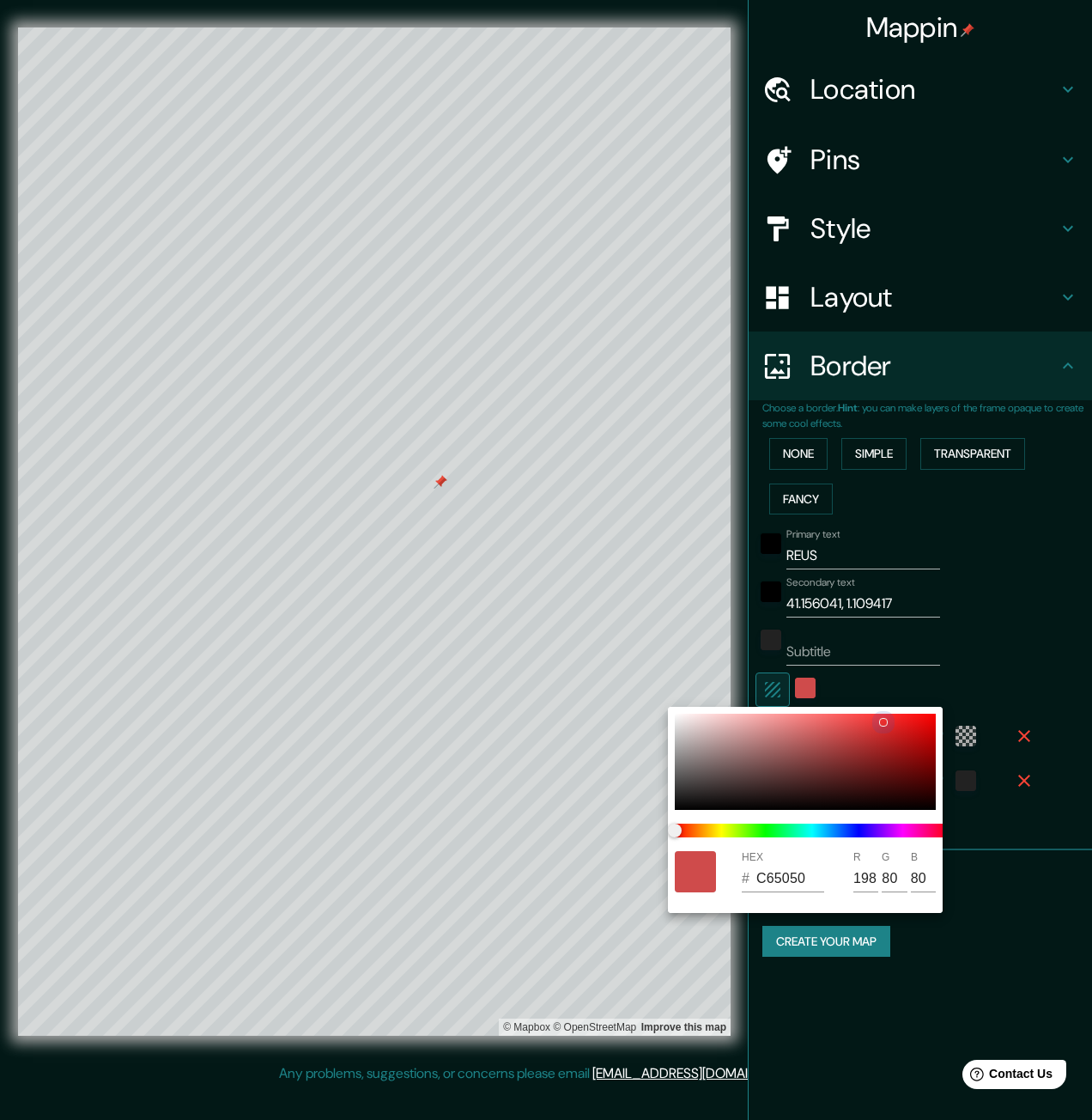
type input "177"
type input "86"
type input "A15D5D"
type input "161"
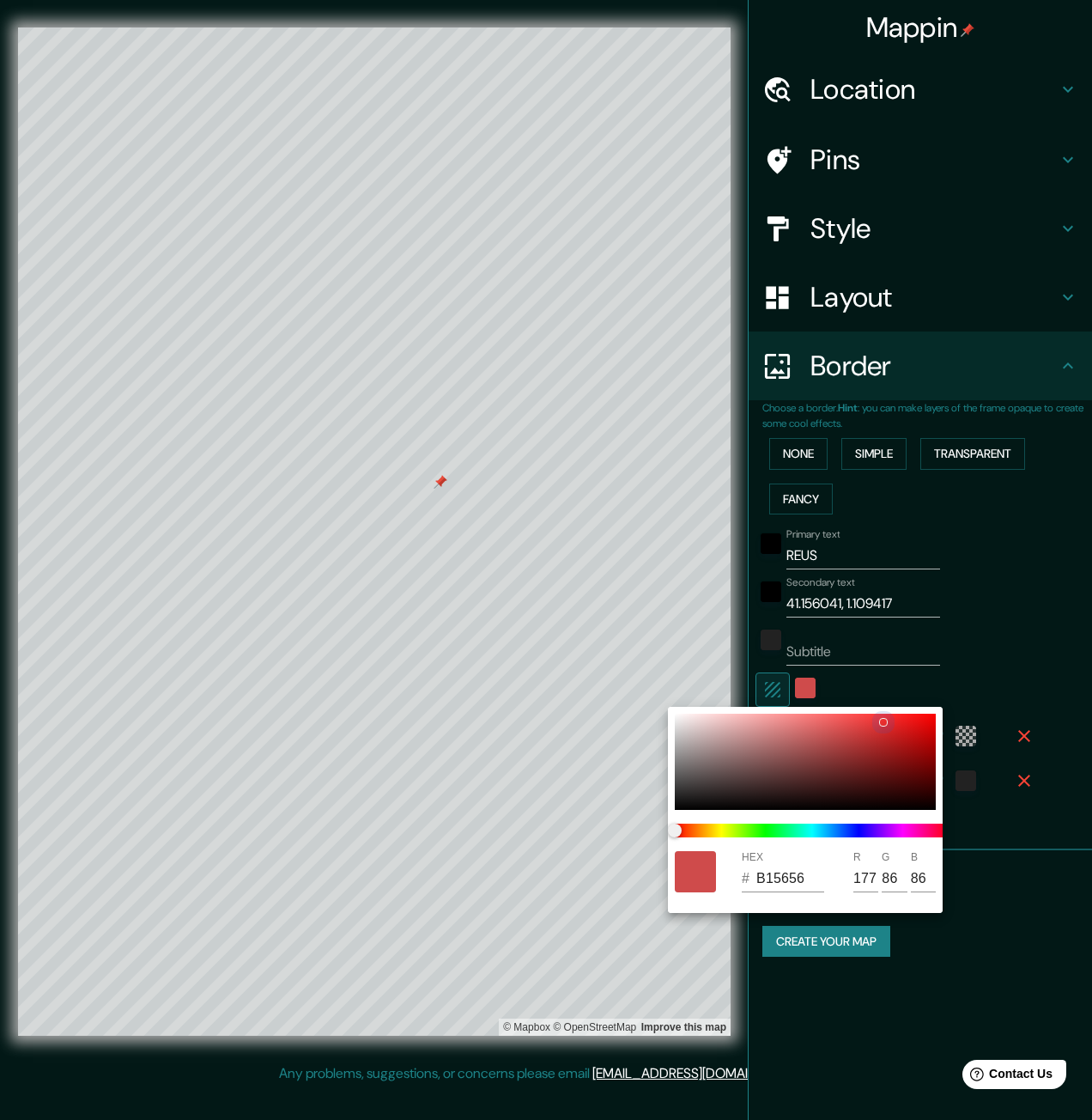
type input "93"
type input "9C6565"
type input "156"
type input "101"
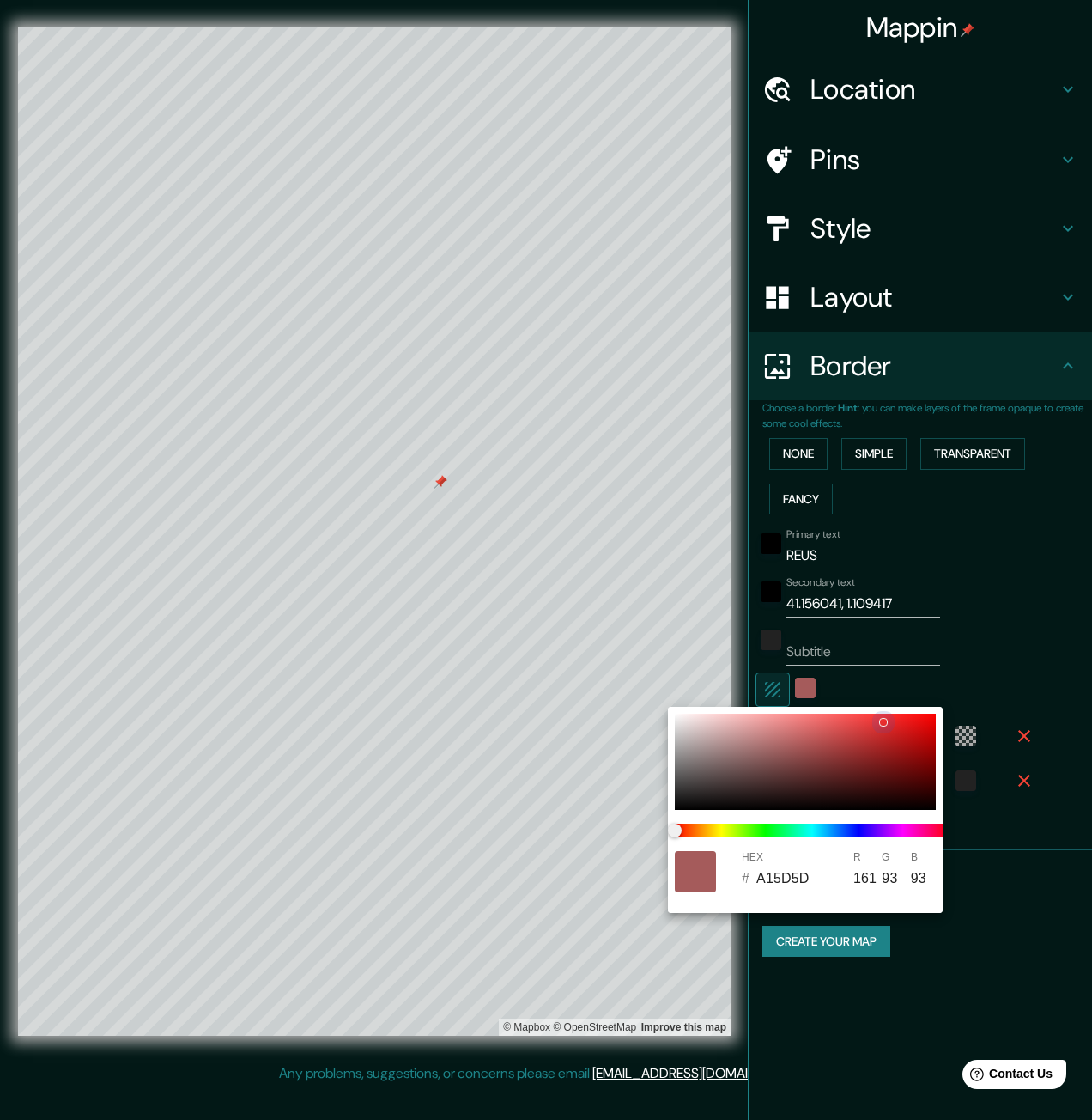
type input "101"
type input "987373"
type input "152"
type input "115"
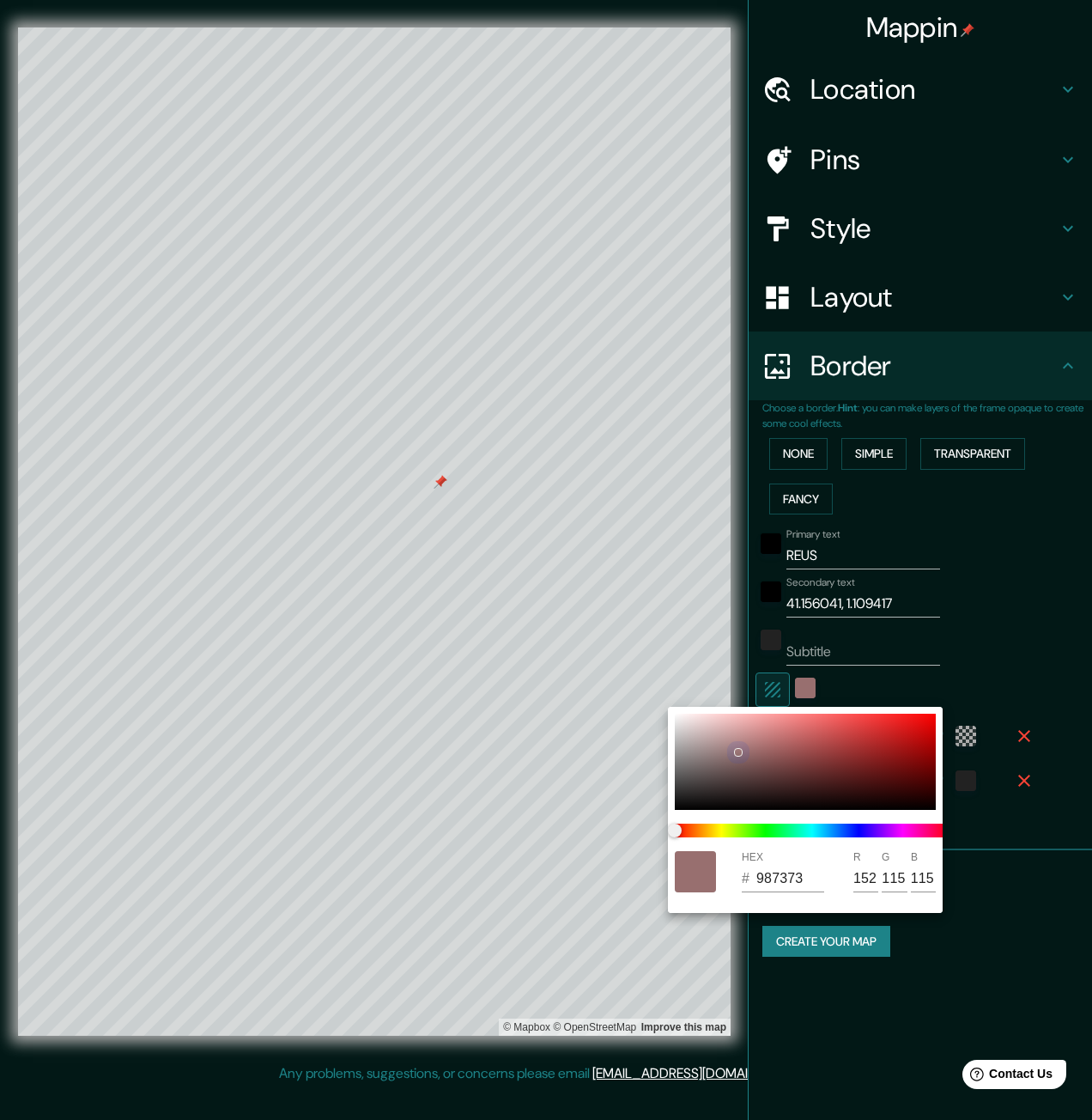
type input "9C7D7D"
type input "156"
type input "125"
type input "A18383"
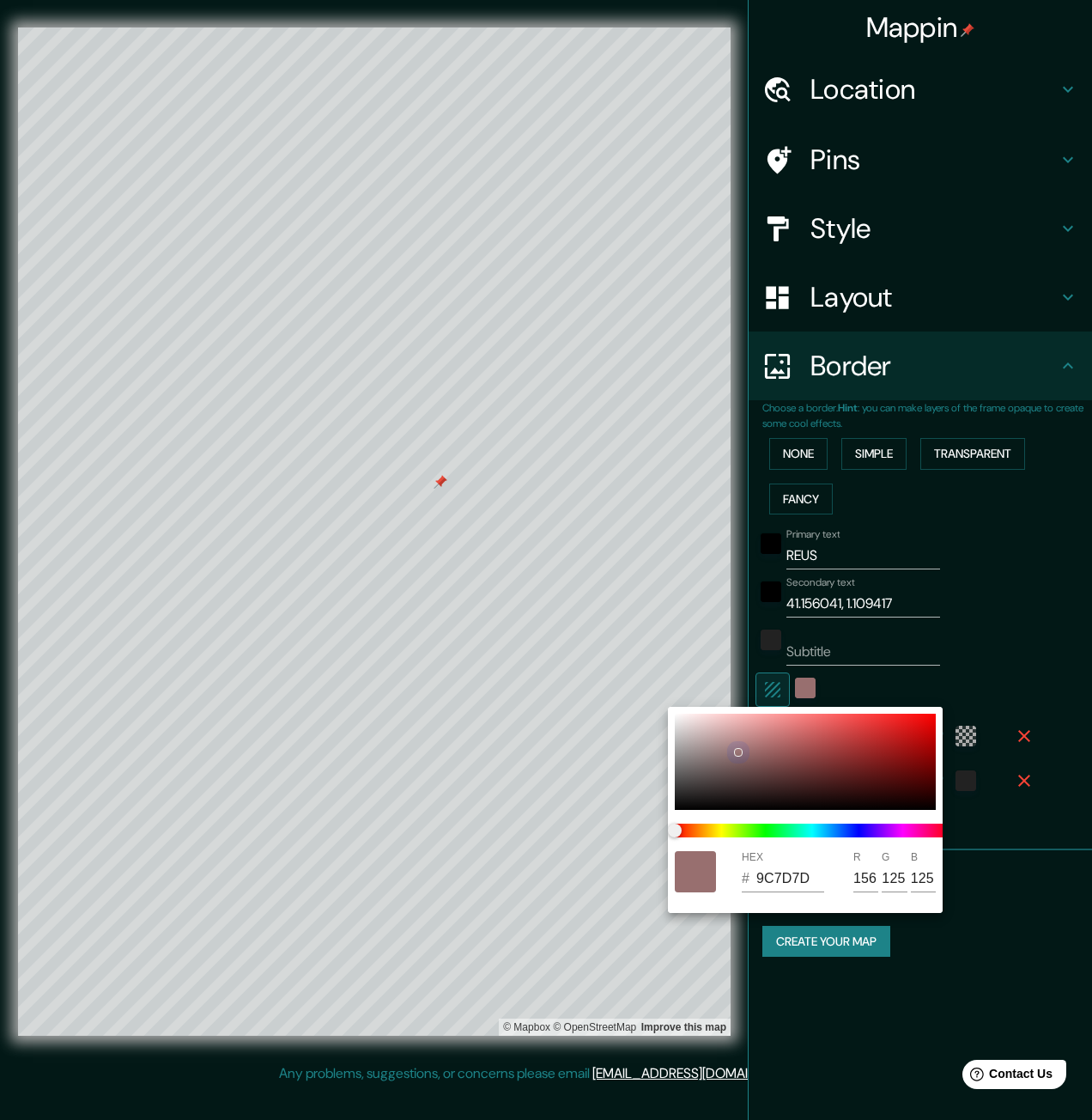
type input "161"
type input "131"
type input "A88D8D"
type input "168"
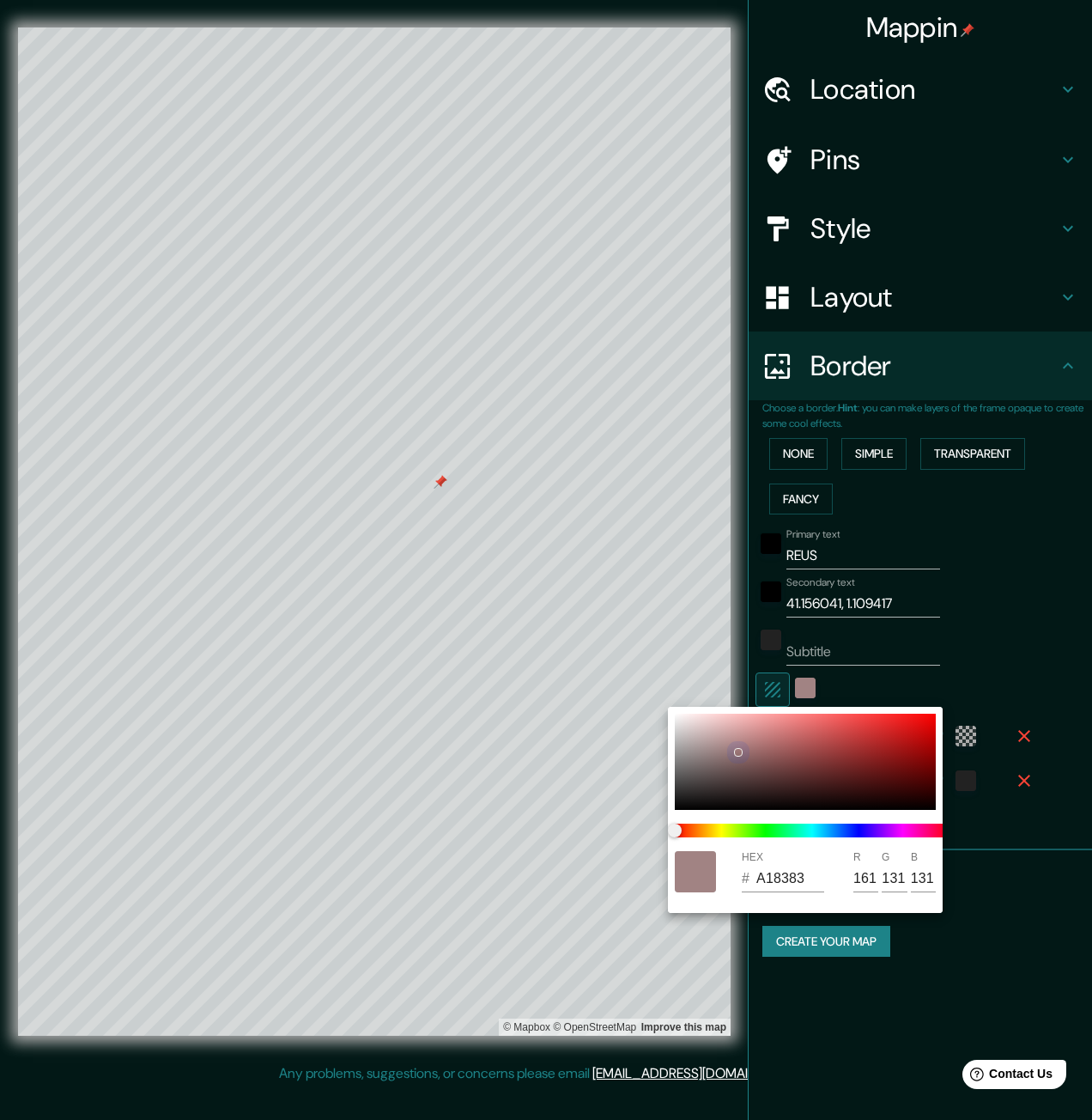
type input "141"
type input "AC9696"
type input "172"
type input "150"
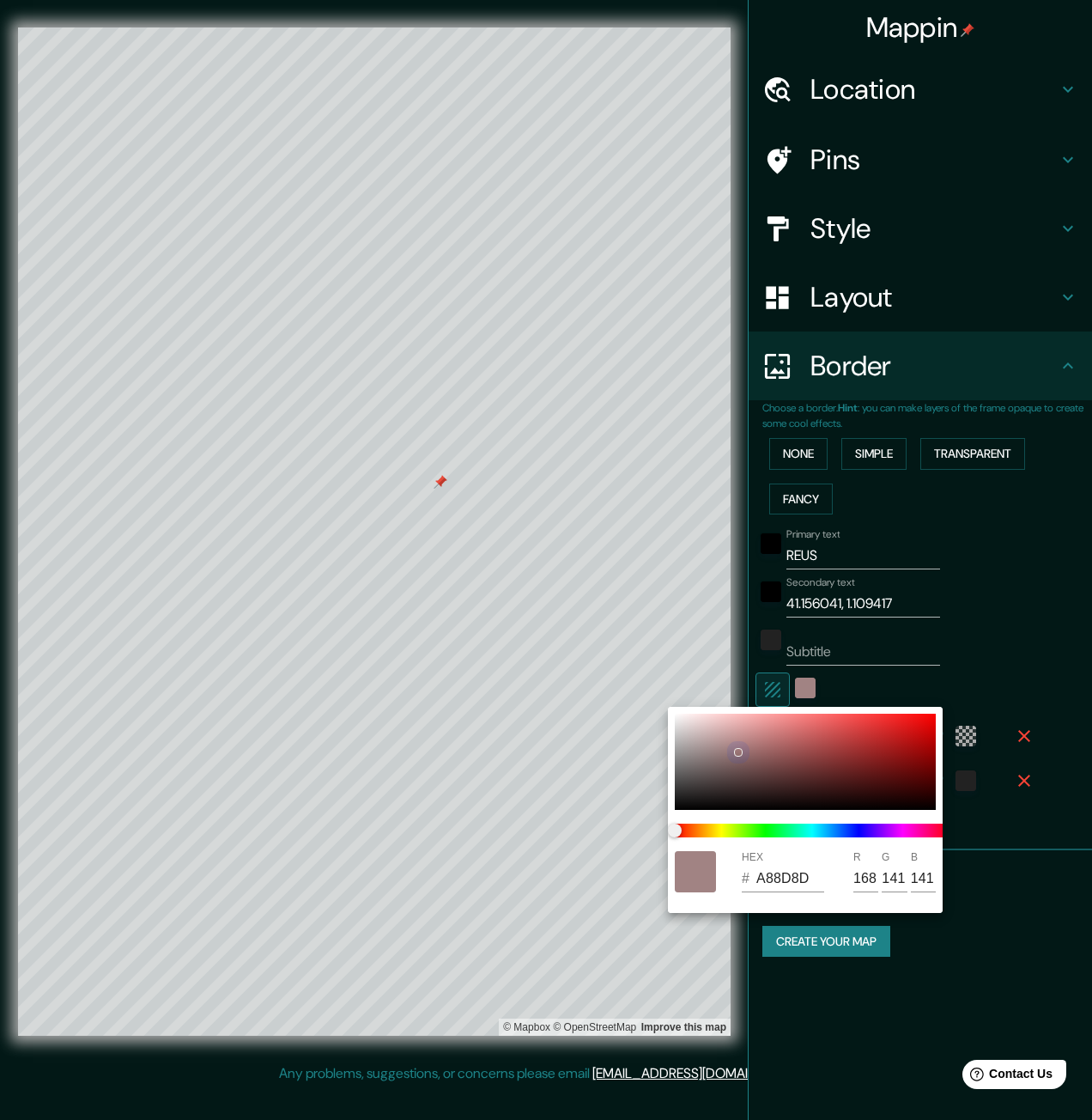
type input "150"
type input "AF9C9C"
type input "175"
type input "156"
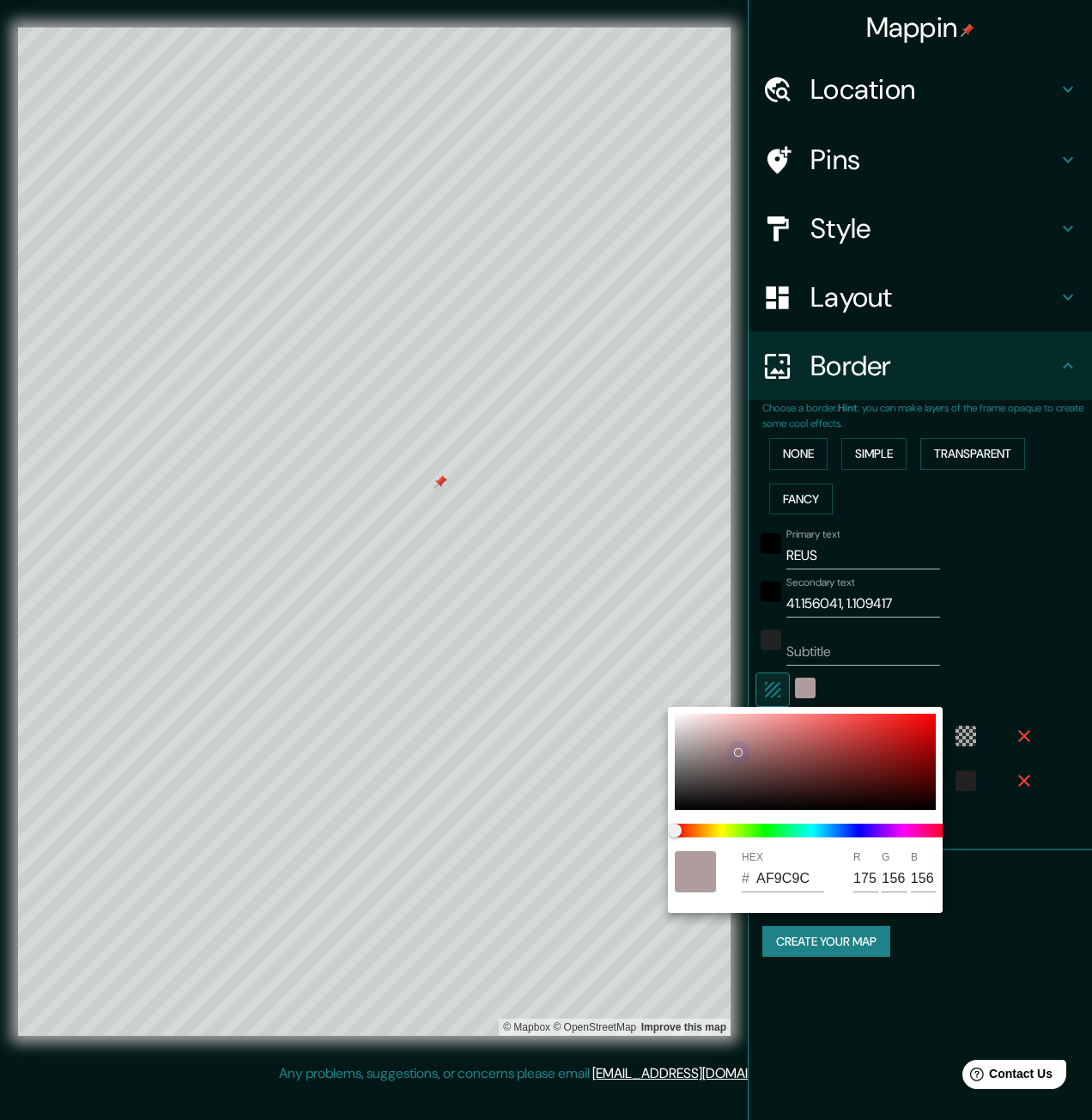
type input "B1A4A4"
type input "177"
type input "164"
type input "B1ABAB"
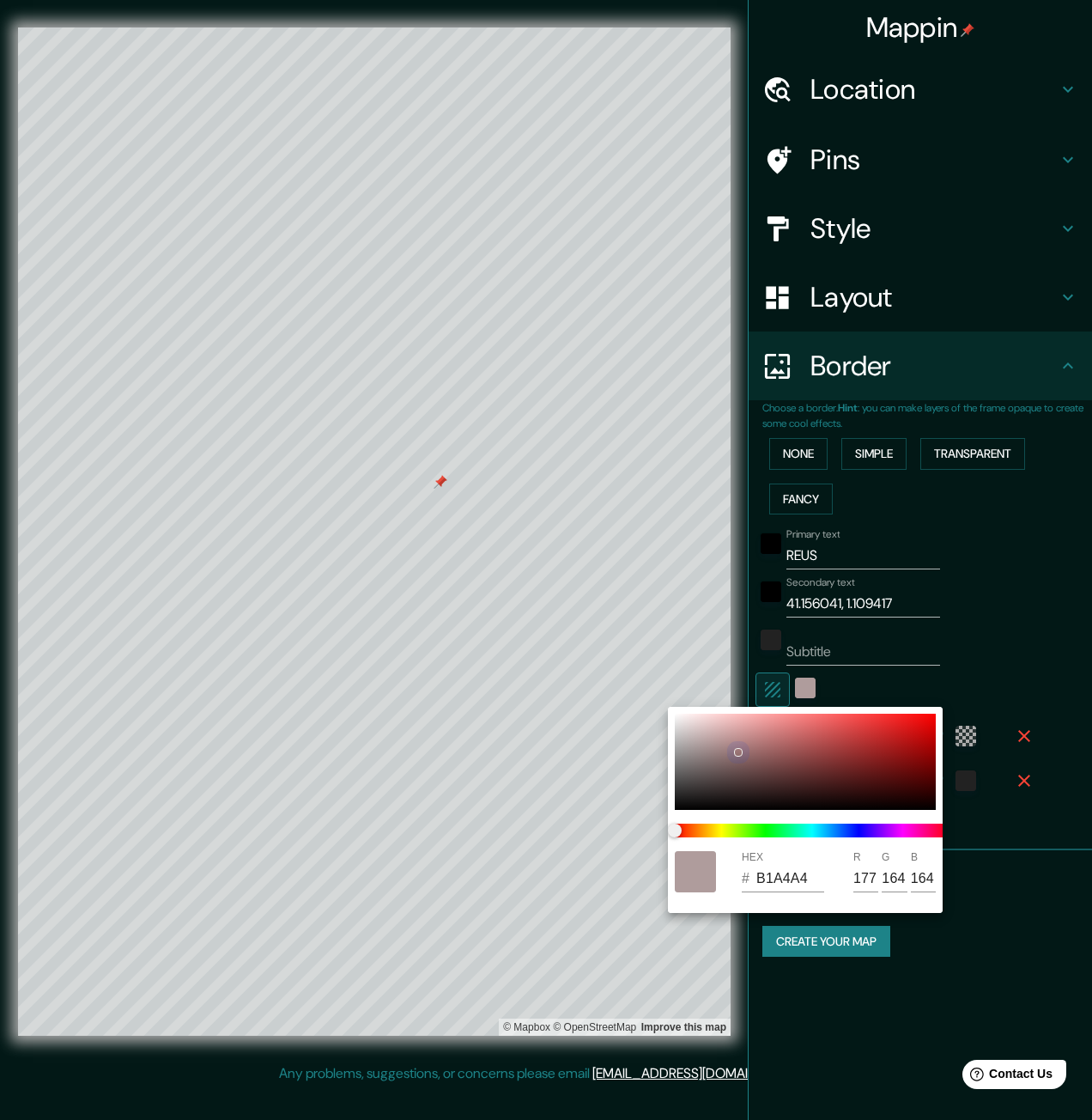
type input "171"
type input "B1AFAF"
type input "175"
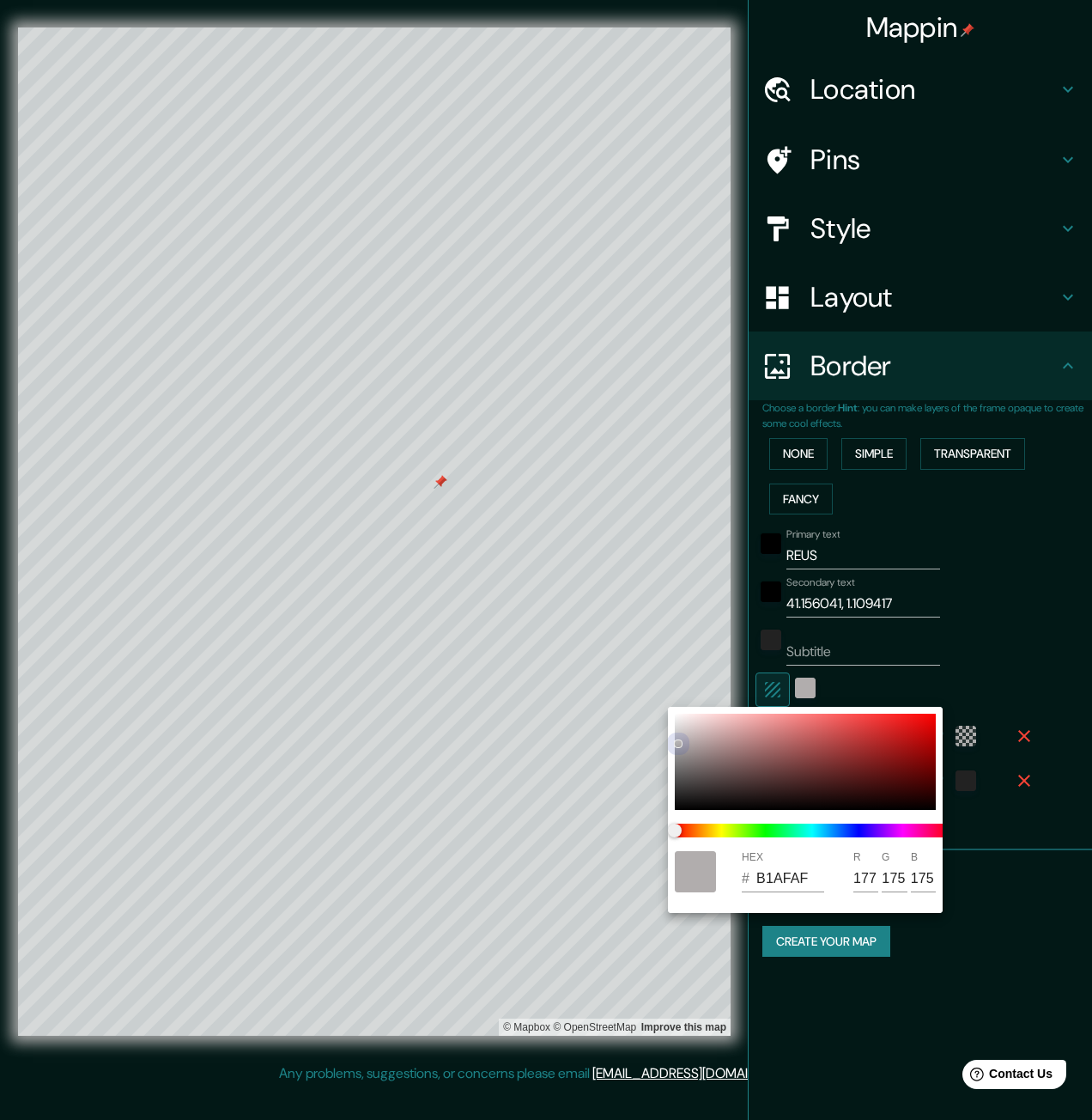
type input "B1B0B0"
type input "176"
type input "B3B3B3"
type input "179"
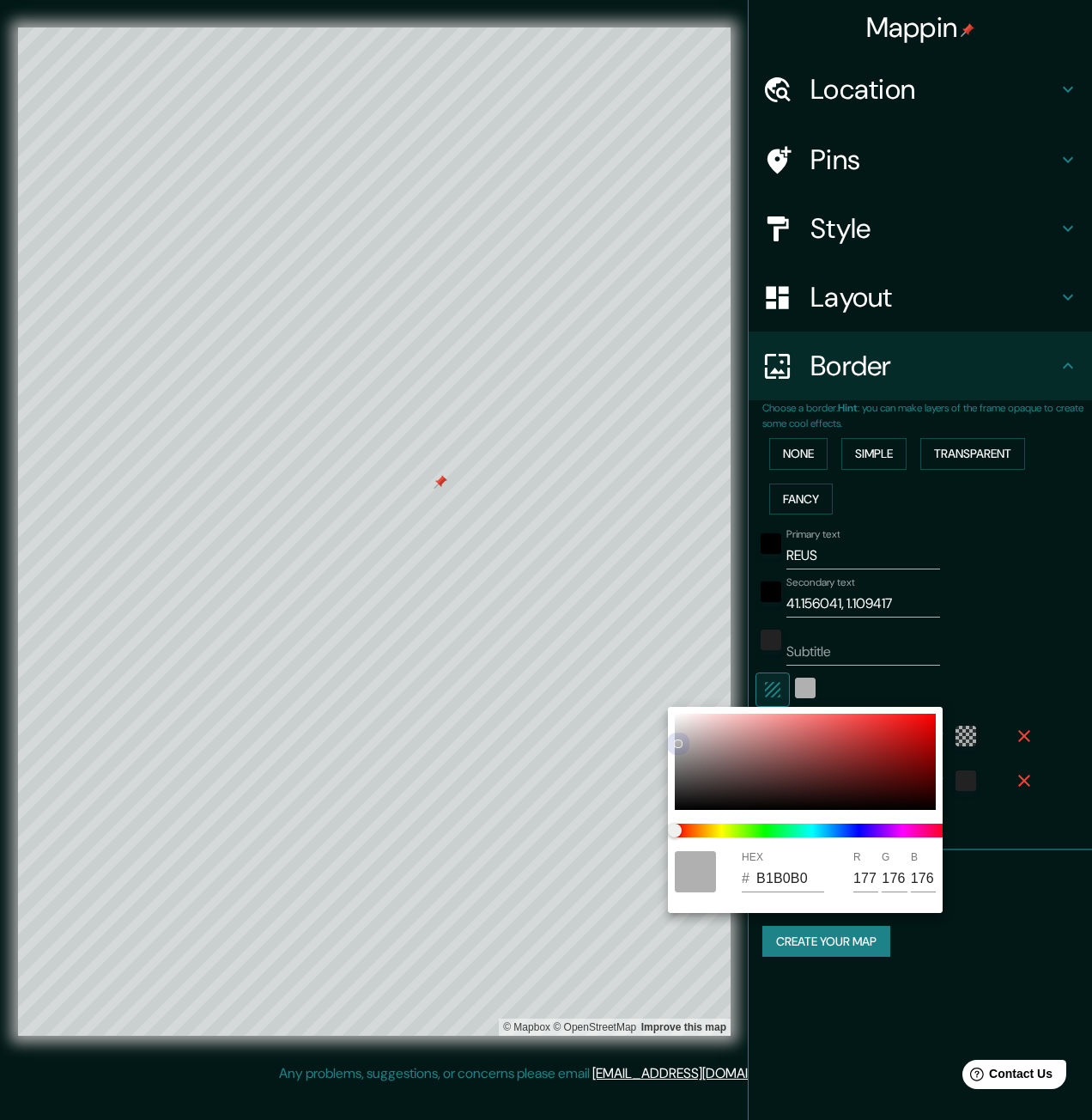
type input "179"
type input "AFAFAF"
type input "175"
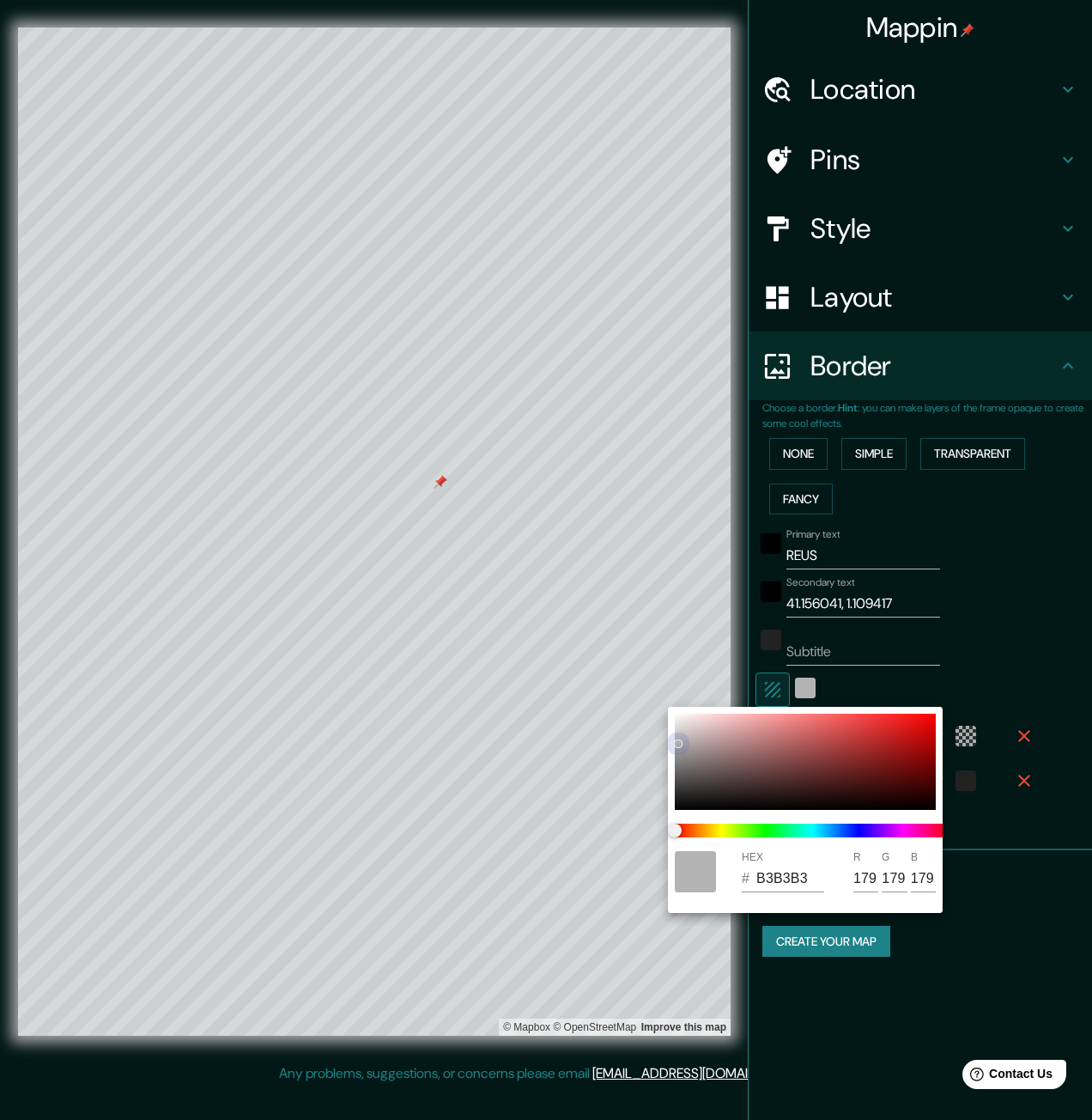
type input "175"
type input "A19F9F"
type input "161"
type input "159"
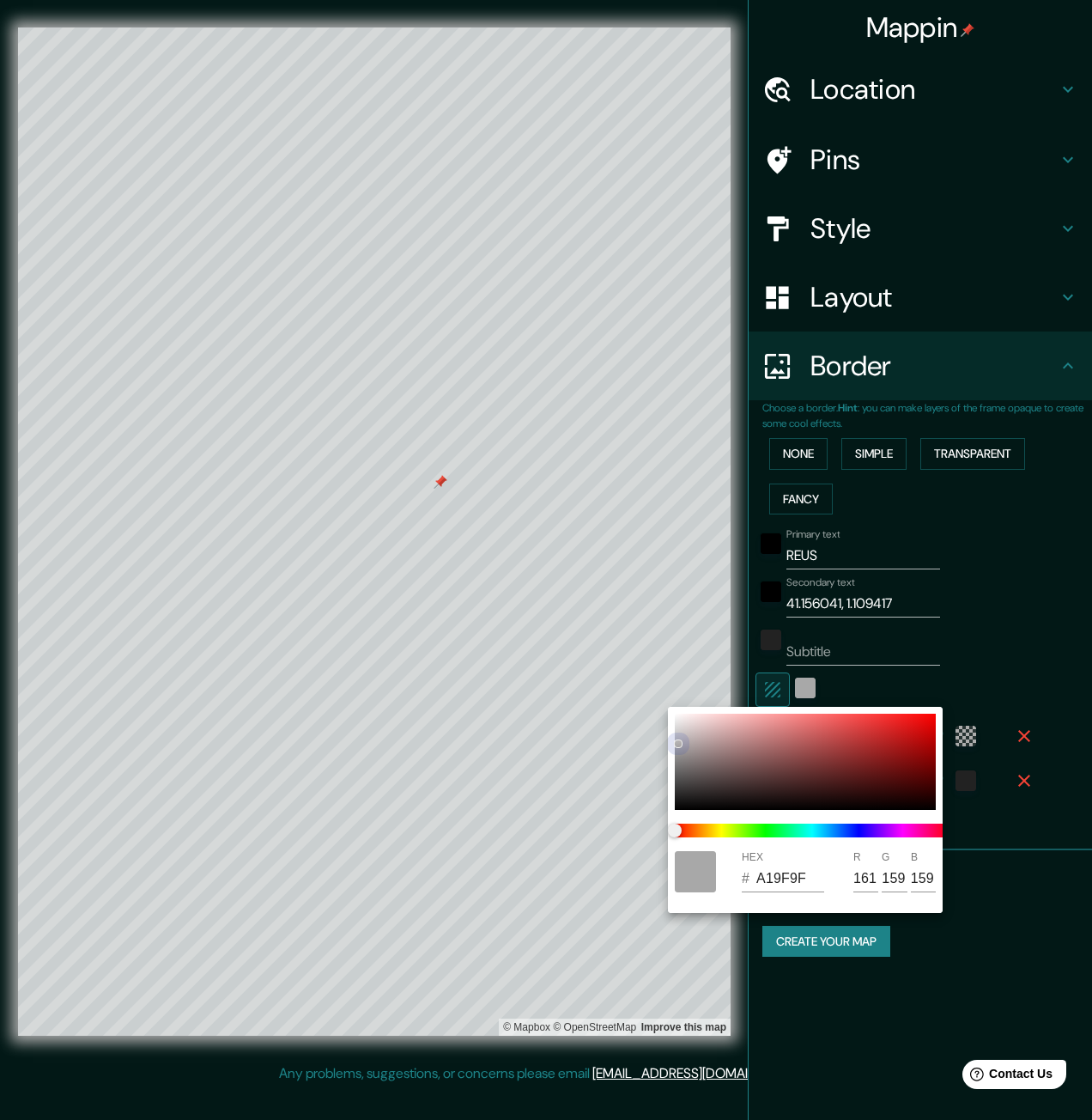
type input "9F9C9C"
type input "159"
type input "156"
type input "9C9999"
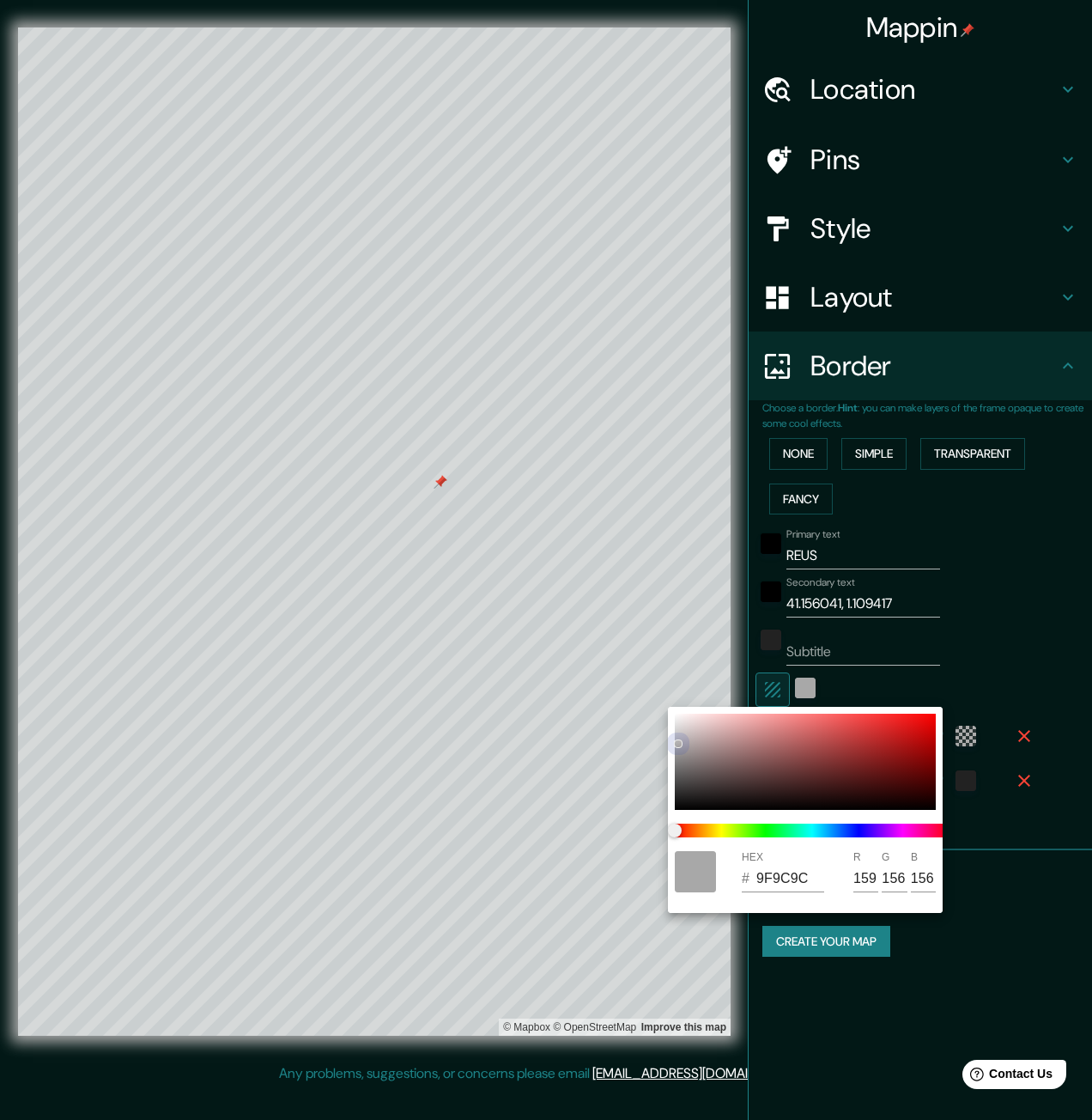
type input "156"
type input "153"
type input "9A9696"
type input "154"
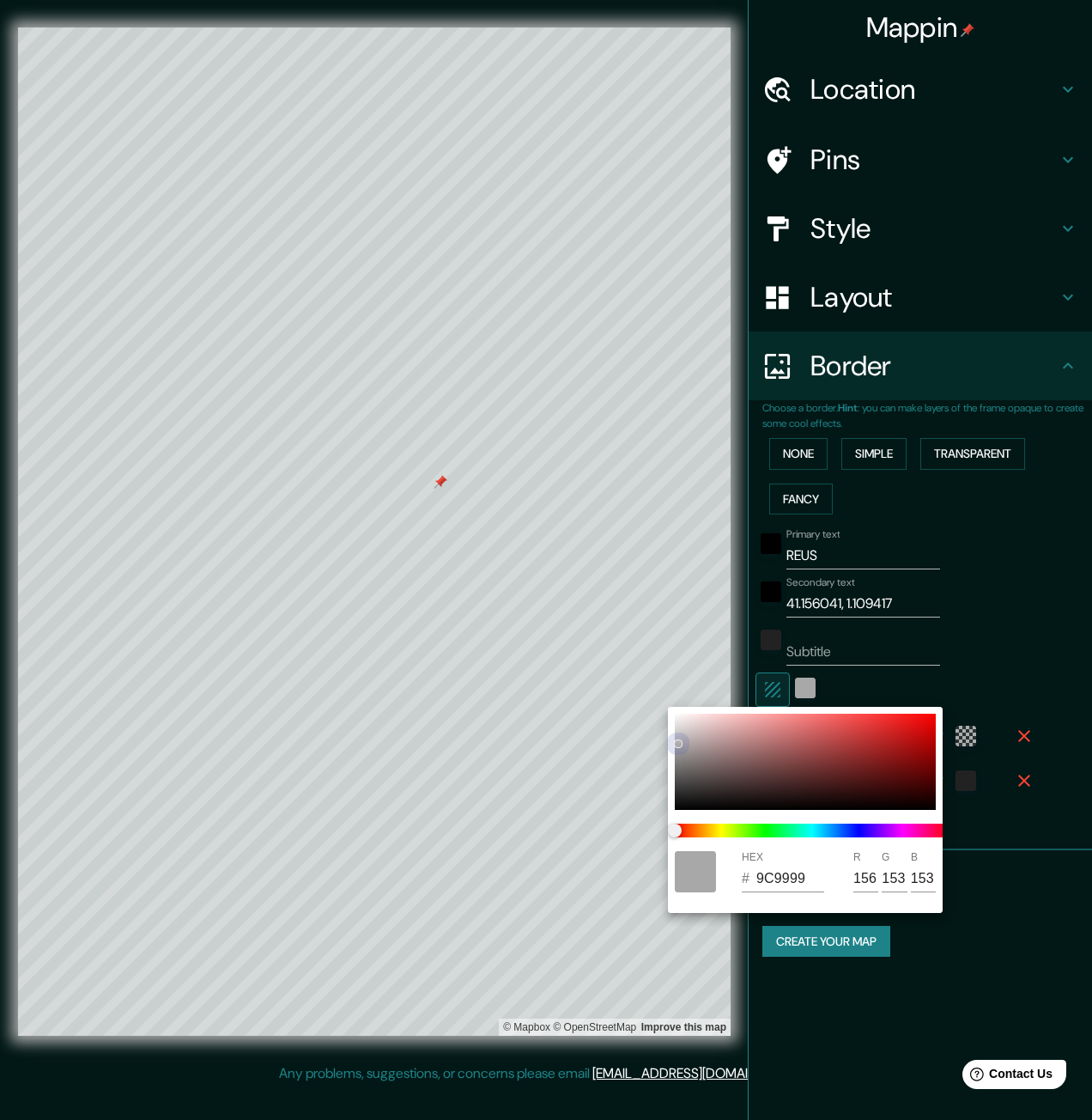
type input "150"
type input "9A9595"
type input "149"
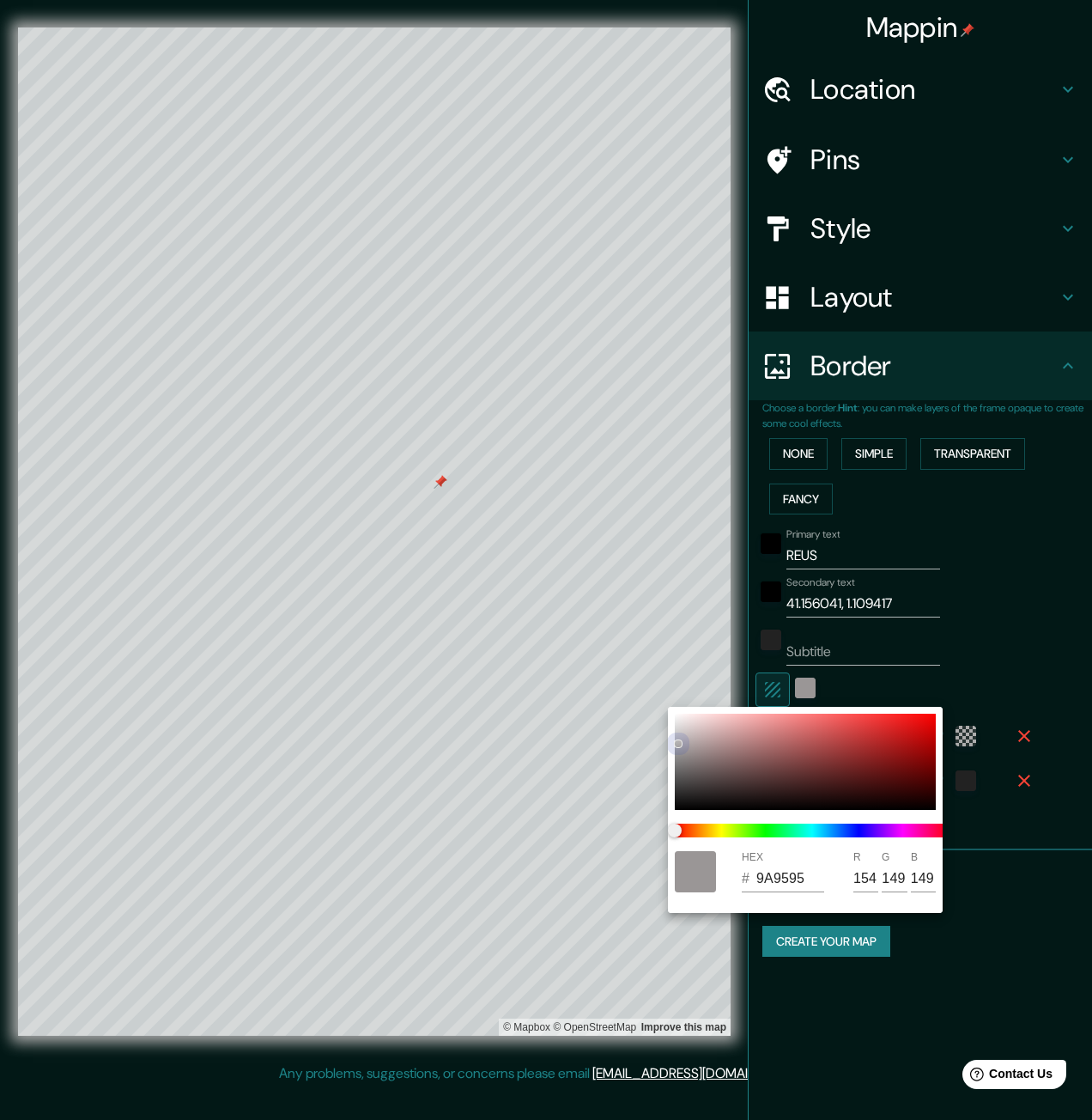
type input "A59898"
type input "165"
type input "152"
type input "AC9B9B"
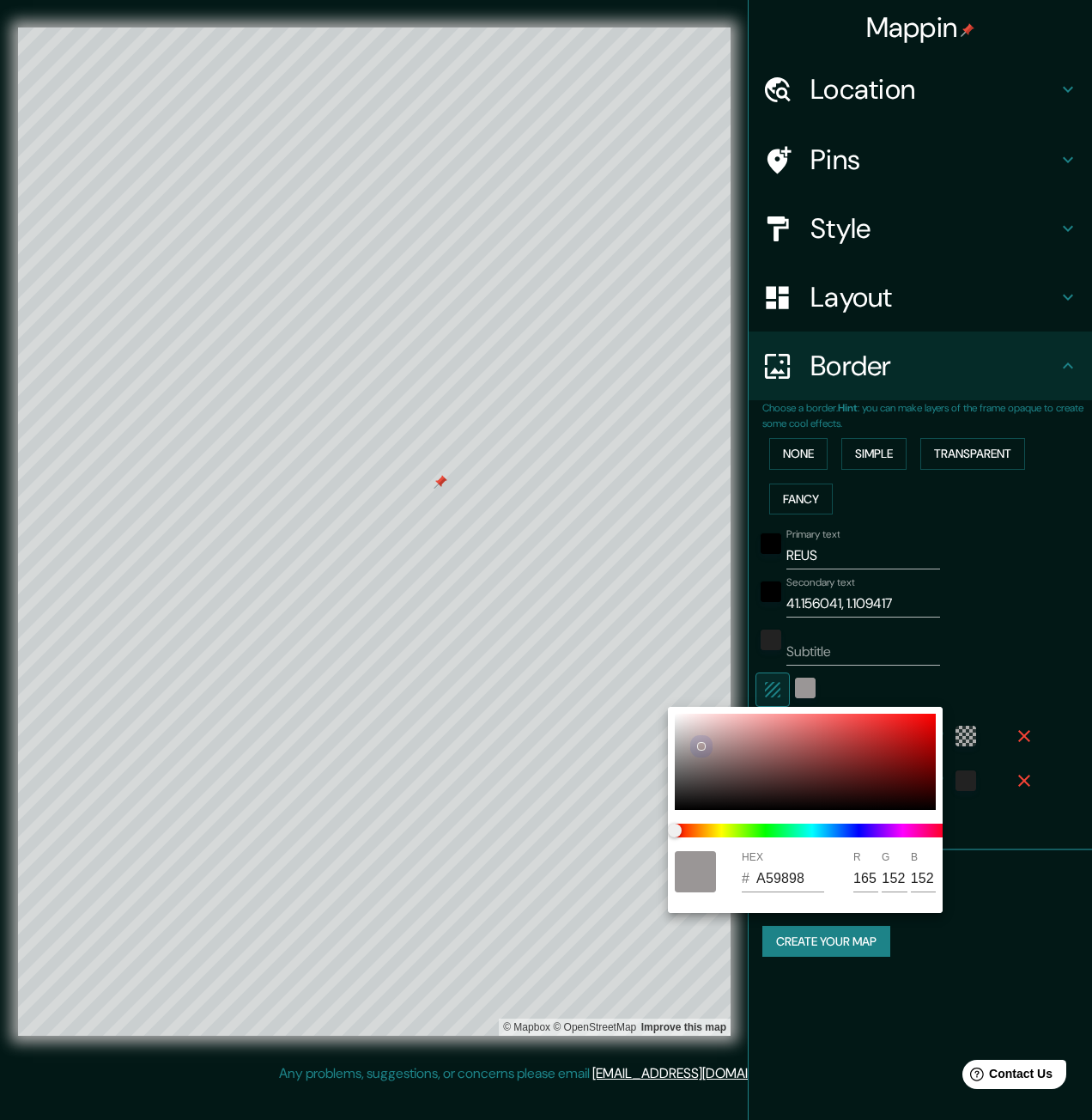
type input "172"
type input "155"
type input "BAA2A2"
type input "186"
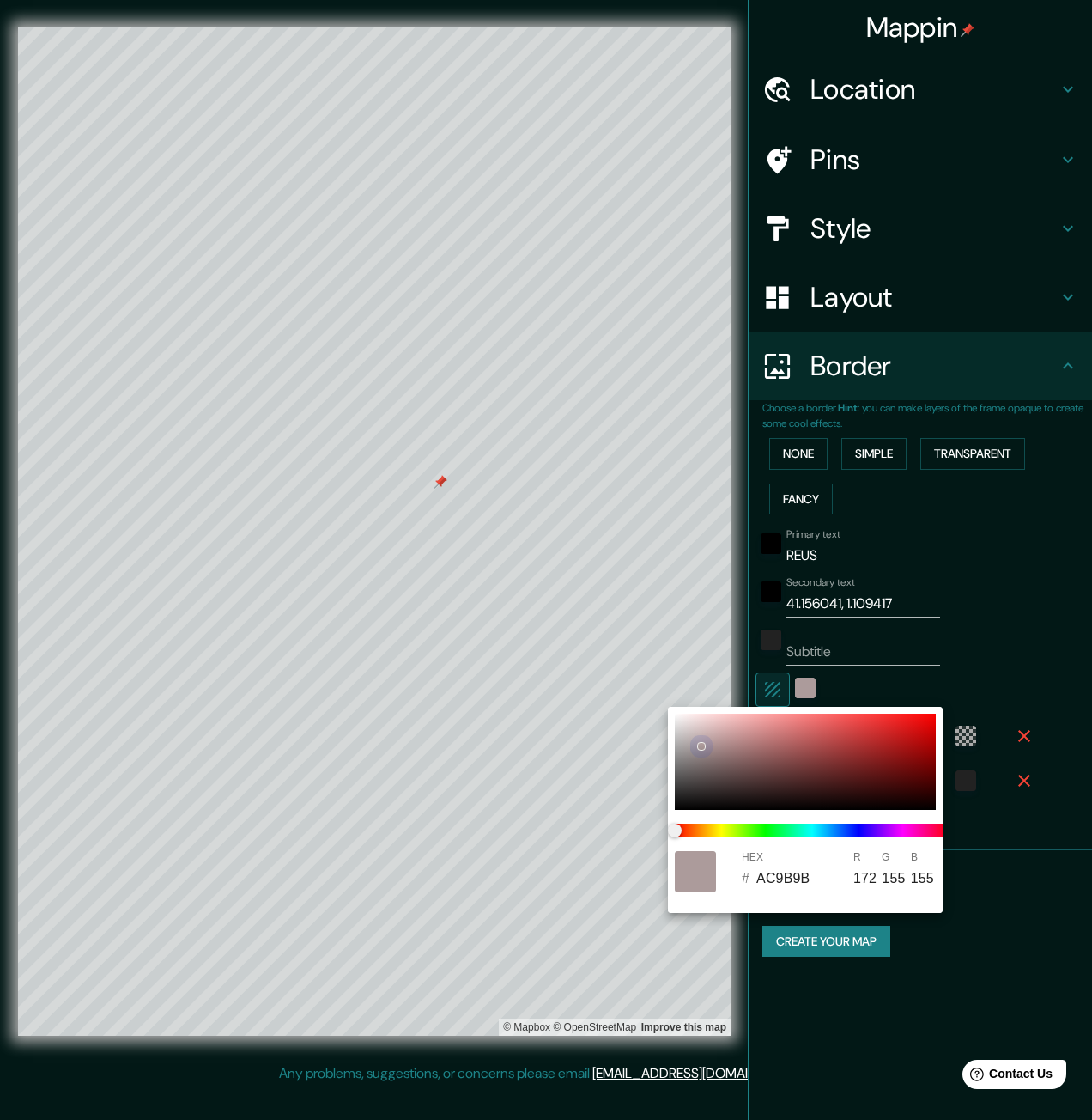
type input "162"
type input "C1A6A6"
type input "193"
type input "166"
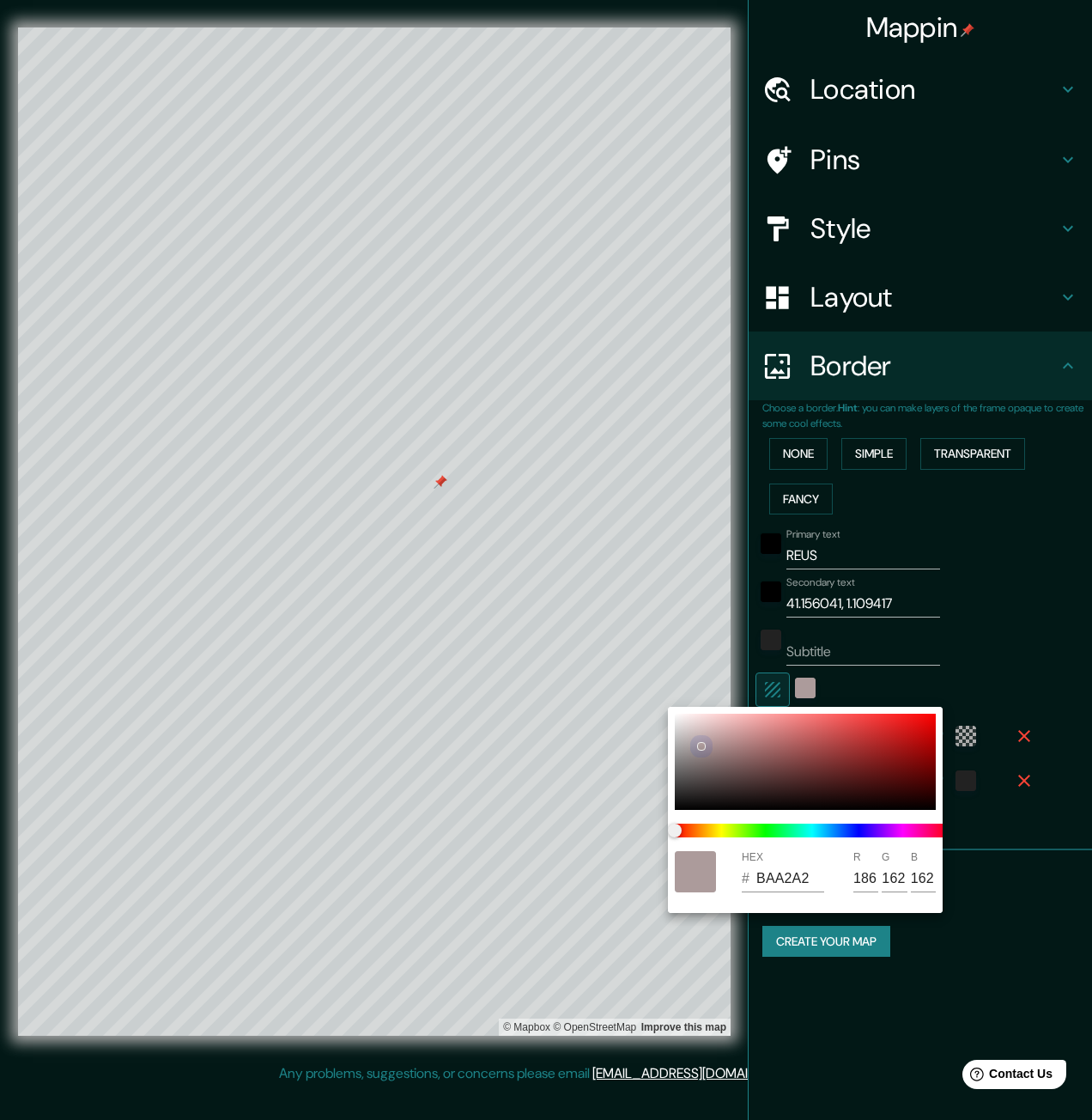
type input "166"
type input "C6AAAA"
drag, startPoint x: 803, startPoint y: 765, endPoint x: 709, endPoint y: 759, distance: 94.2
click at [709, 762] on div at bounding box center [805, 762] width 261 height 96
click at [978, 611] on div at bounding box center [546, 560] width 1092 height 1120
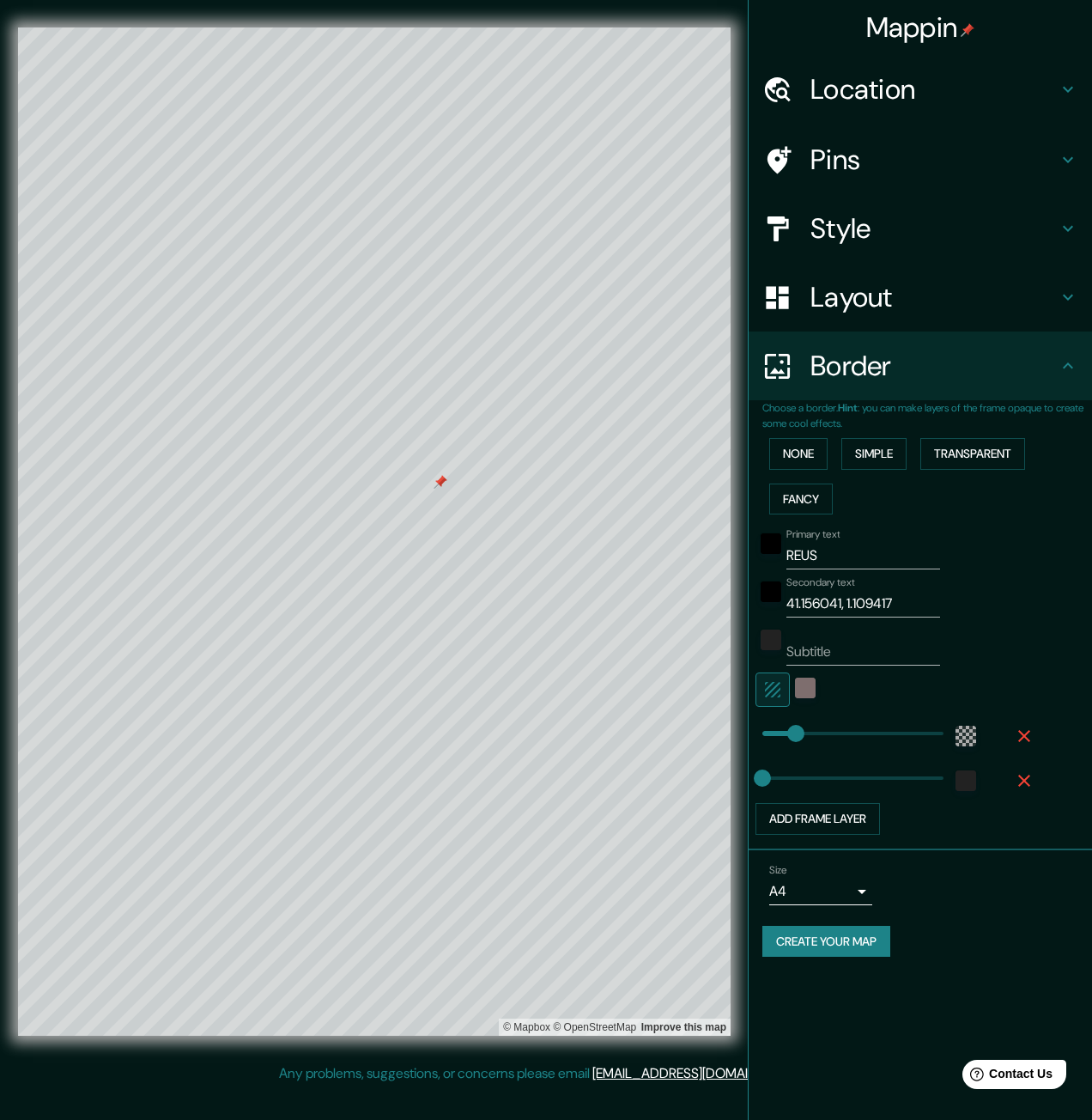
click at [782, 690] on icon "button" at bounding box center [773, 689] width 21 height 21
click at [788, 558] on input "REUS" at bounding box center [863, 555] width 154 height 27
click at [838, 543] on input "- [GEOGRAPHIC_DATA]" at bounding box center [863, 555] width 154 height 27
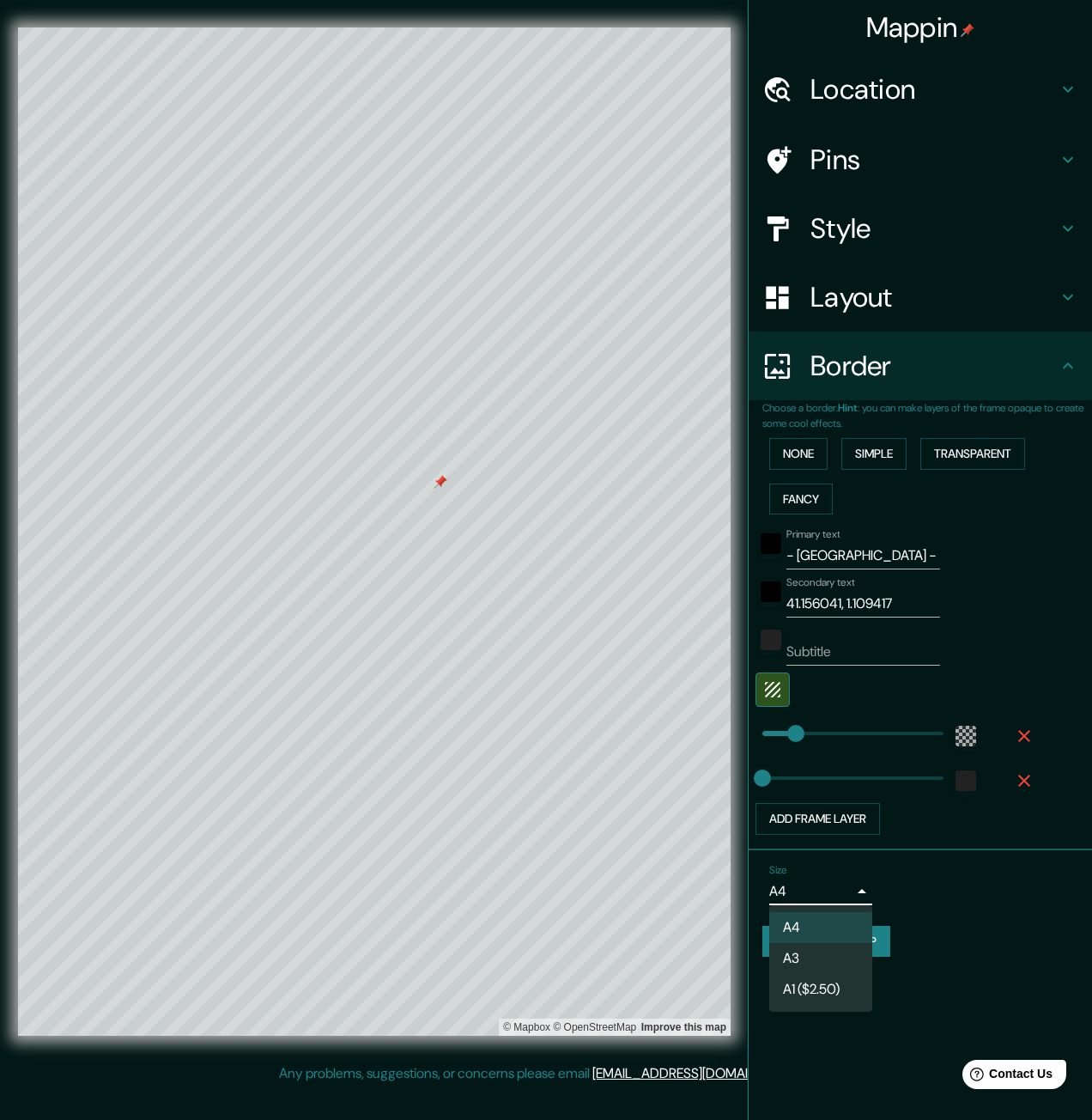
click at [853, 890] on body "Mappin Location Pins Style Layout Border Choose a border. Hint : you can make l…" at bounding box center [546, 560] width 1092 height 1120
click at [844, 959] on li "A3" at bounding box center [820, 958] width 103 height 31
click at [814, 884] on body "Mappin Location Pins Style Layout Border Choose a border. Hint : you can make l…" at bounding box center [546, 560] width 1092 height 1120
click at [831, 935] on li "A4" at bounding box center [820, 927] width 103 height 31
click at [893, 235] on h4 "Style" at bounding box center [935, 228] width 247 height 35
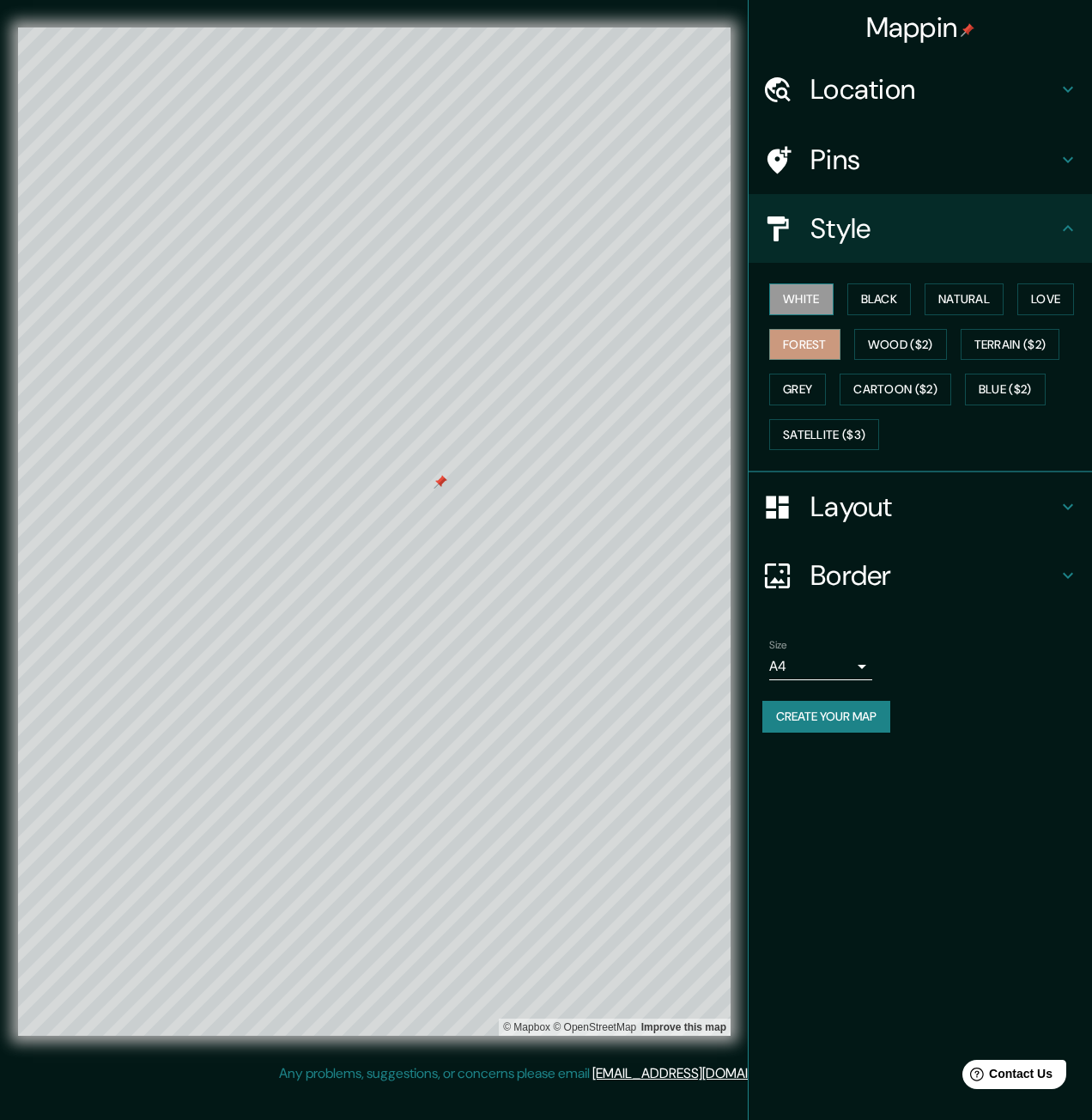
click at [818, 285] on button "White" at bounding box center [801, 299] width 65 height 32
click at [824, 360] on div "White Black Natural Love Forest Wood ($2) Terrain ($2) Grey Cartoon ($2) Blue (…" at bounding box center [927, 366] width 330 height 180
click at [893, 382] on button "Cartoon ($2)" at bounding box center [896, 389] width 112 height 32
click at [1028, 383] on button "Blue ($2)" at bounding box center [1006, 389] width 81 height 32
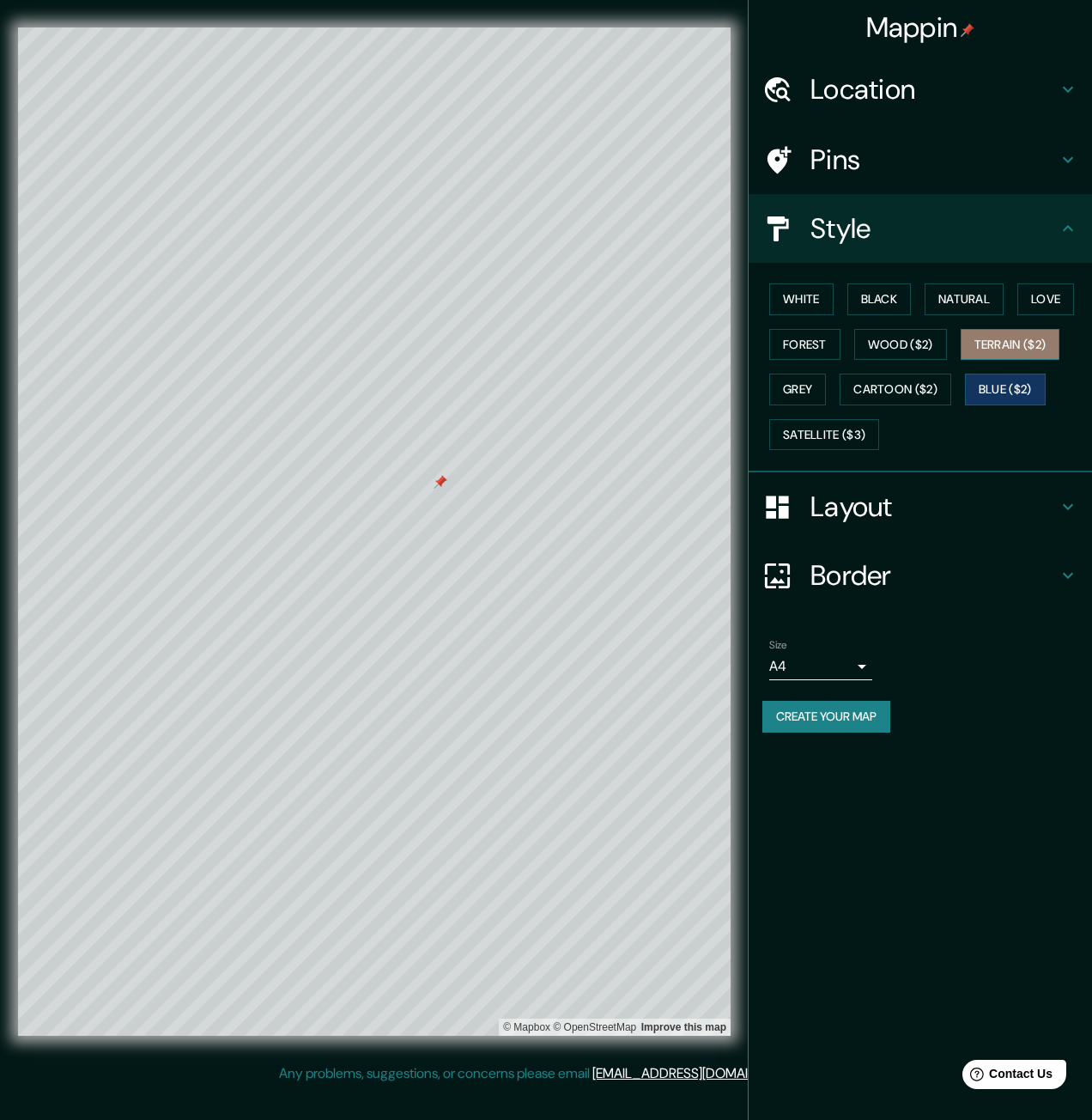
click at [1030, 346] on button "Terrain ($2)" at bounding box center [1011, 345] width 100 height 32
click at [777, 401] on button "Grey" at bounding box center [797, 389] width 56 height 32
click at [935, 348] on button "Wood ($2)" at bounding box center [901, 345] width 93 height 32
click at [941, 302] on button "Natural" at bounding box center [964, 299] width 79 height 32
click at [931, 335] on button "Wood ($2)" at bounding box center [901, 345] width 93 height 32
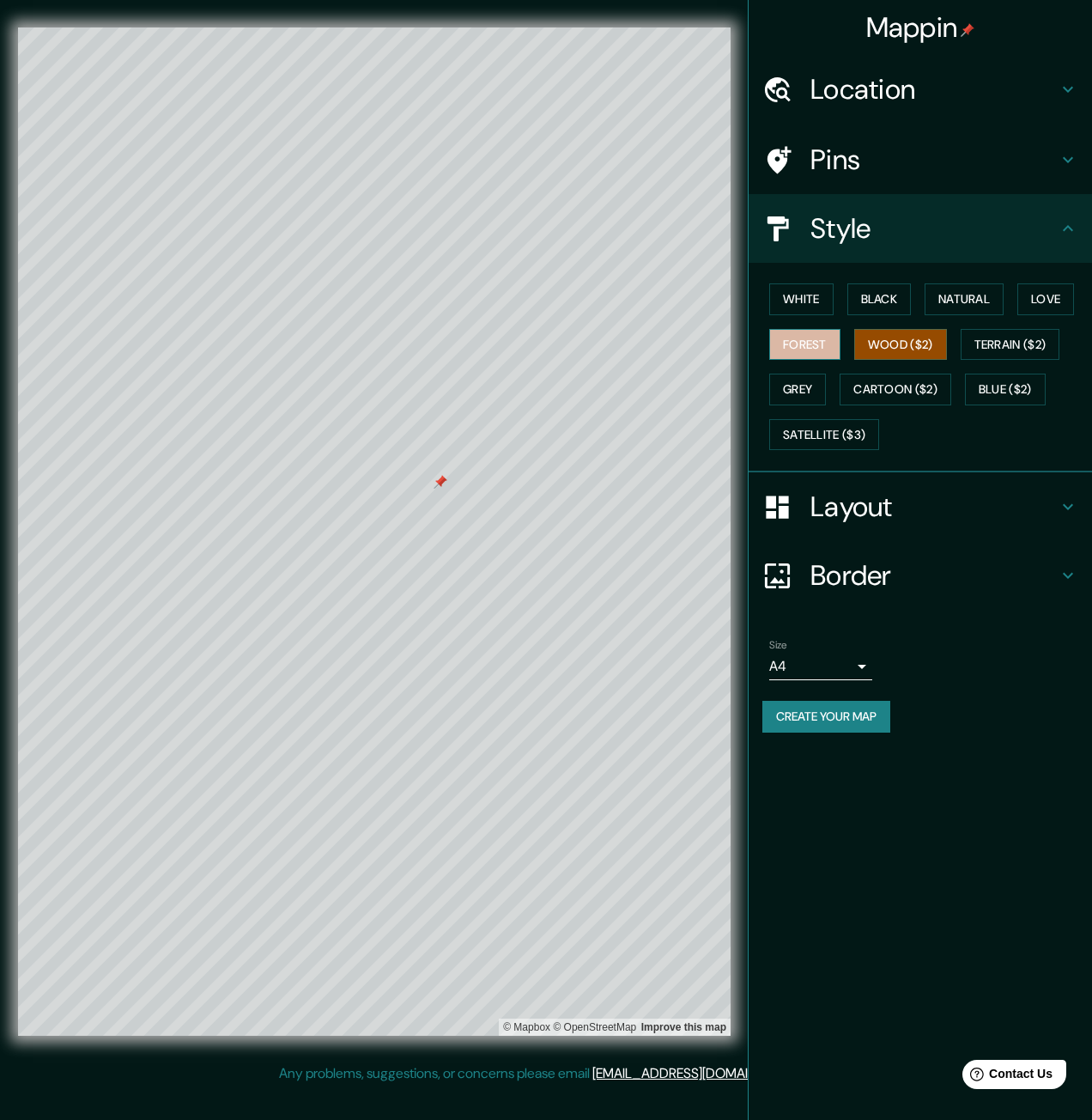
click at [810, 357] on button "Forest" at bounding box center [805, 345] width 71 height 32
click at [828, 717] on button "Create your map" at bounding box center [827, 716] width 128 height 32
click at [868, 585] on h4 "Border" at bounding box center [935, 575] width 247 height 35
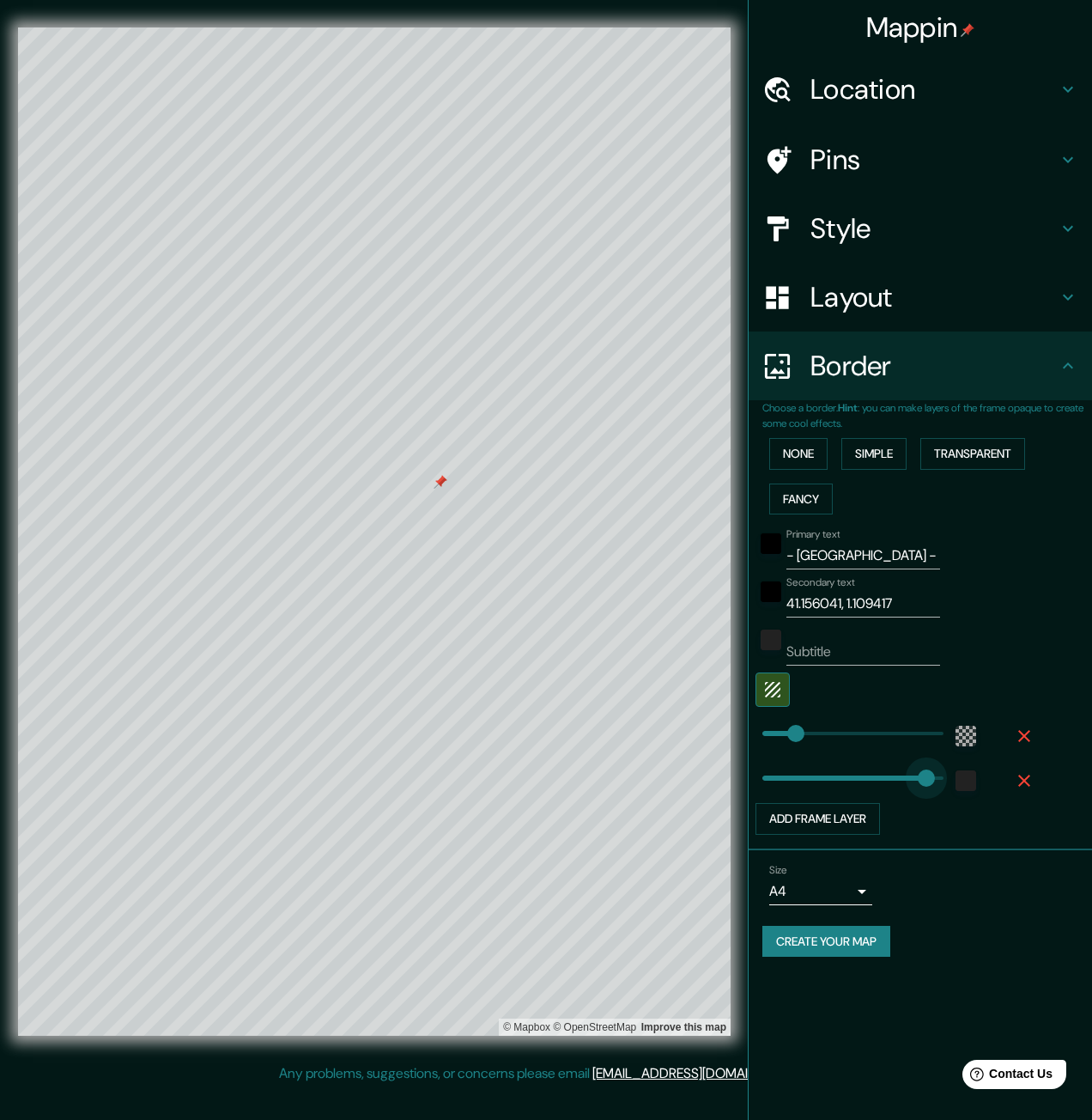
drag, startPoint x: 773, startPoint y: 782, endPoint x: 963, endPoint y: 747, distance: 193.2
drag, startPoint x: 936, startPoint y: 780, endPoint x: 786, endPoint y: 795, distance: 150.7
drag, startPoint x: 784, startPoint y: 784, endPoint x: 755, endPoint y: 798, distance: 32.2
click at [964, 781] on div "color-222222" at bounding box center [966, 780] width 21 height 21
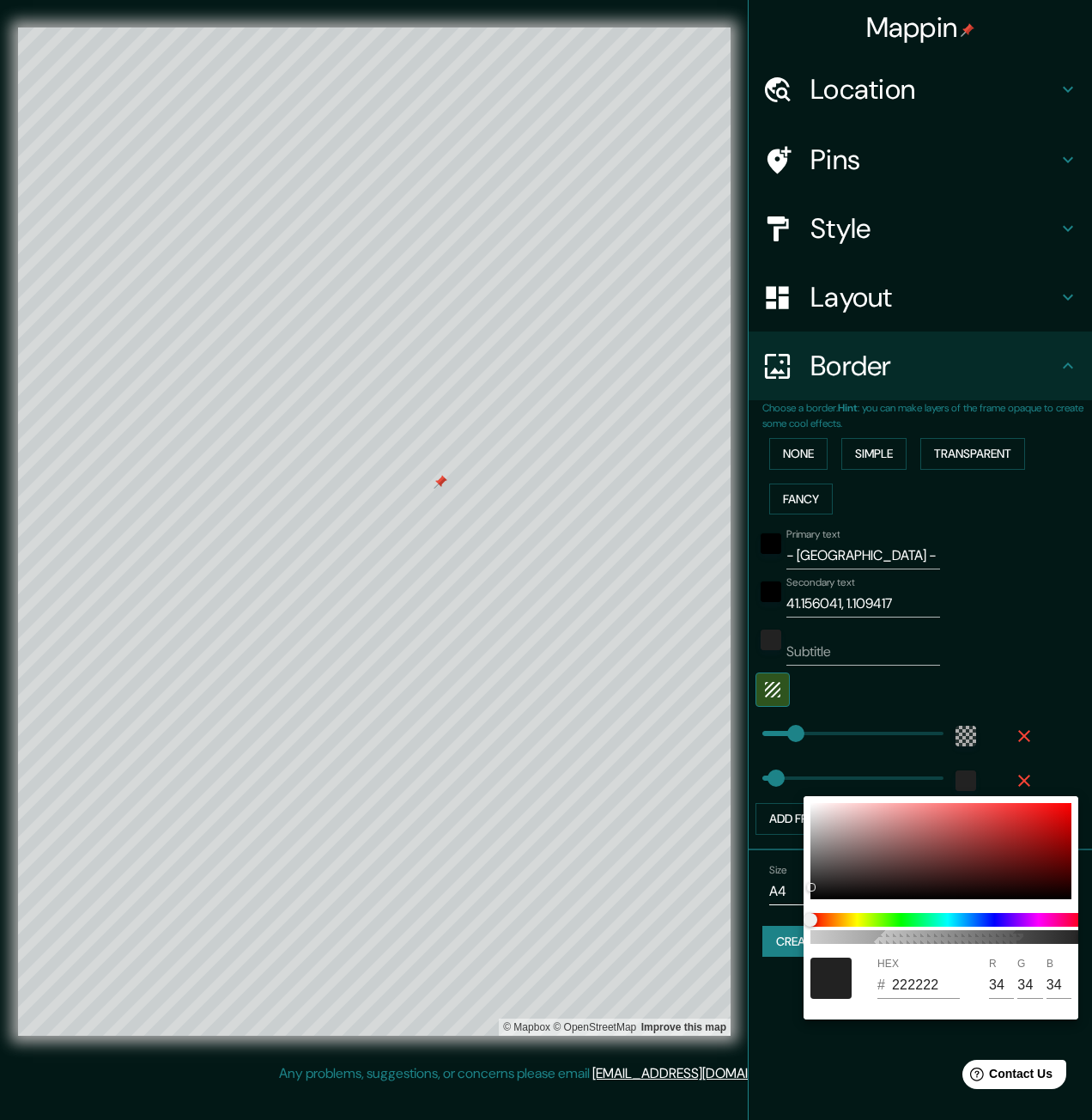
click at [1052, 665] on div at bounding box center [546, 560] width 1092 height 1120
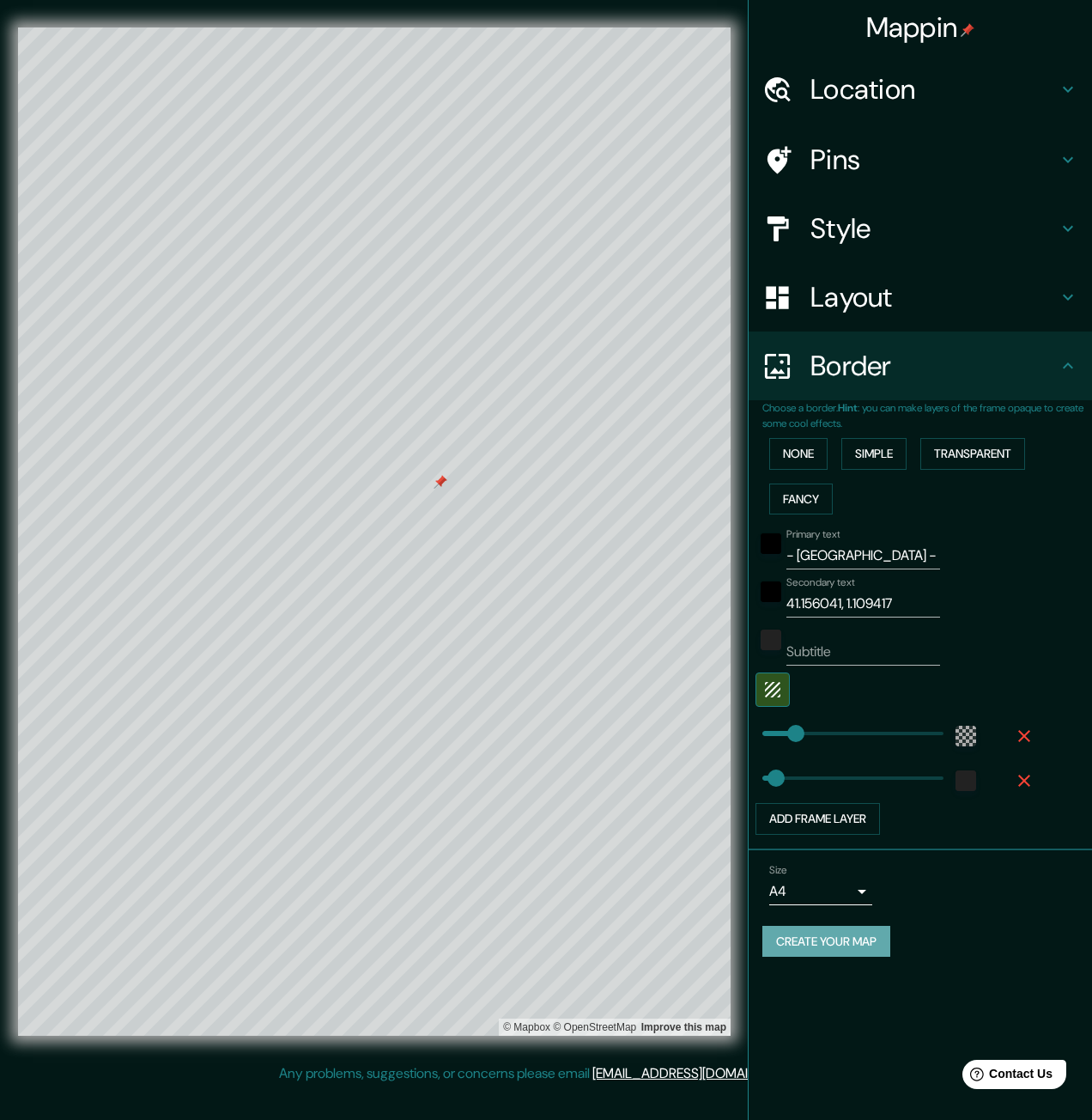
click at [862, 931] on button "Create your map" at bounding box center [827, 941] width 128 height 32
click at [796, 810] on button "Add frame layer" at bounding box center [817, 818] width 125 height 32
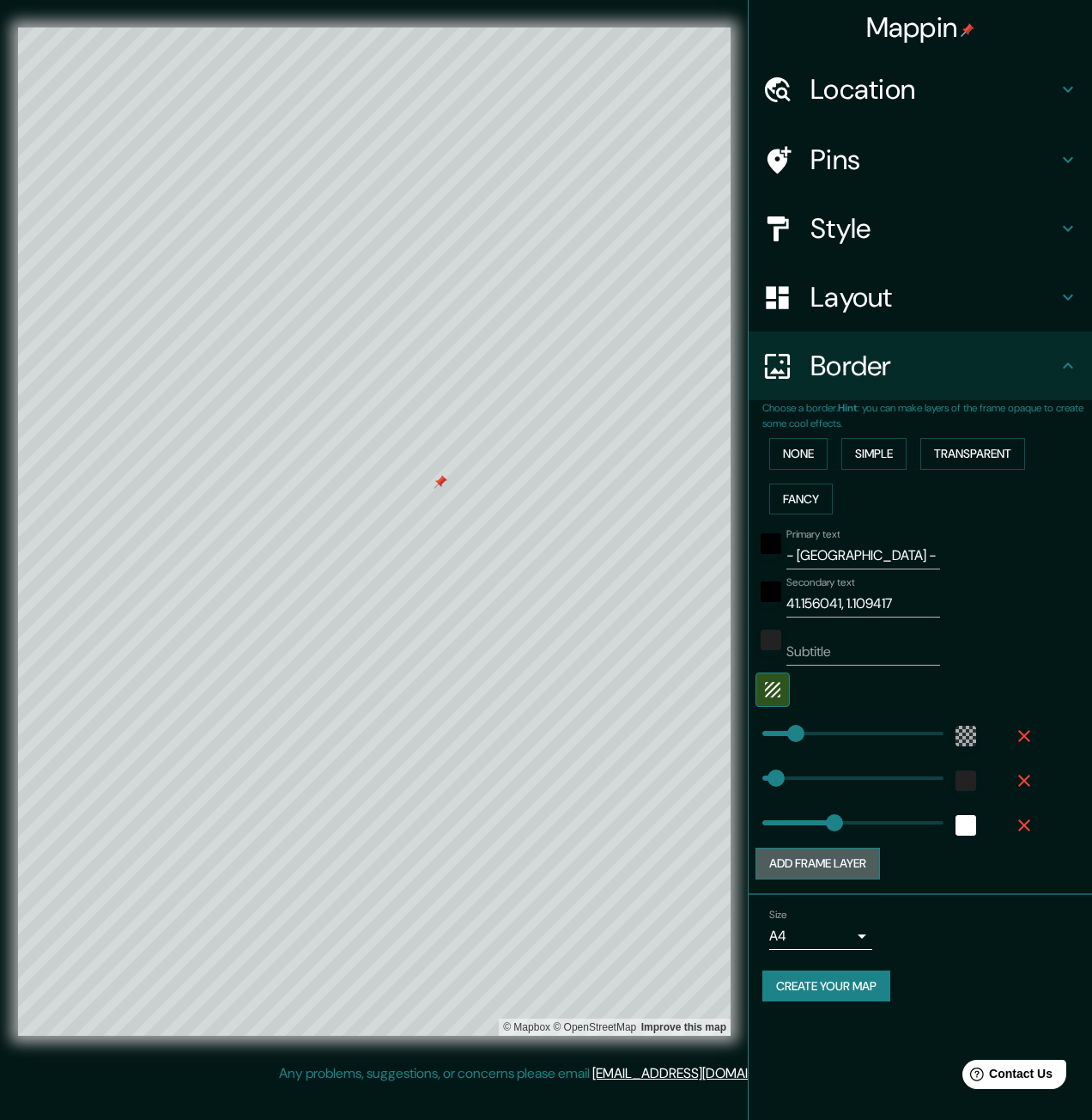
click at [815, 855] on button "Add frame layer" at bounding box center [817, 863] width 125 height 32
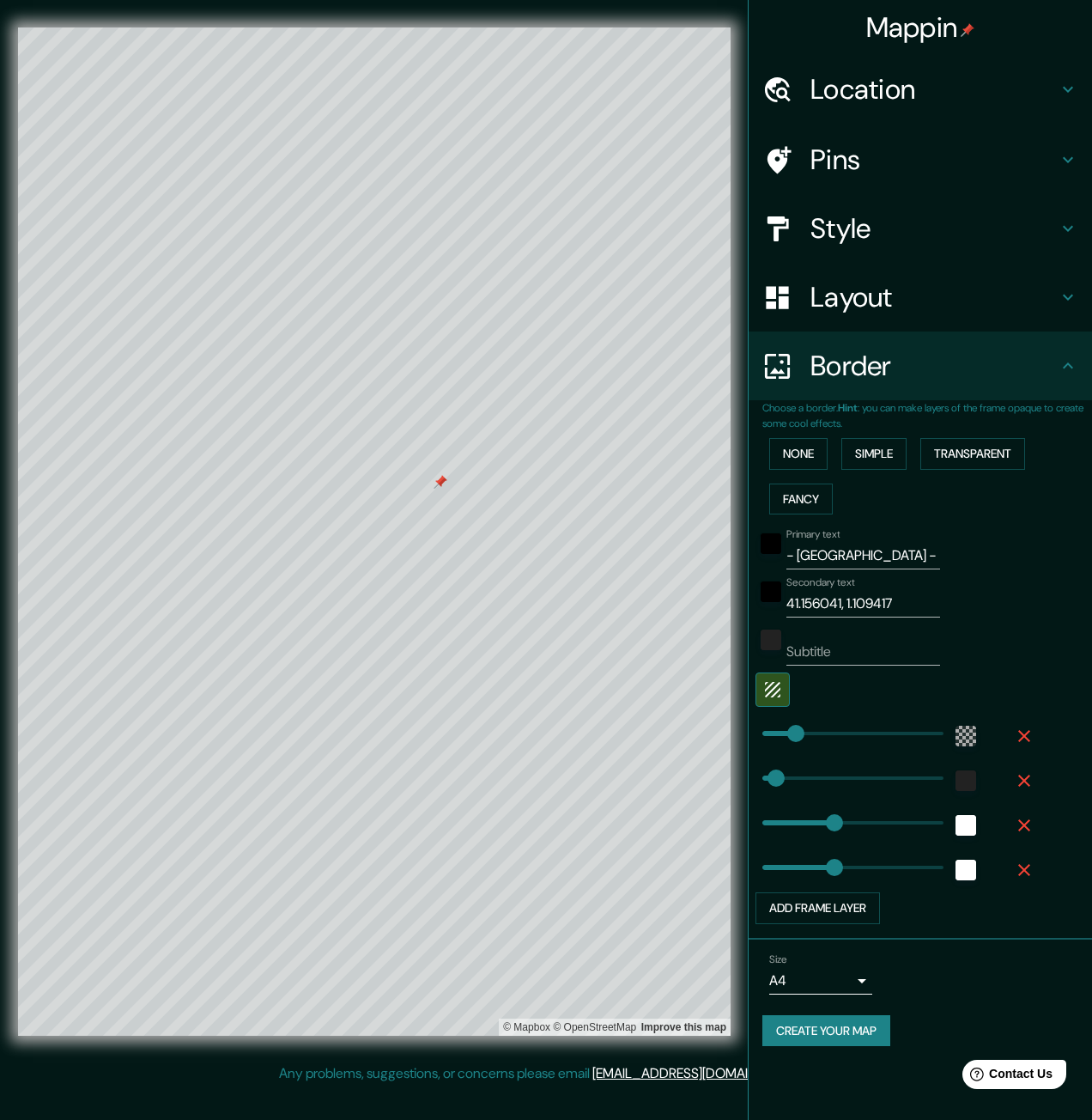
click at [806, 885] on div "Primary text - REUS - Secondary text 41.156041, 1.109417 Subtitle Add frame lay…" at bounding box center [900, 722] width 275 height 403
drag, startPoint x: 840, startPoint y: 850, endPoint x: 747, endPoint y: 865, distance: 94.2
click at [1027, 815] on icon "button" at bounding box center [1024, 825] width 21 height 21
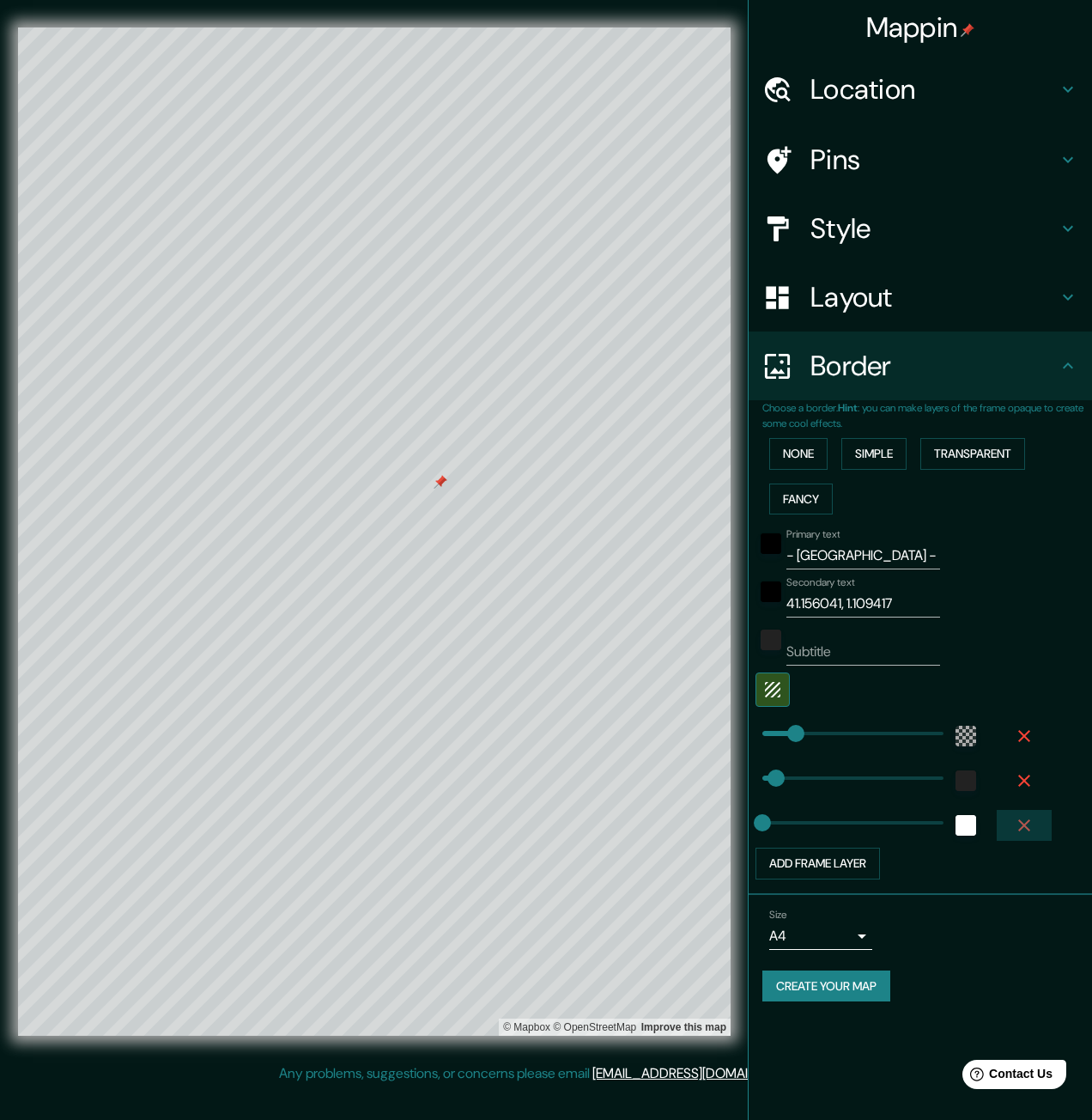
click at [1037, 825] on button "button" at bounding box center [1025, 825] width 55 height 31
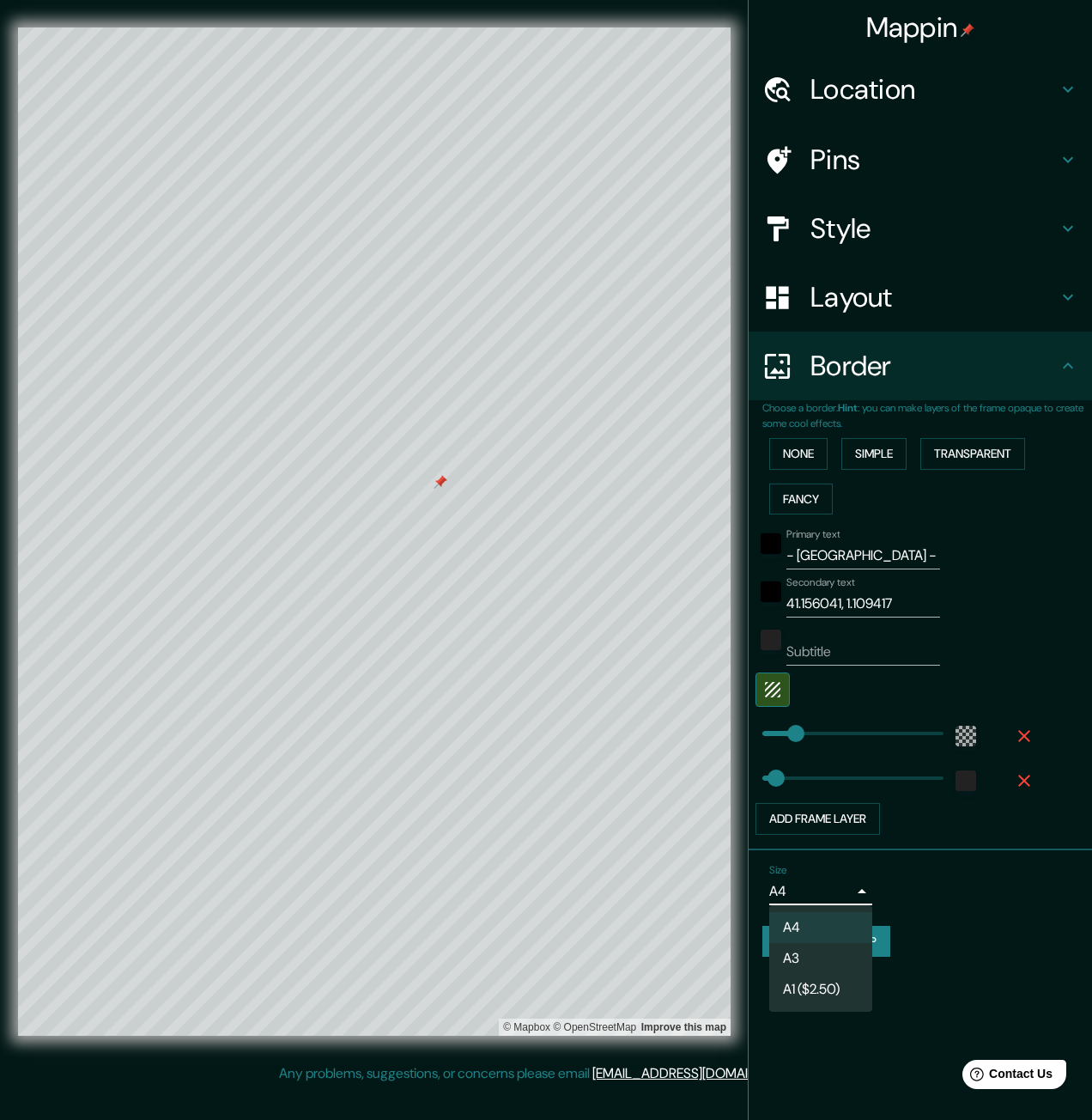
click at [865, 902] on body "Mappin Location Pins Style Layout Border Choose a border. Hint : you can make l…" at bounding box center [546, 560] width 1092 height 1120
click at [820, 931] on li "A4" at bounding box center [820, 927] width 103 height 31
click at [835, 933] on button "Create your map" at bounding box center [827, 941] width 128 height 32
click at [877, 658] on input "Subtitle" at bounding box center [863, 652] width 154 height 27
click at [995, 602] on div "Secondary text 41.156041, 1.109417" at bounding box center [897, 596] width 282 height 41
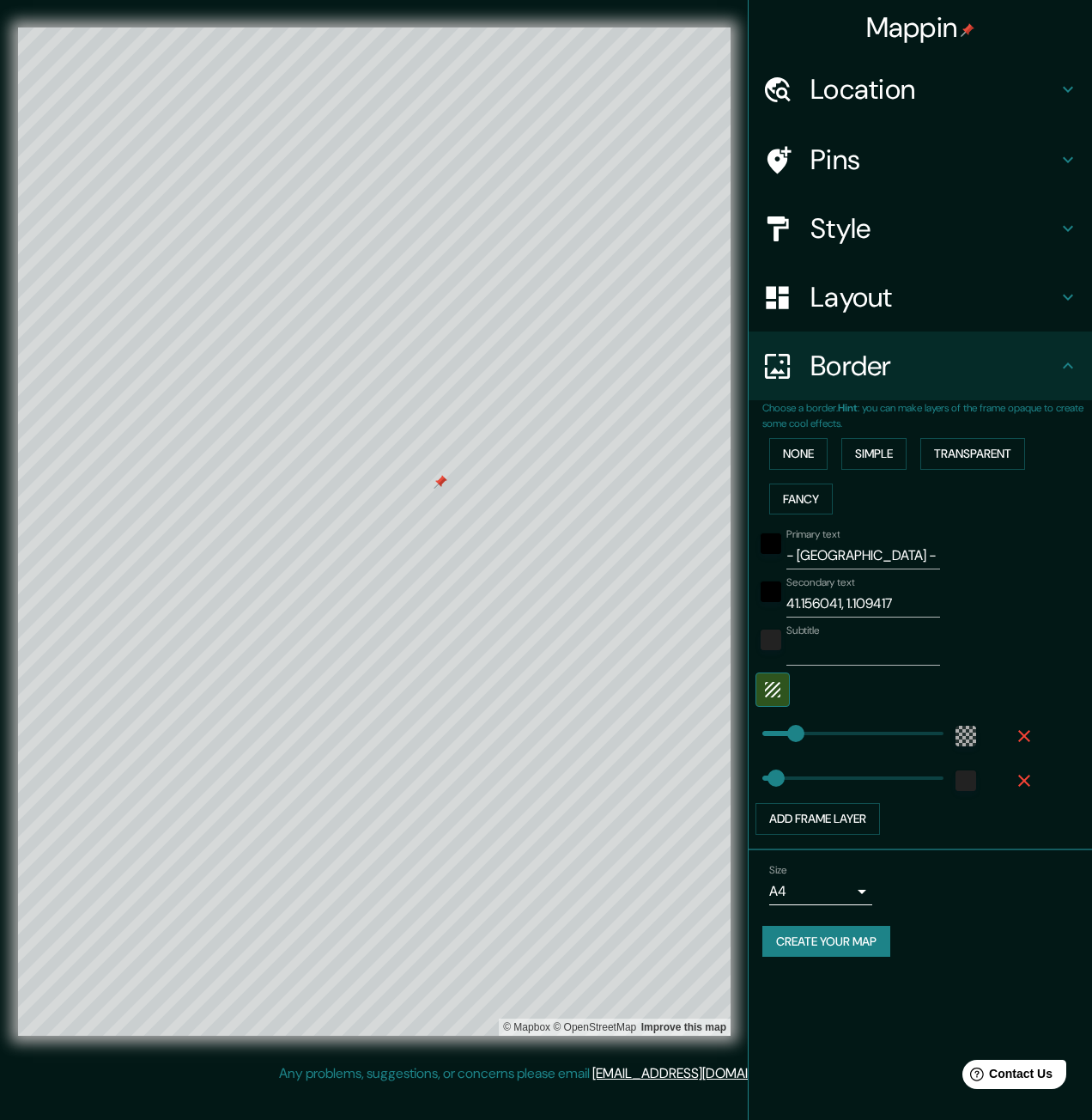
click at [845, 944] on button "Create your map" at bounding box center [827, 941] width 128 height 32
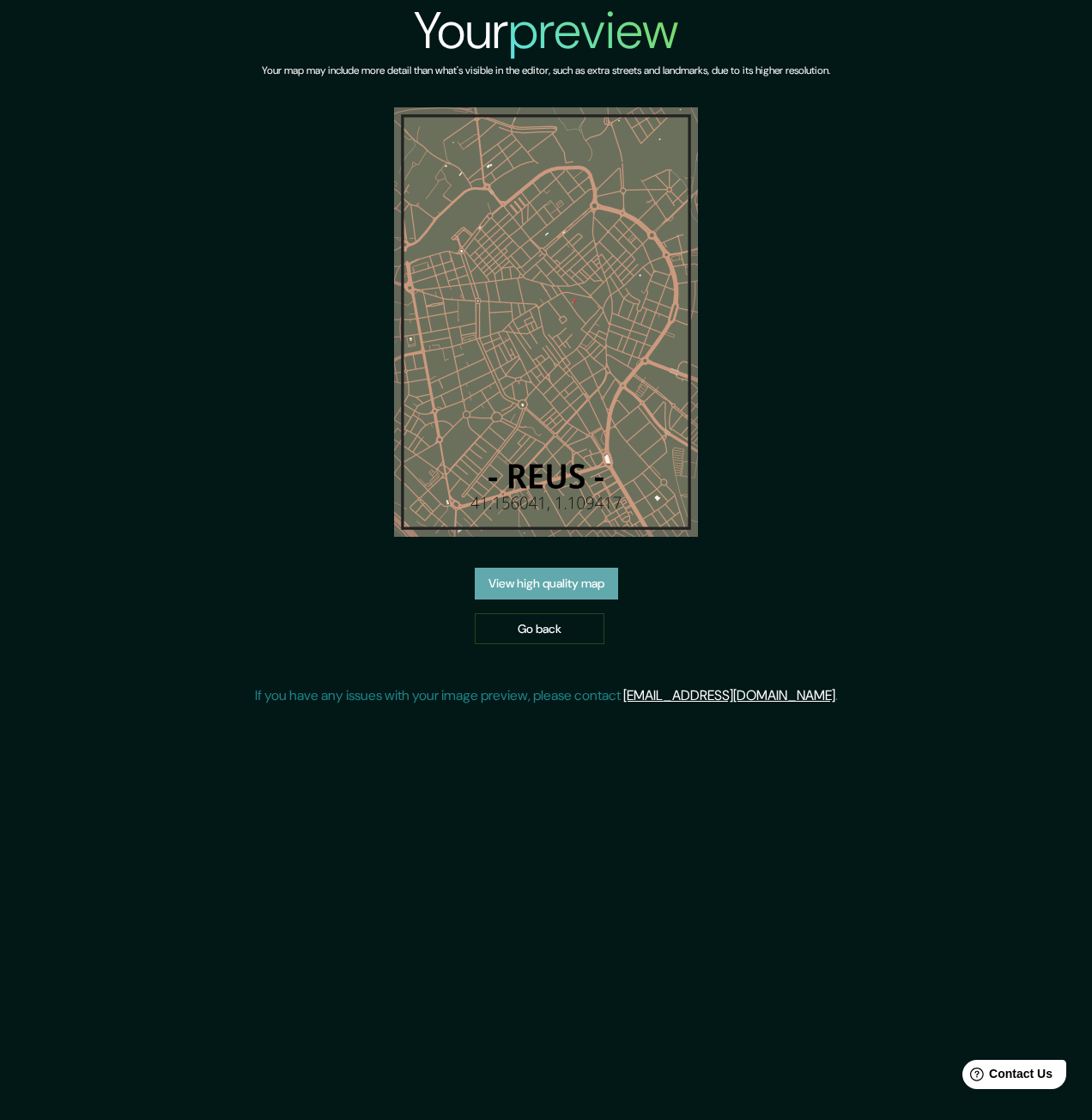
click at [555, 582] on link "View high quality map" at bounding box center [546, 583] width 144 height 32
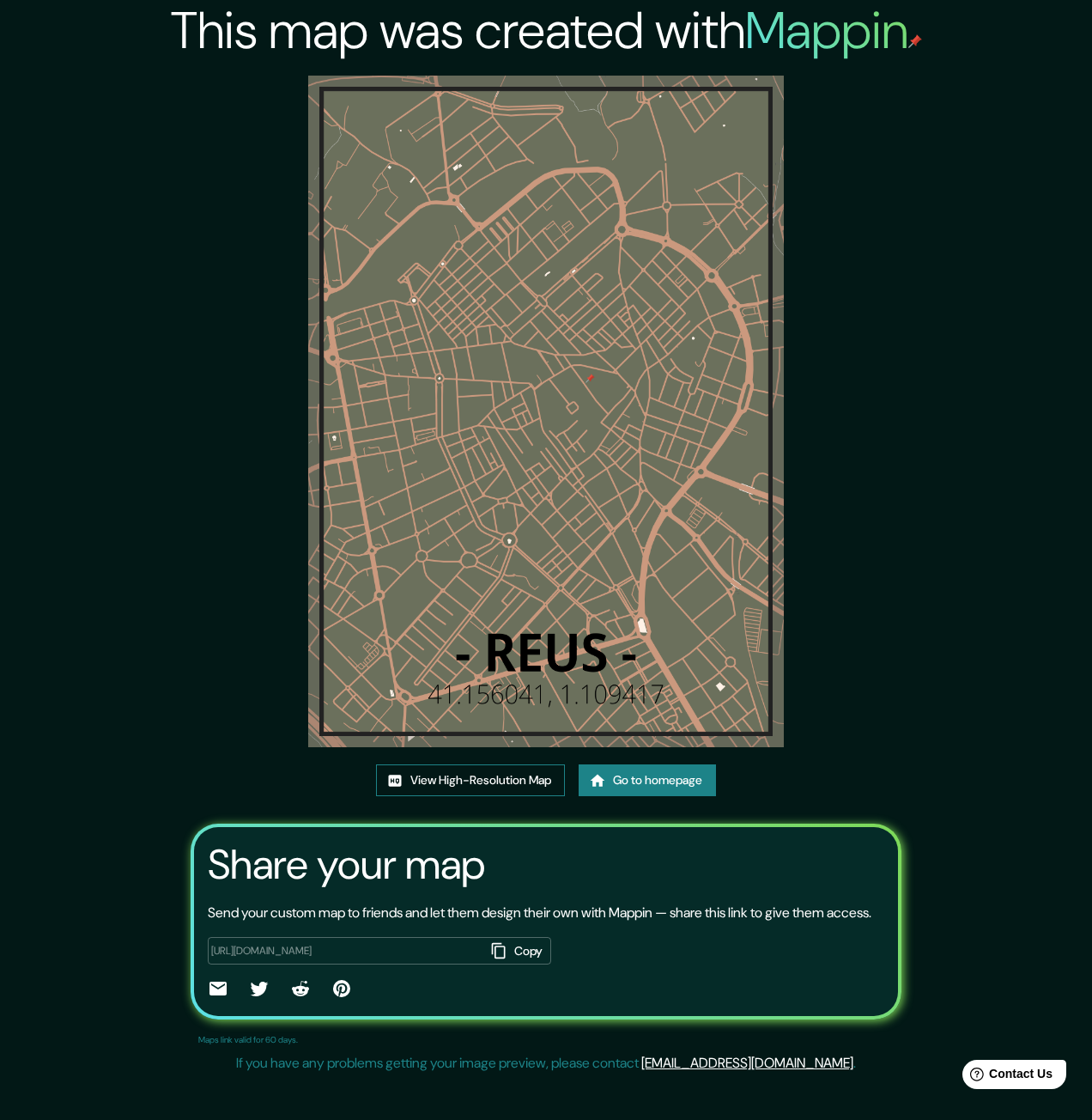
click at [534, 777] on link "View High-Resolution Map" at bounding box center [471, 780] width 189 height 32
